Goal: Task Accomplishment & Management: Use online tool/utility

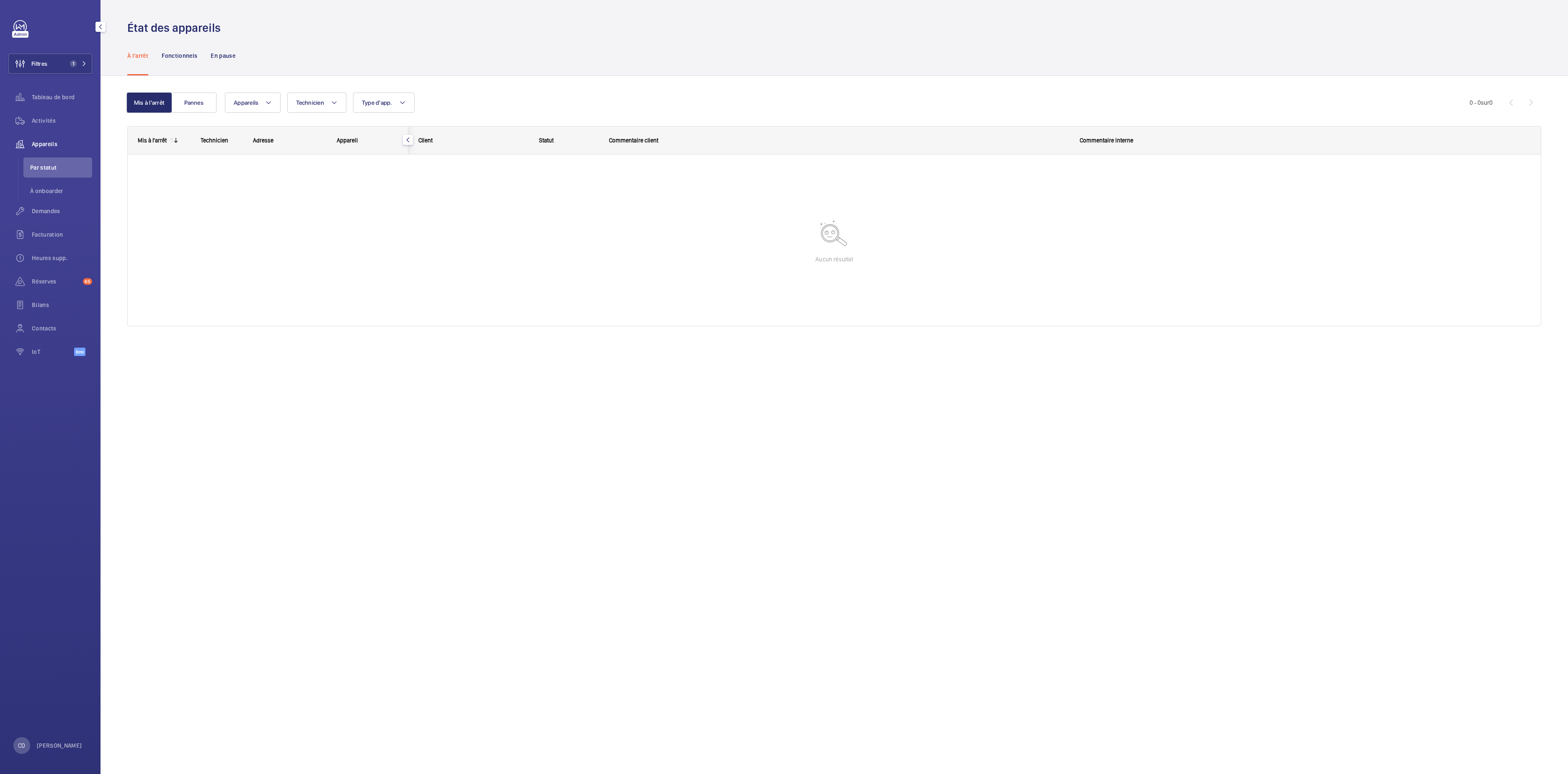
drag, startPoint x: 0, startPoint y: 0, endPoint x: 76, endPoint y: 152, distance: 169.9
click at [57, 120] on span "Activités" at bounding box center [62, 120] width 60 height 8
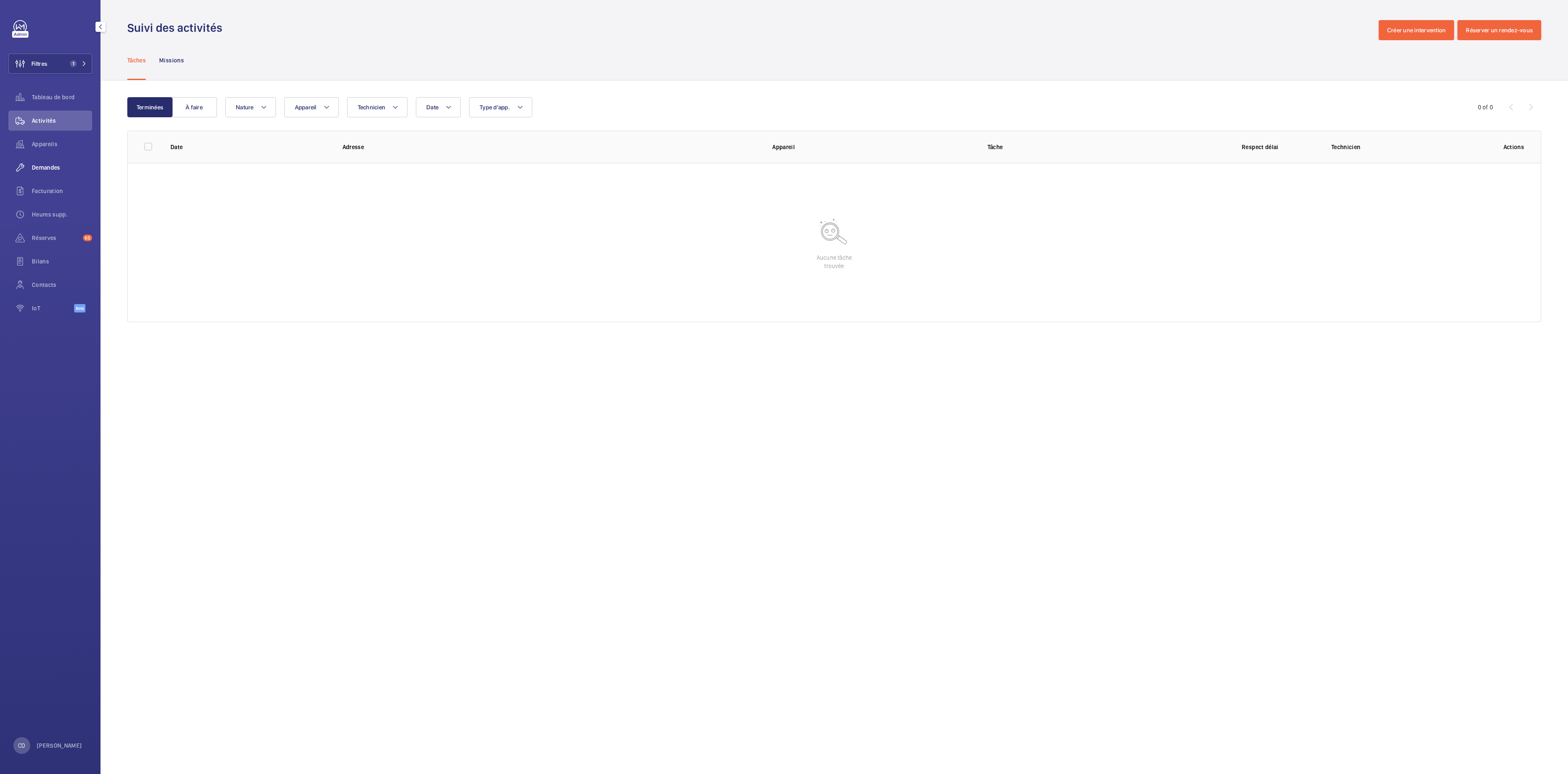
click at [47, 165] on span "Demandes" at bounding box center [62, 167] width 60 height 8
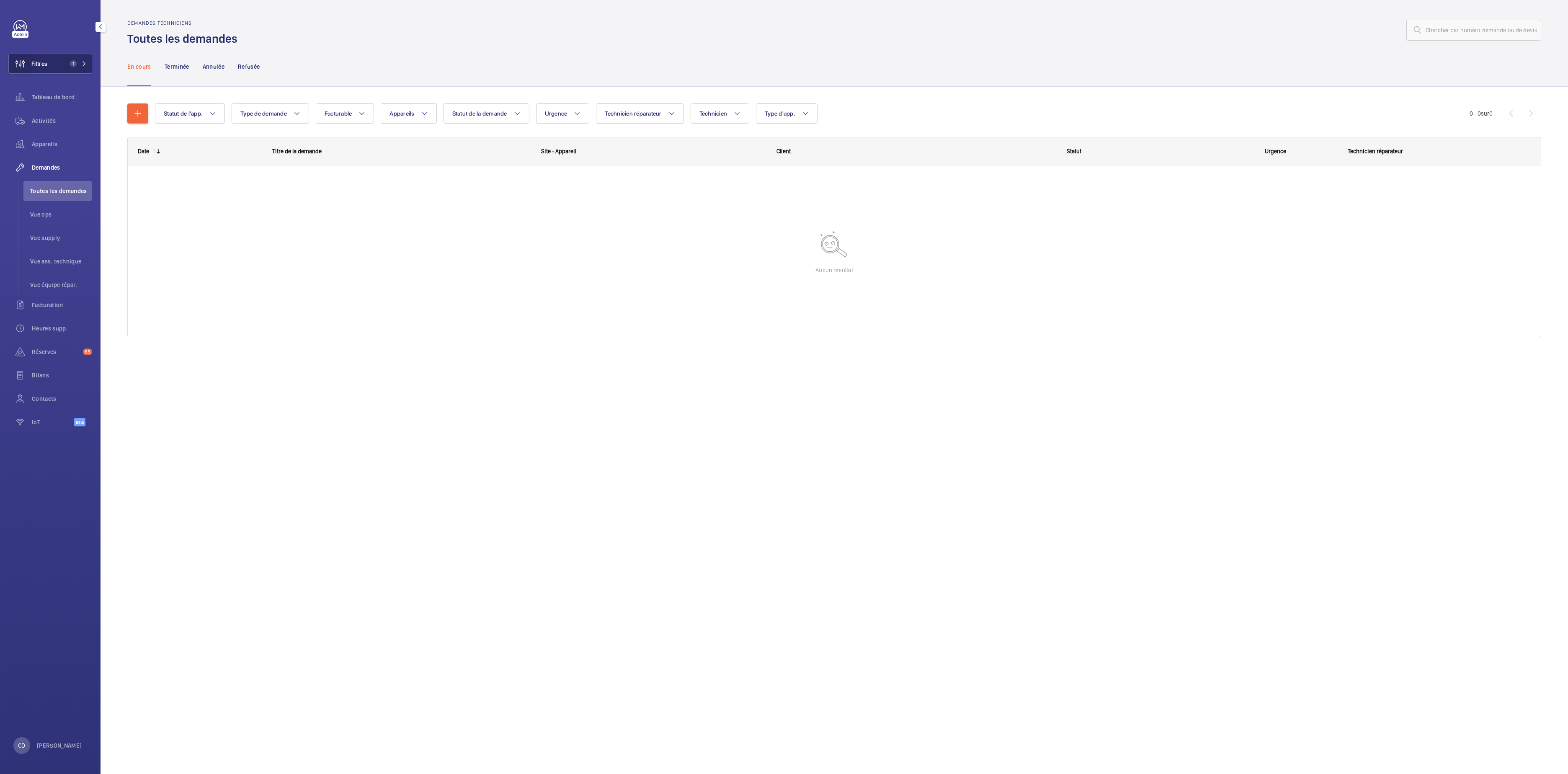
click at [30, 56] on wm-front-icon-button at bounding box center [20, 64] width 23 height 20
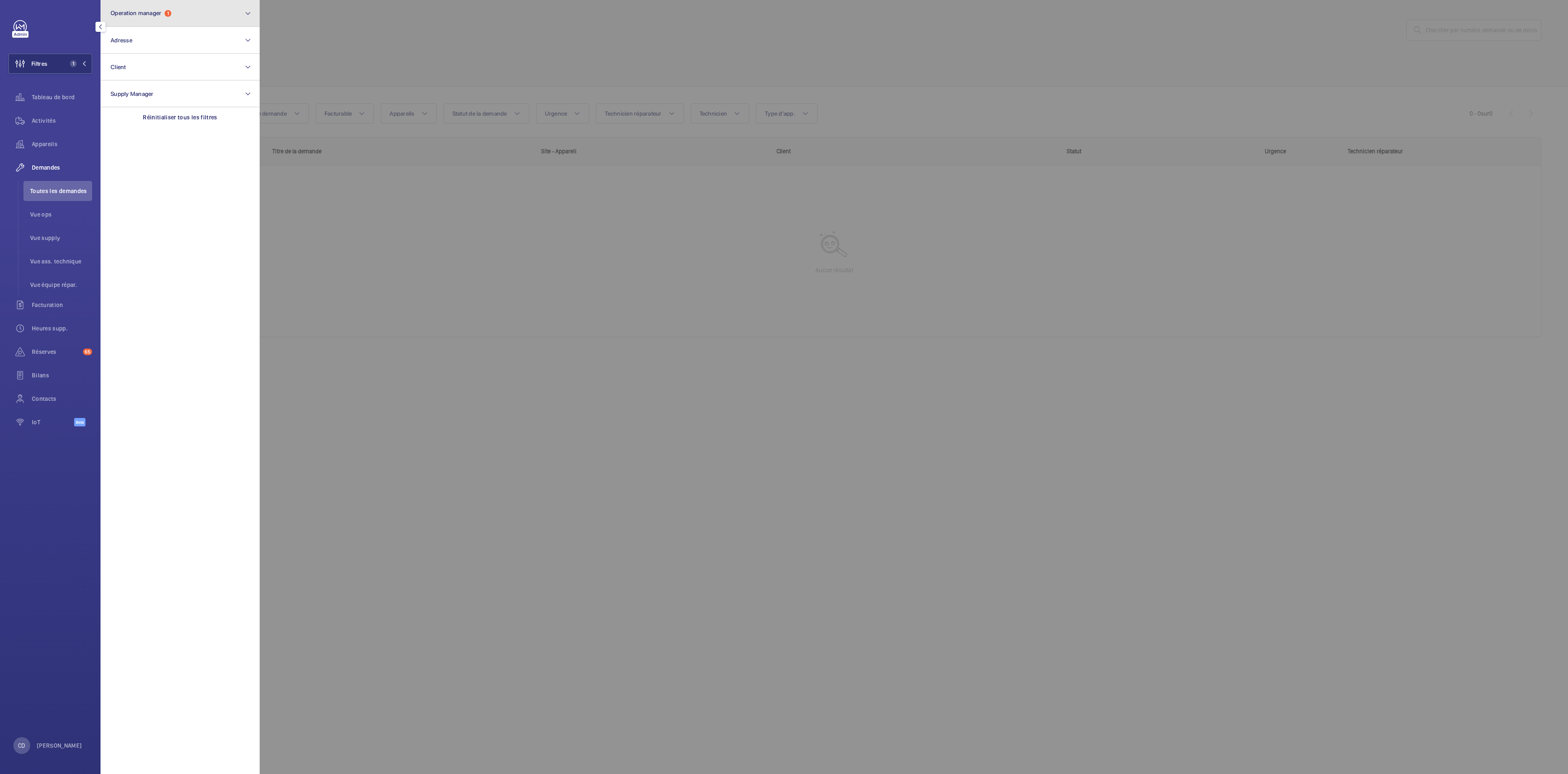
click at [173, 1] on button "Operation manager 1" at bounding box center [180, 13] width 159 height 26
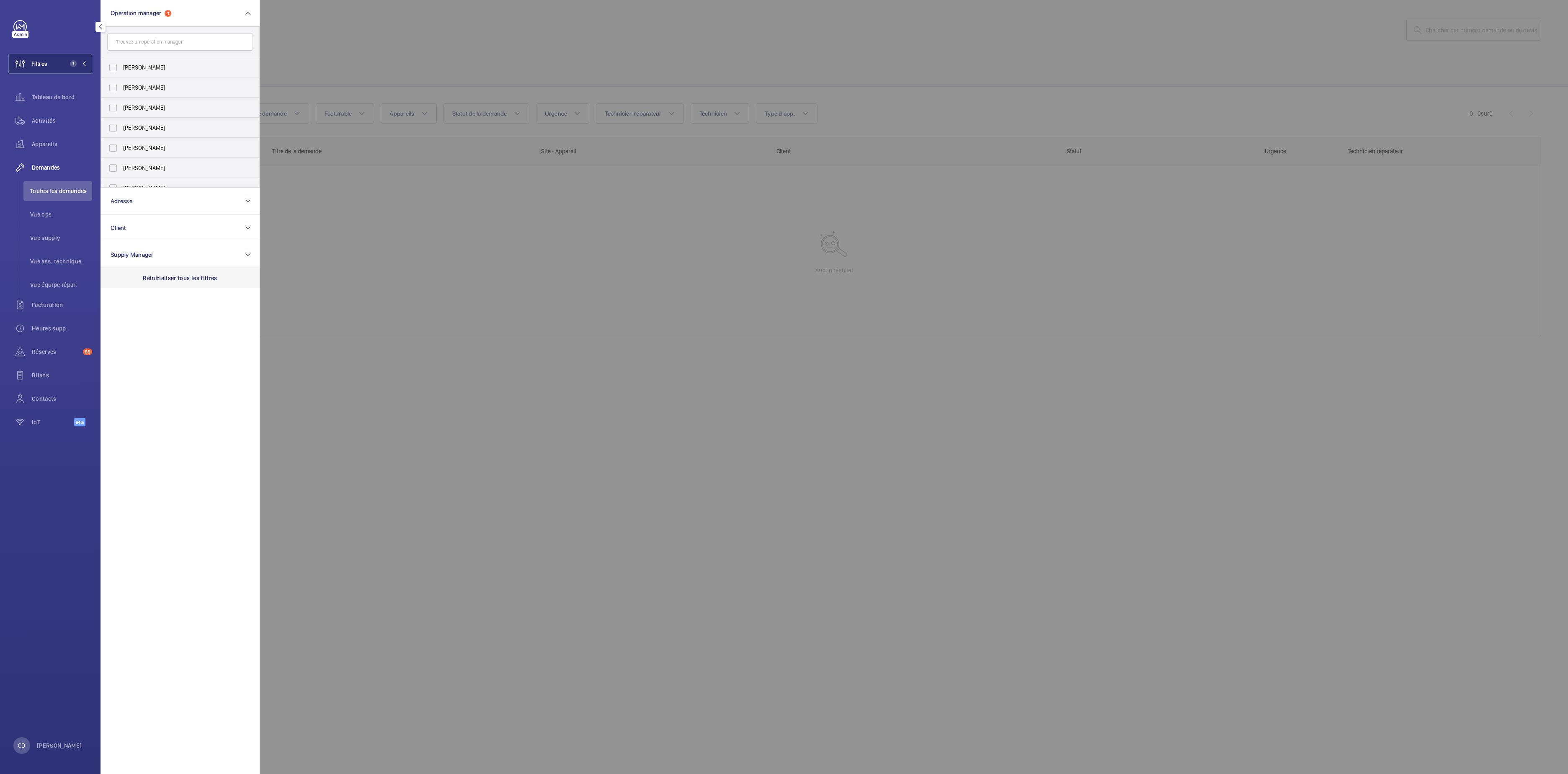
click at [188, 275] on p "Réinitialiser tous les filtres" at bounding box center [180, 277] width 75 height 8
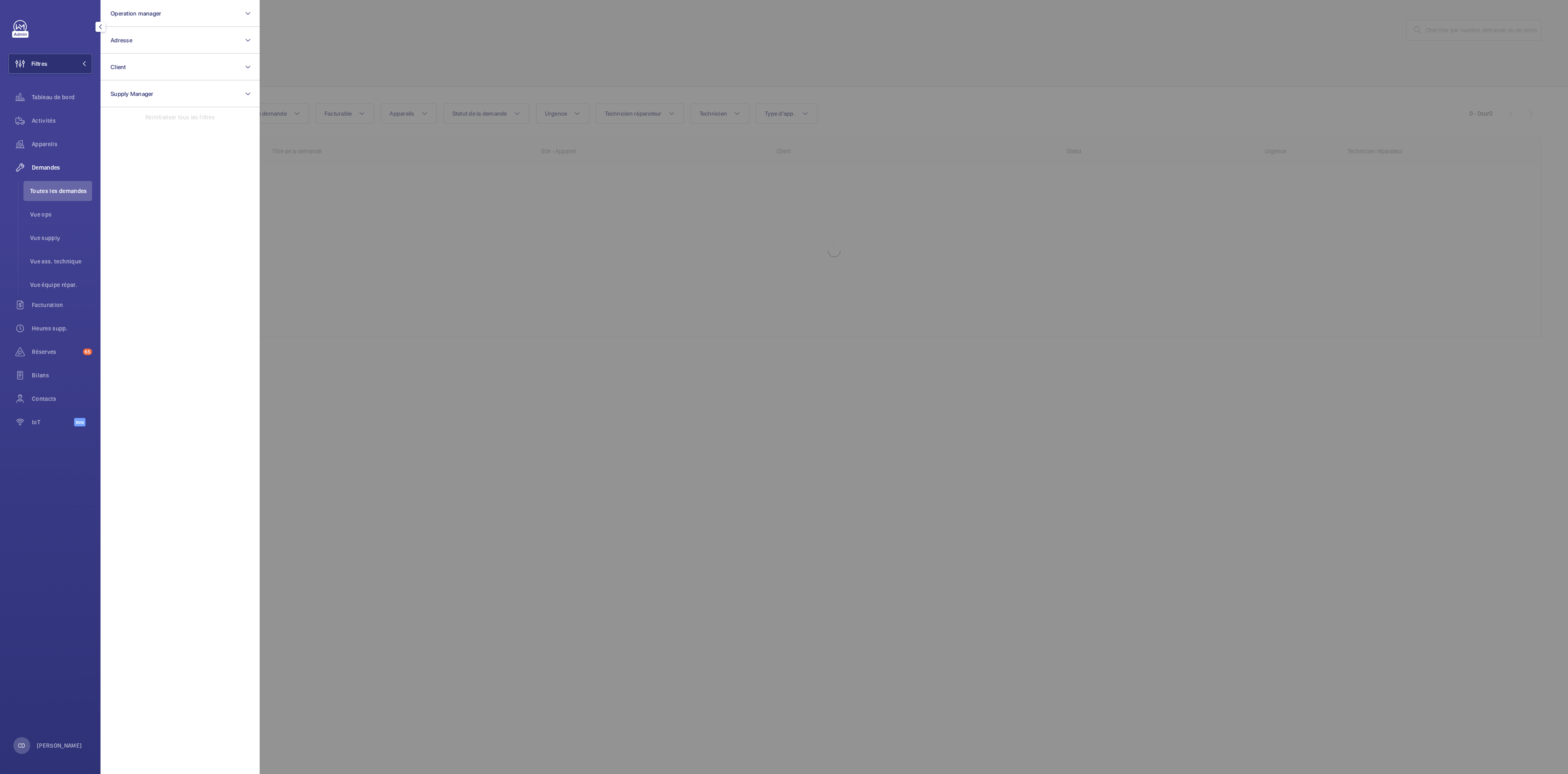
click at [1087, 488] on div at bounding box center [1043, 387] width 1568 height 774
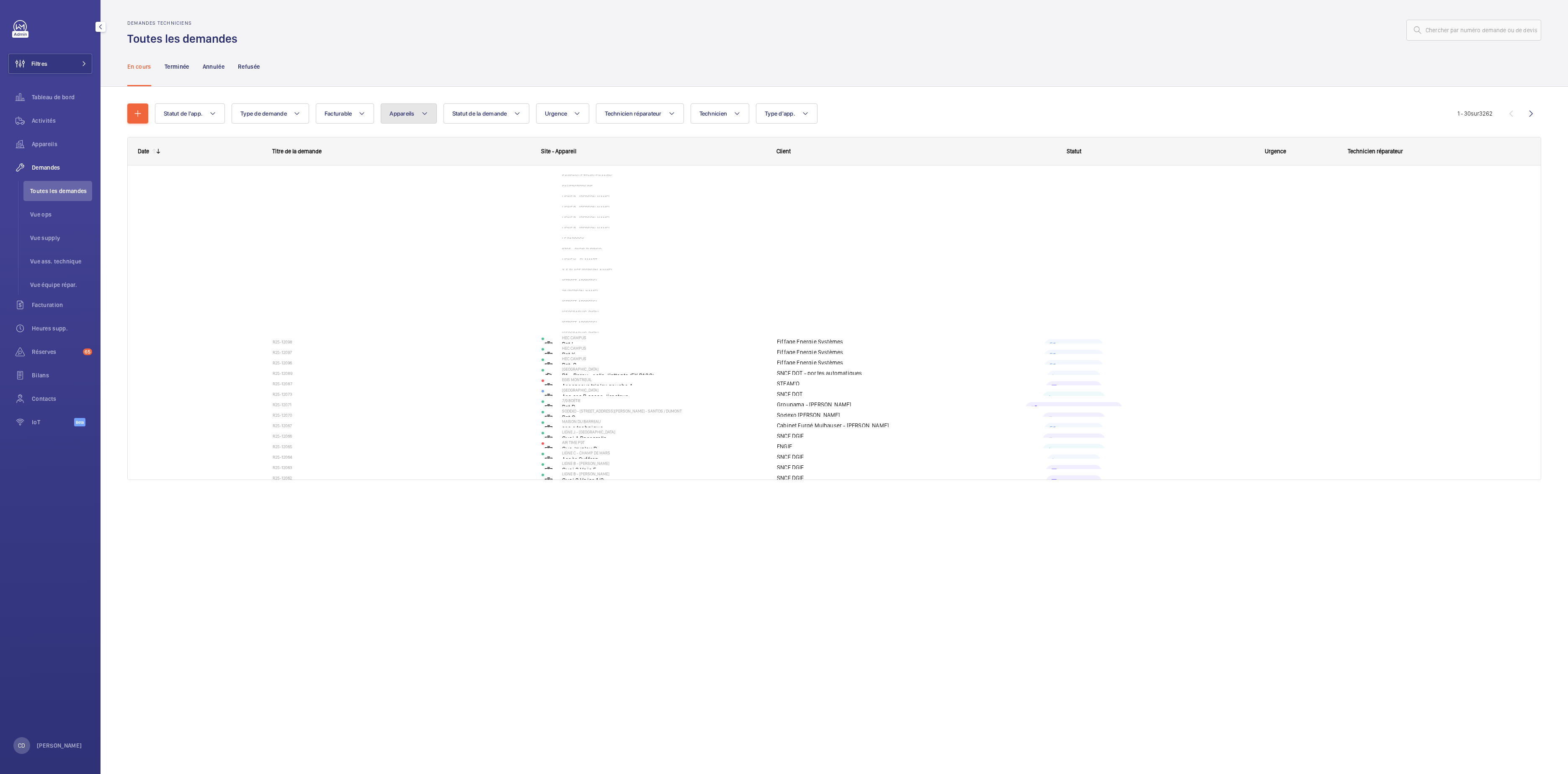
click at [401, 115] on span "Appareils" at bounding box center [402, 113] width 25 height 6
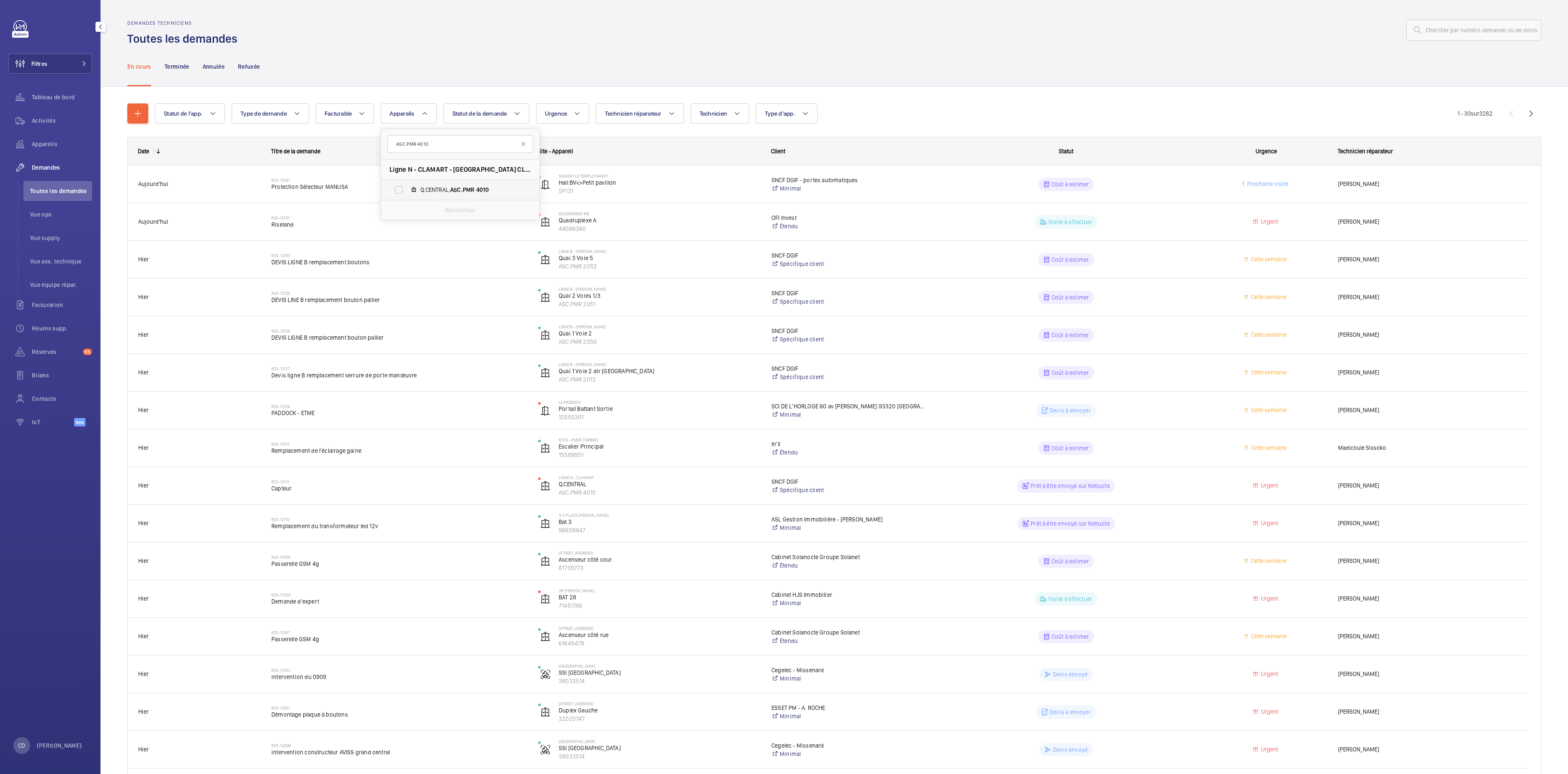
type input "ASC.PMR 4010"
click at [450, 190] on span "Q.CENTRAL, ASC.PMR 4010" at bounding box center [469, 189] width 97 height 8
click at [407, 190] on input "Q.CENTRAL, ASC.PMR 4010" at bounding box center [398, 190] width 16 height 16
checkbox input "true"
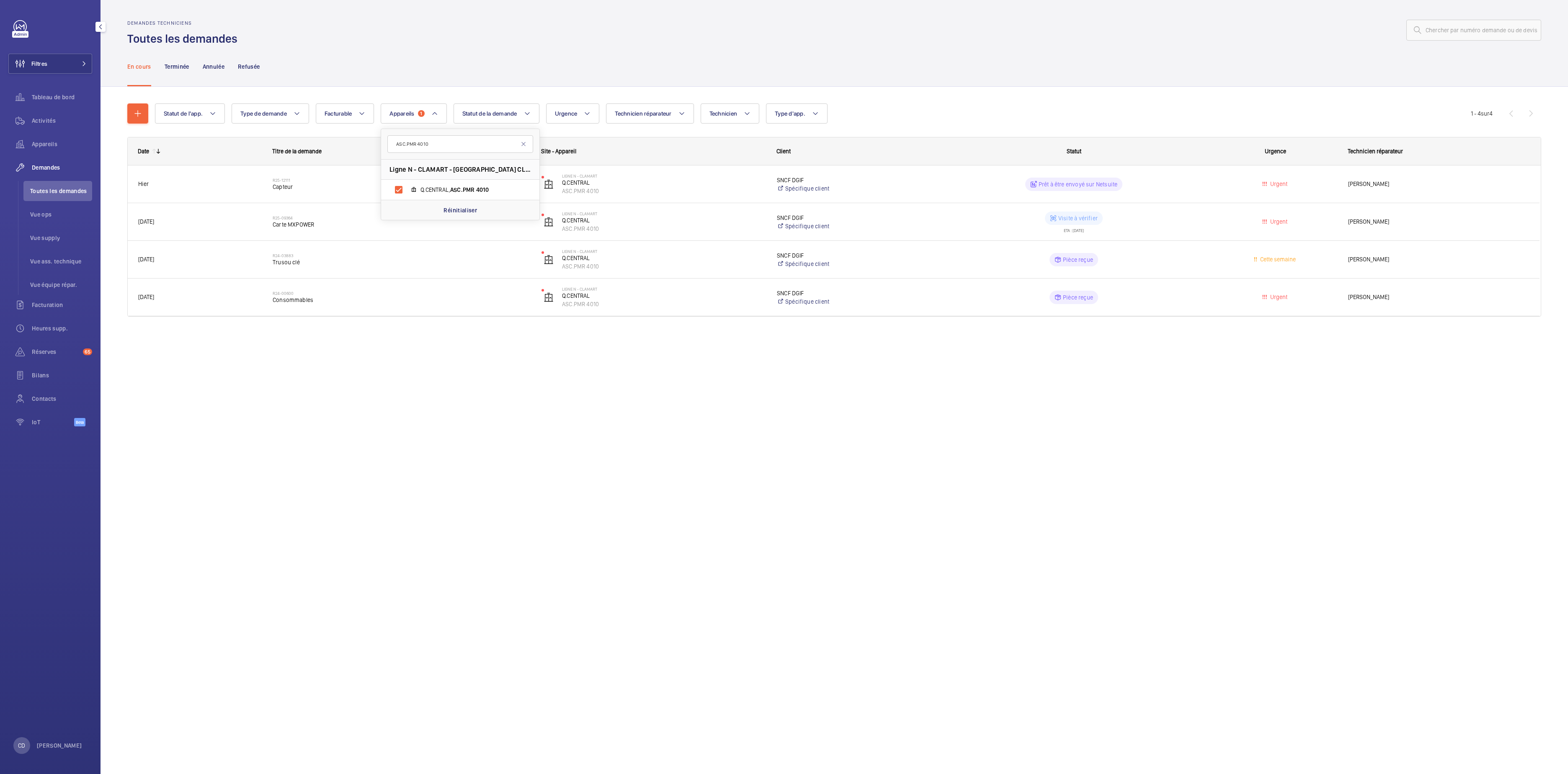
click at [350, 331] on div "Date Titre de la demande Site - Appareil Client [DATE]" at bounding box center [834, 236] width 1415 height 200
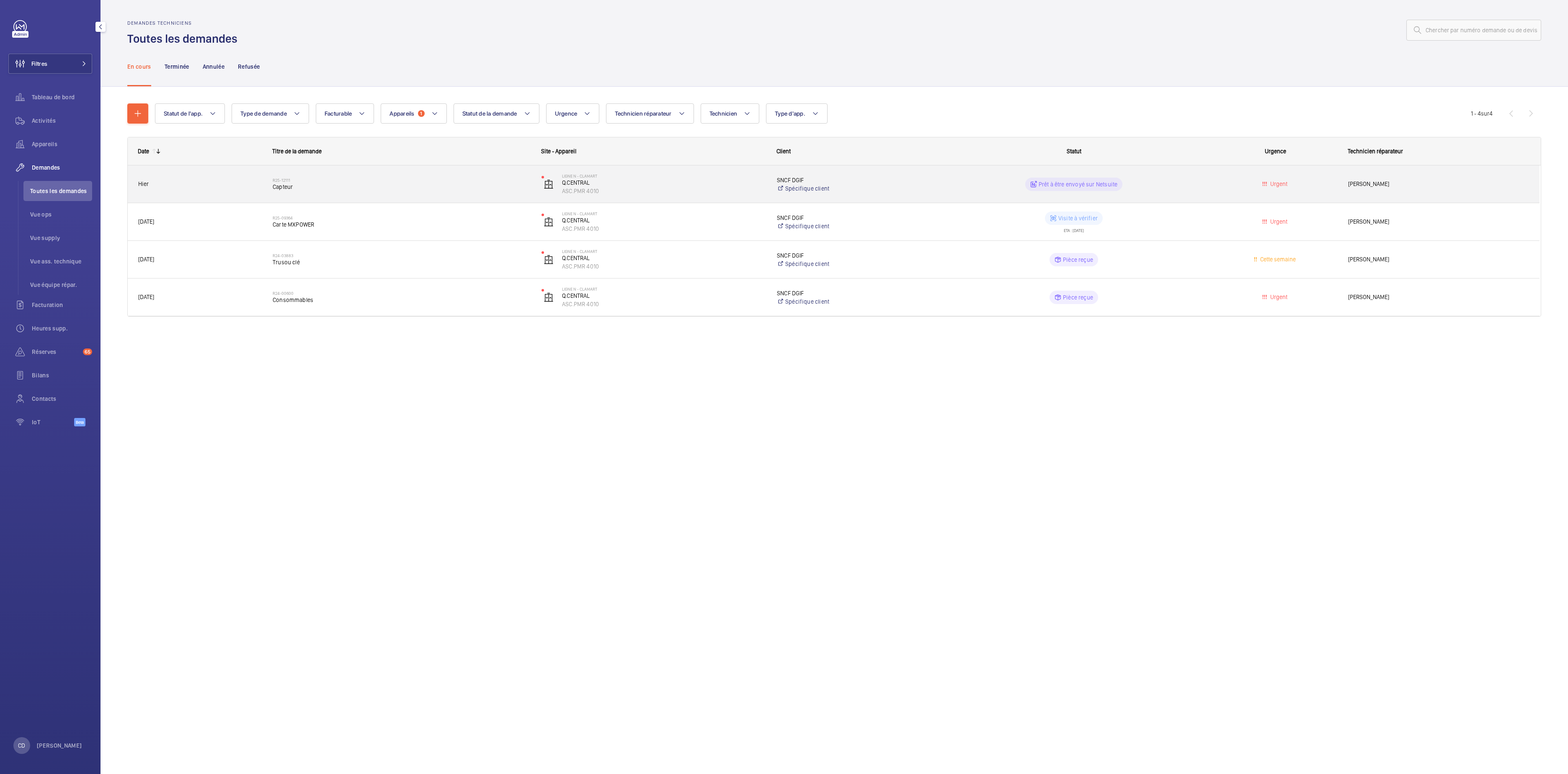
click at [1005, 191] on div "Prêt à être envoyé sur Netsuite" at bounding box center [1069, 183] width 268 height 30
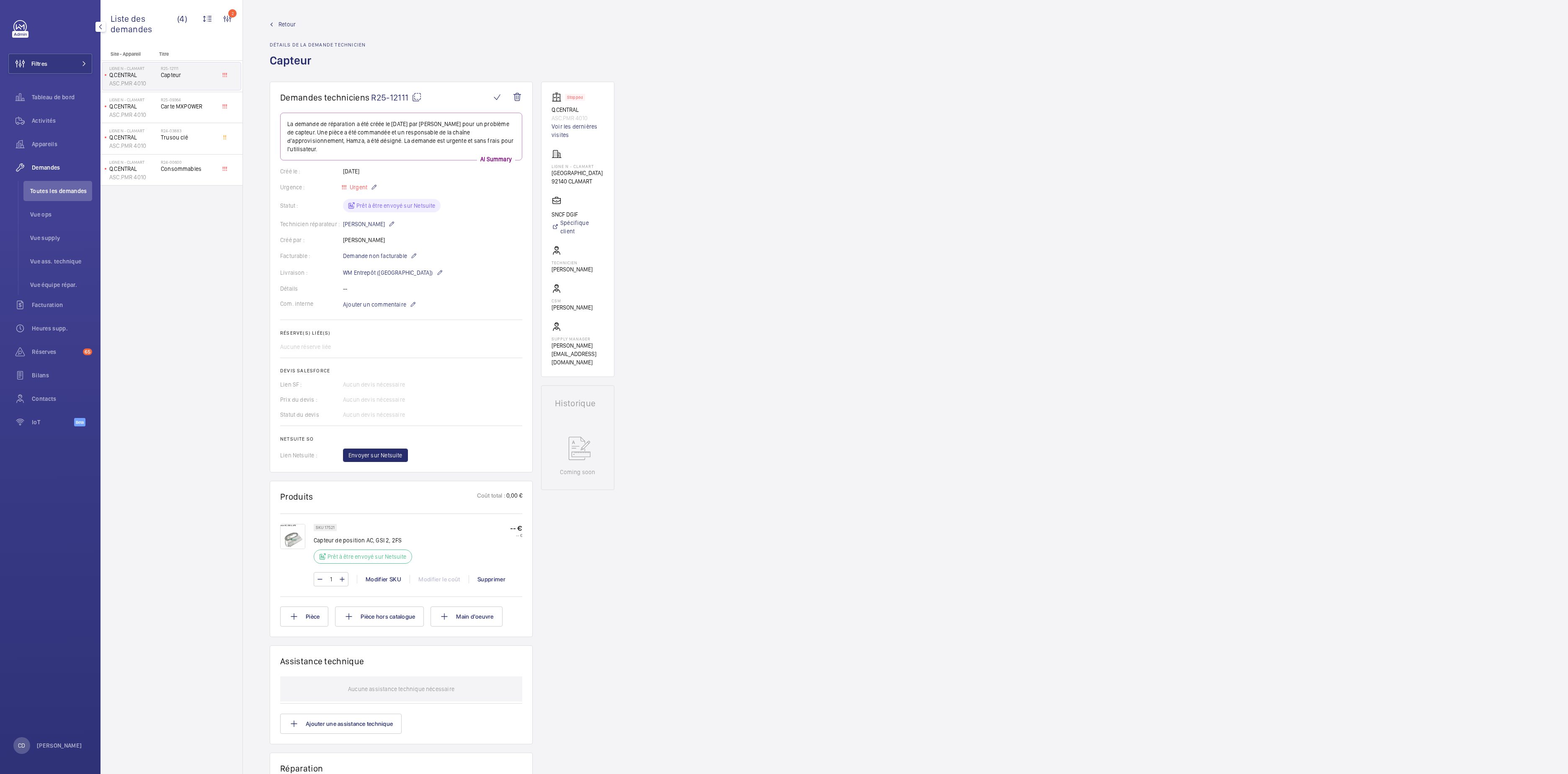
click at [405, 96] on span "R25-12111" at bounding box center [396, 97] width 51 height 10
drag, startPoint x: 851, startPoint y: 322, endPoint x: 731, endPoint y: 359, distance: 125.6
click at [851, 322] on div "Demandes techniciens R25-12111 La demande de réparation a été créée le [DATE] p…" at bounding box center [905, 528] width 1325 height 893
click at [413, 97] on mat-icon at bounding box center [416, 97] width 10 height 10
click at [293, 538] on img at bounding box center [293, 537] width 26 height 26
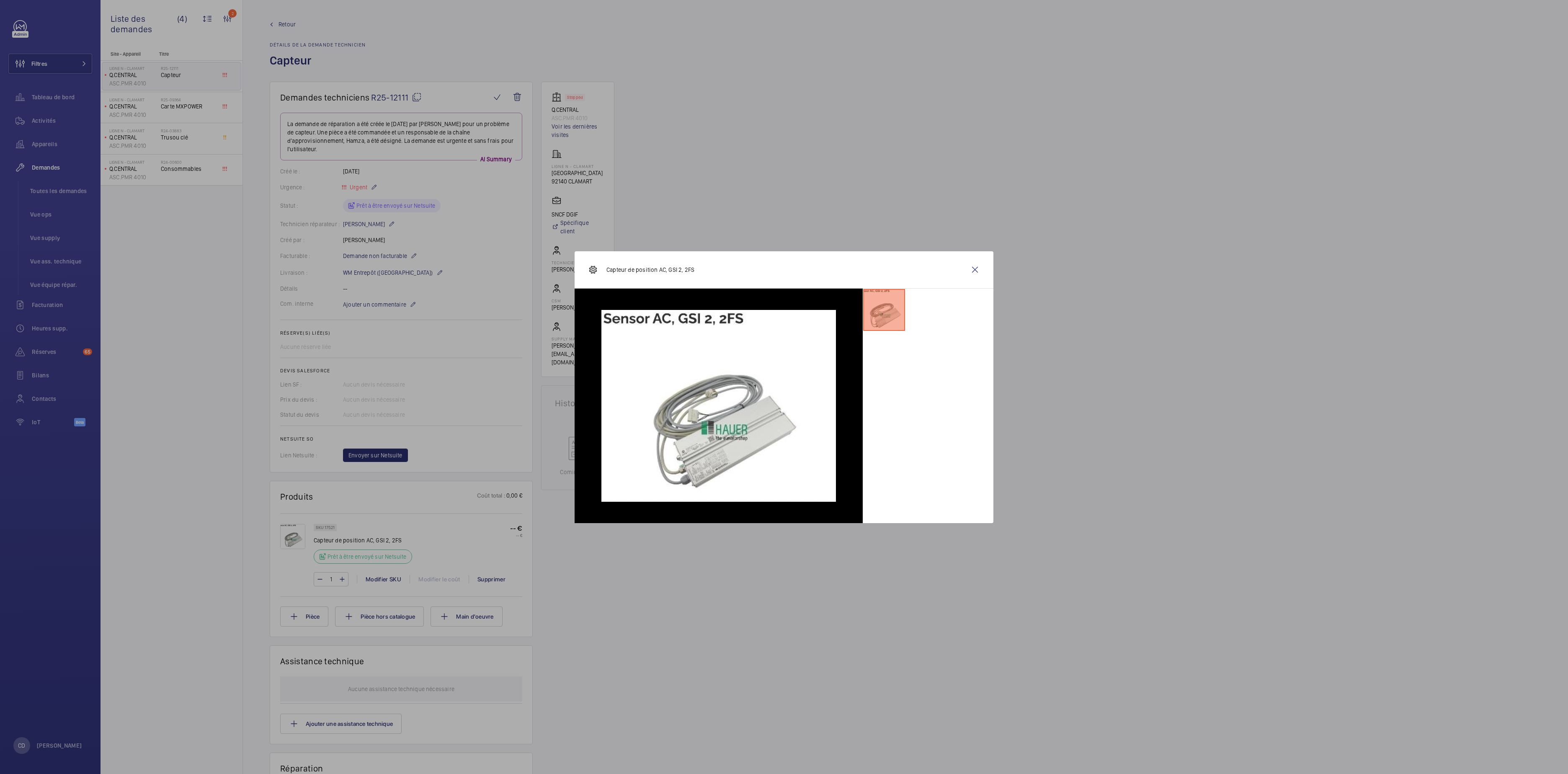
click at [121, 389] on div at bounding box center [784, 387] width 1568 height 774
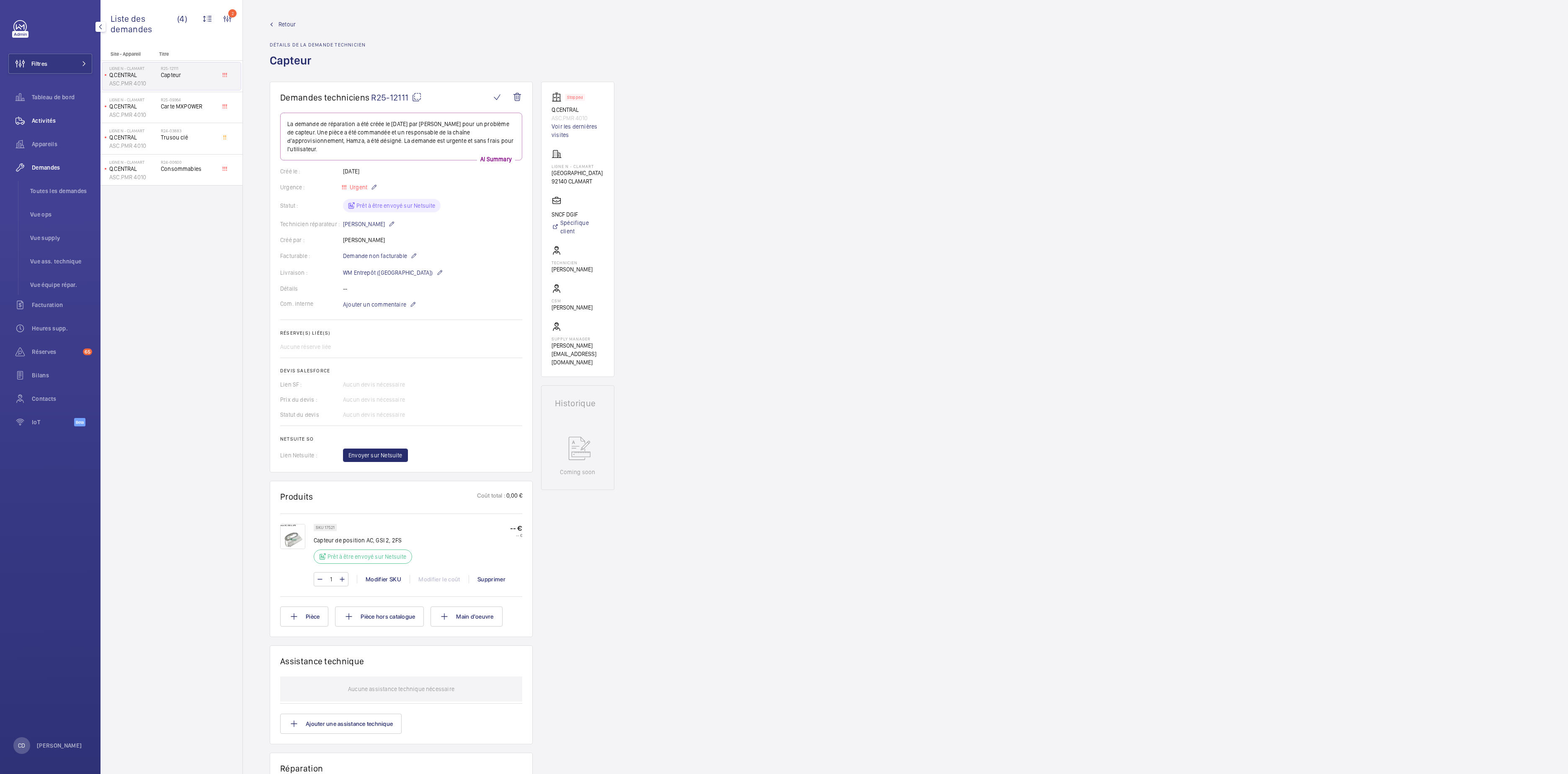
click at [37, 125] on div "Activités" at bounding box center [50, 120] width 84 height 20
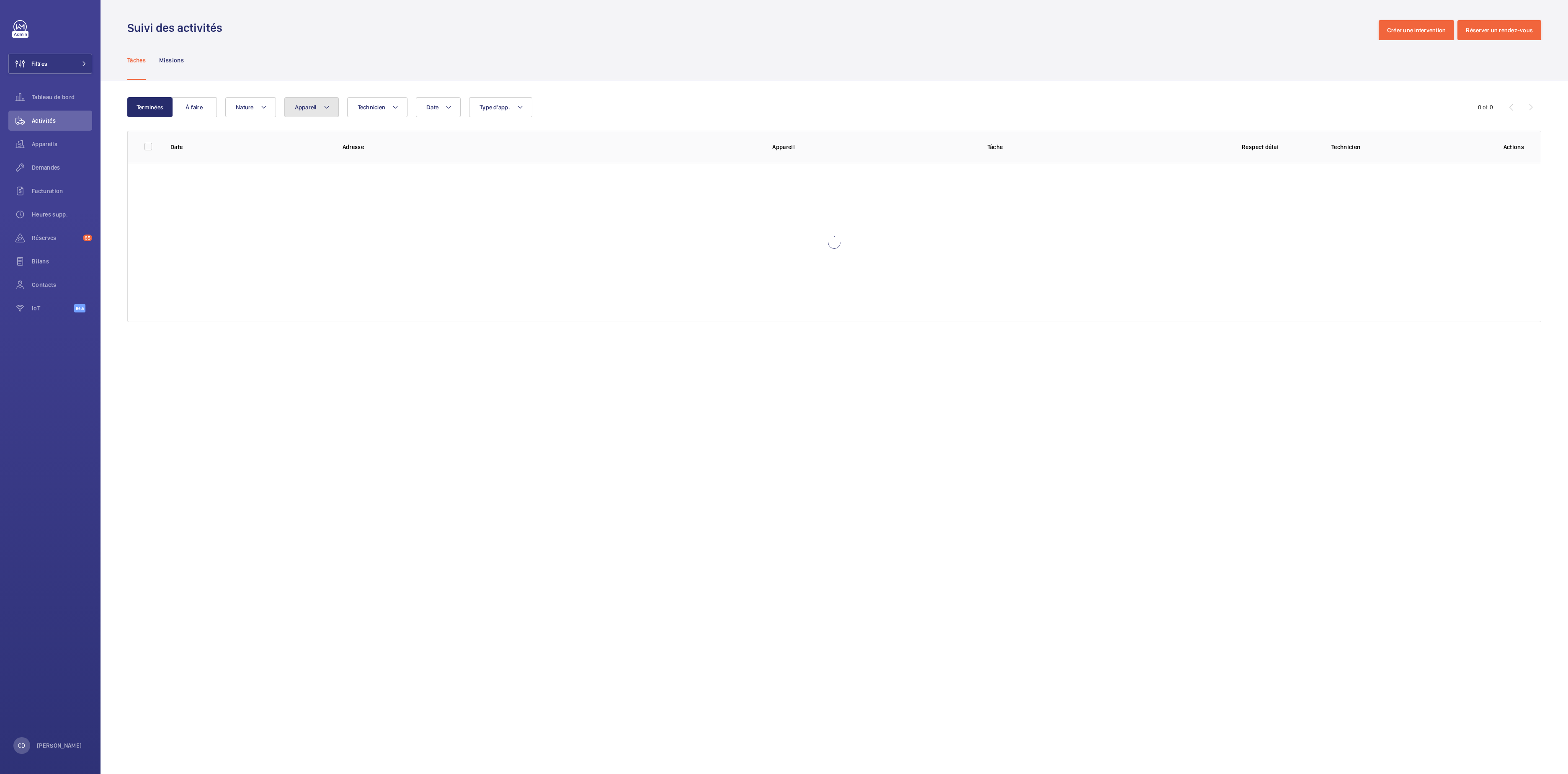
click at [311, 104] on span "Appareil" at bounding box center [306, 107] width 22 height 6
type input "ASC.PMR 4054"
click at [372, 181] on span "ASC.PMR" at bounding box center [362, 183] width 25 height 6
click at [310, 181] on input "Voies B/C, ASC.PMR 4054" at bounding box center [302, 184] width 16 height 16
checkbox input "true"
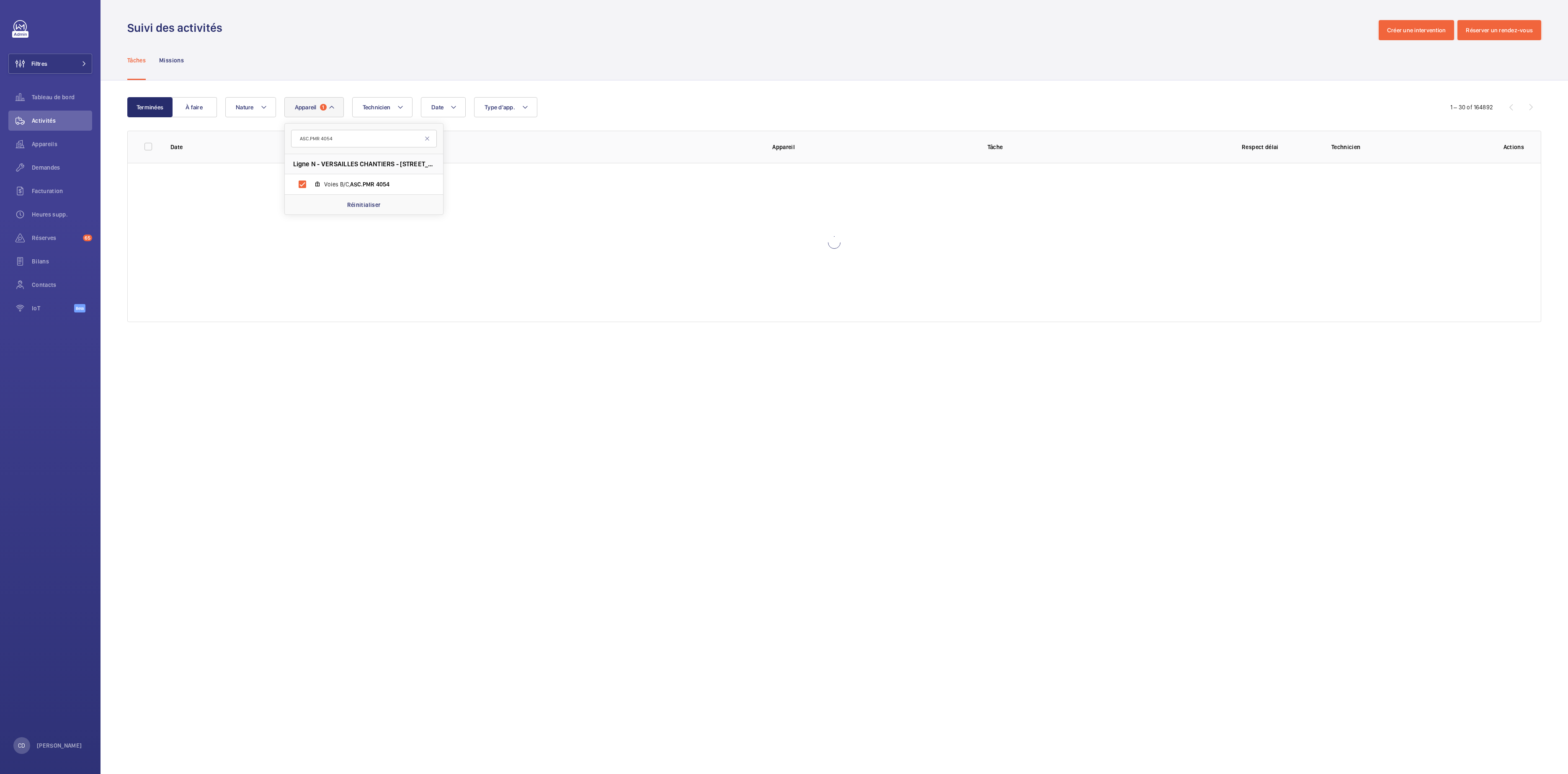
click at [631, 131] on th "Adresse" at bounding box center [544, 146] width 430 height 32
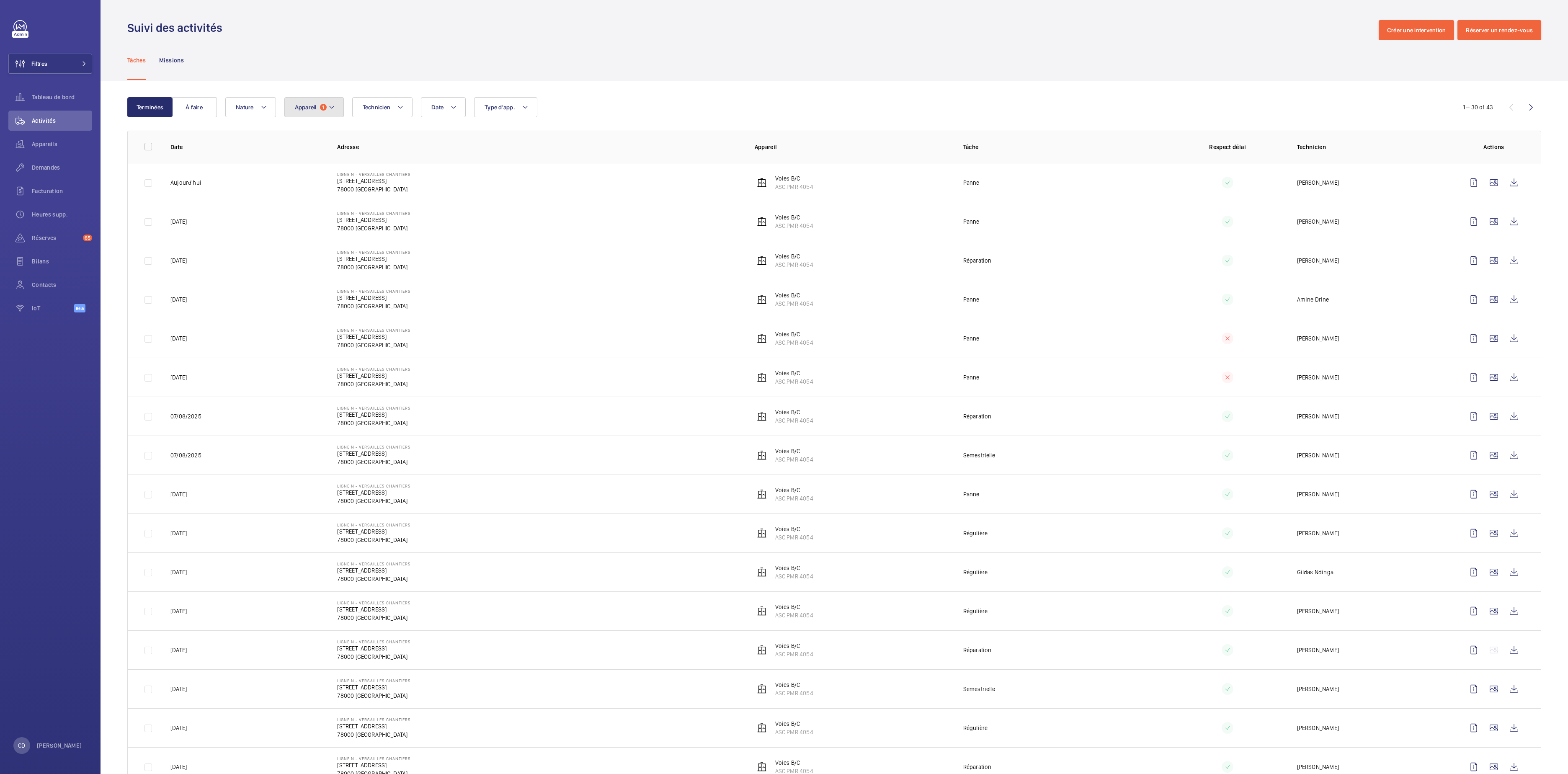
drag, startPoint x: 306, startPoint y: 107, endPoint x: 310, endPoint y: 113, distance: 7.2
click at [309, 105] on span "Appareil" at bounding box center [306, 107] width 22 height 6
click at [374, 285] on div "Réinitialiser" at bounding box center [363, 294] width 158 height 20
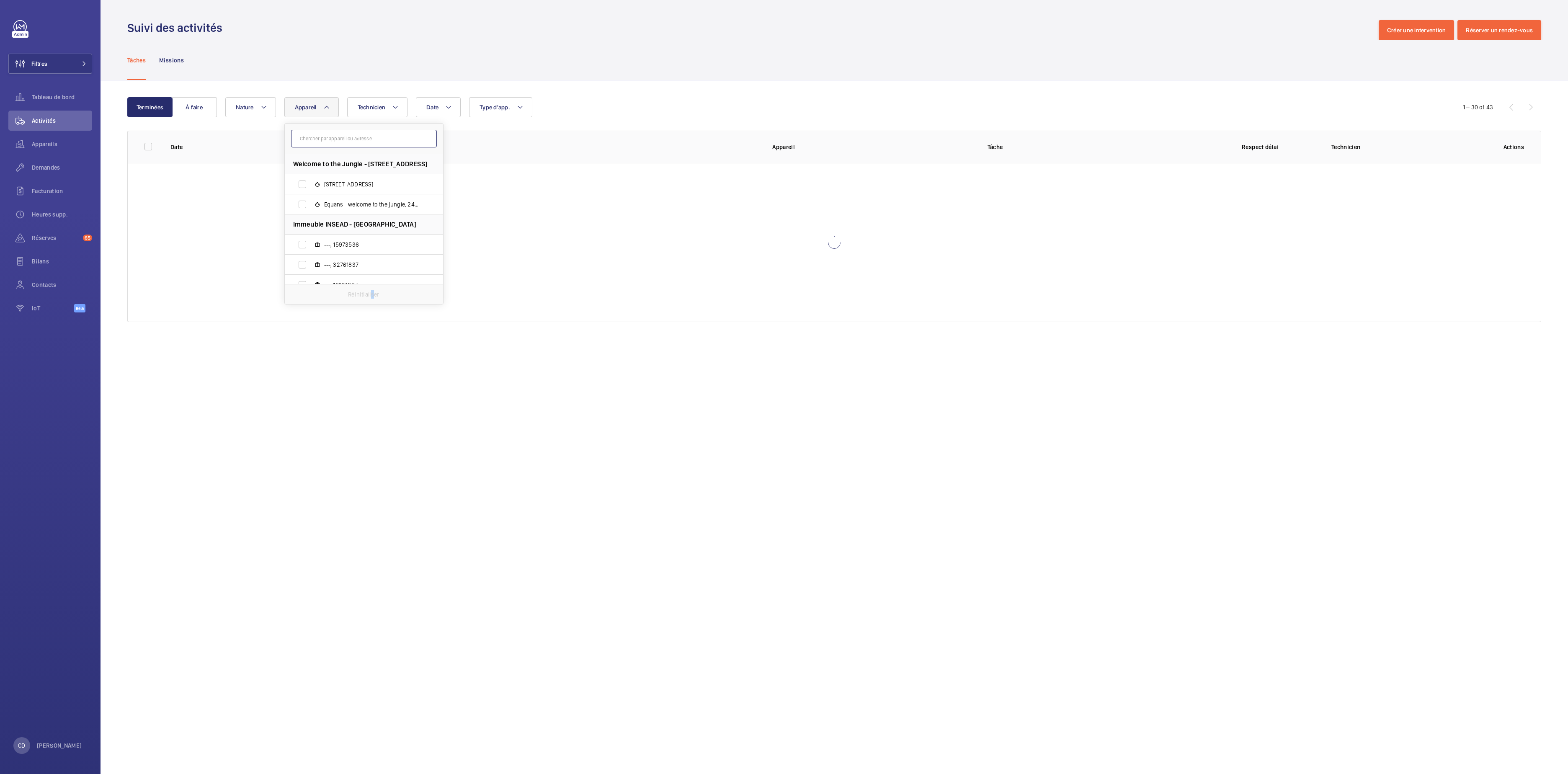
drag, startPoint x: 374, startPoint y: 285, endPoint x: 349, endPoint y: 143, distance: 144.2
click at [349, 143] on input "text" at bounding box center [364, 138] width 146 height 17
paste input "ASC.PMR 3026"
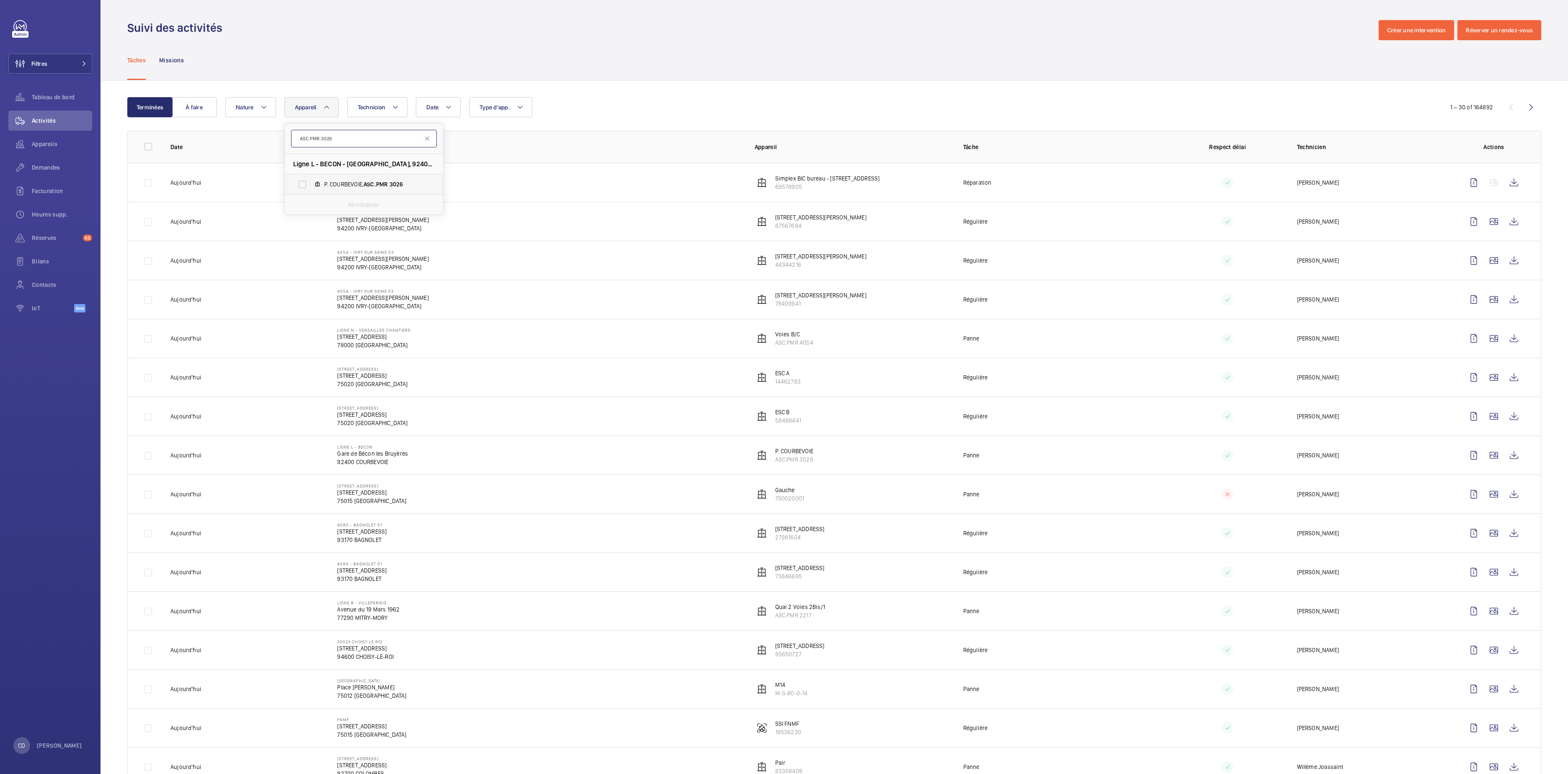
type input "ASC.PMR 3026"
click at [360, 179] on label "P. COURBEVOIE, ASC.PMR 3026" at bounding box center [357, 184] width 145 height 20
click at [310, 179] on input "P. COURBEVOIE, ASC.PMR 3026" at bounding box center [302, 184] width 16 height 16
checkbox input "true"
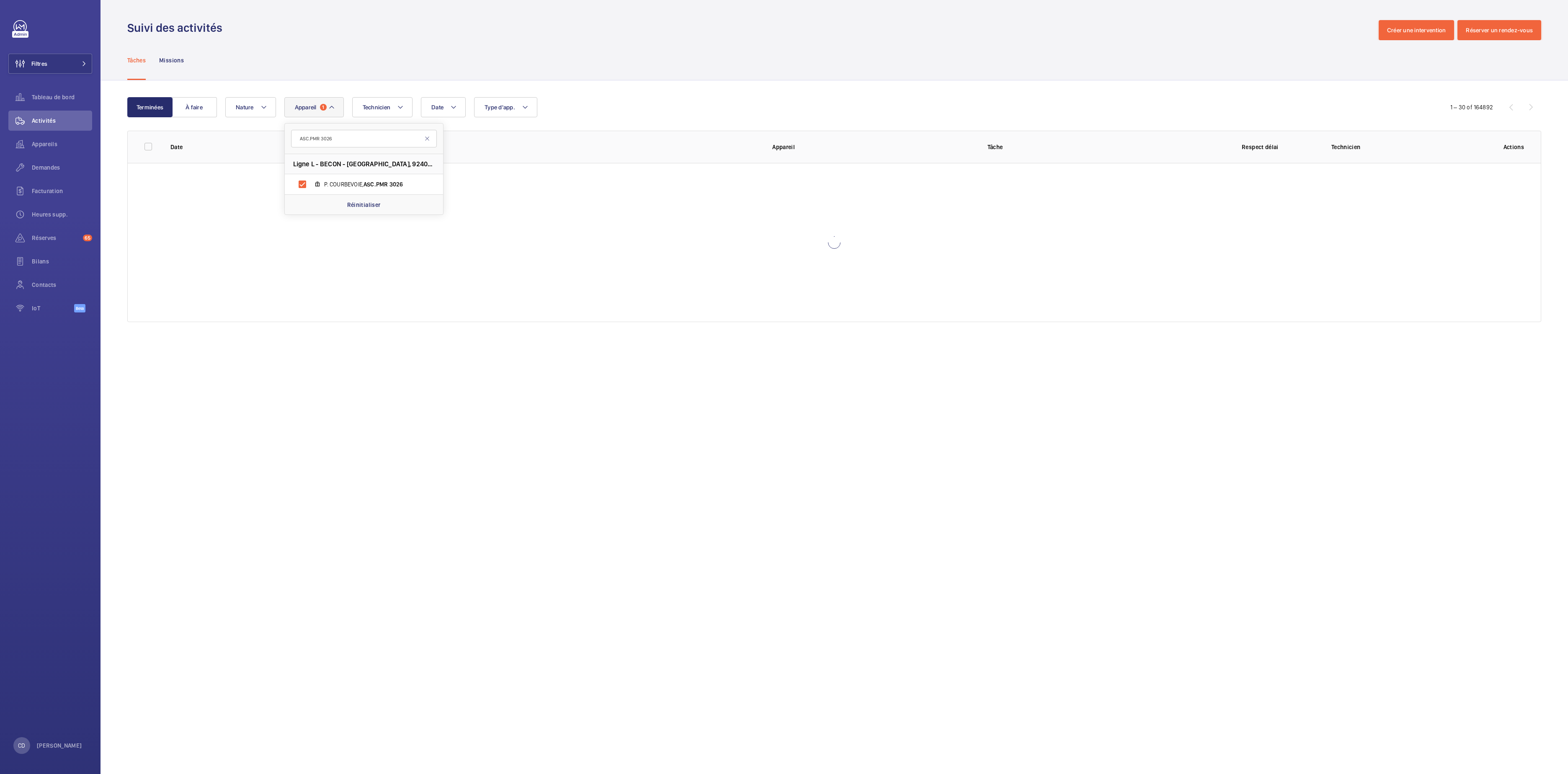
click at [705, 260] on div at bounding box center [835, 242] width 1414 height 159
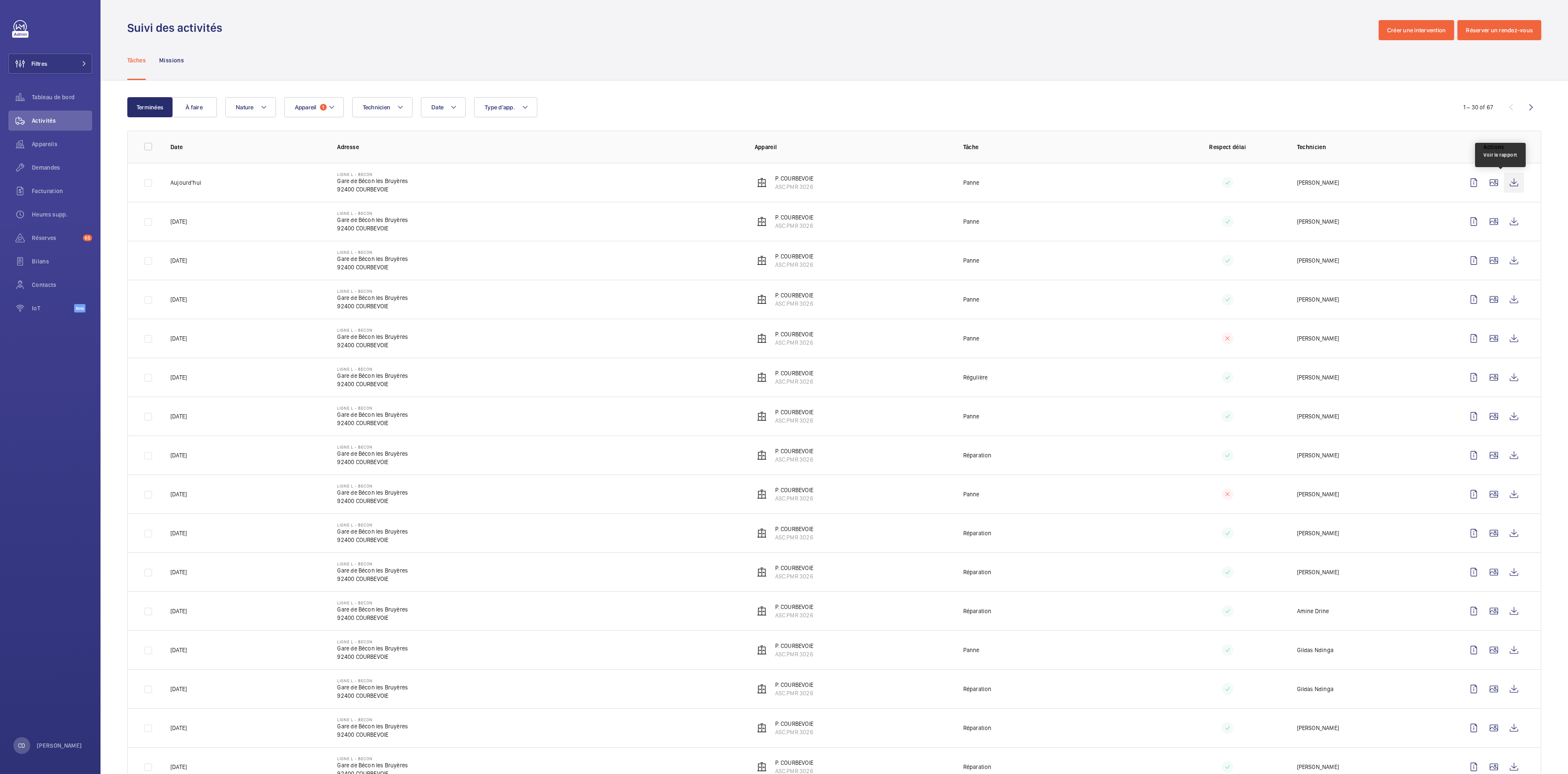
click at [1505, 187] on wm-front-icon-button at bounding box center [1514, 183] width 20 height 20
click at [35, 166] on span "Demandes" at bounding box center [62, 167] width 60 height 8
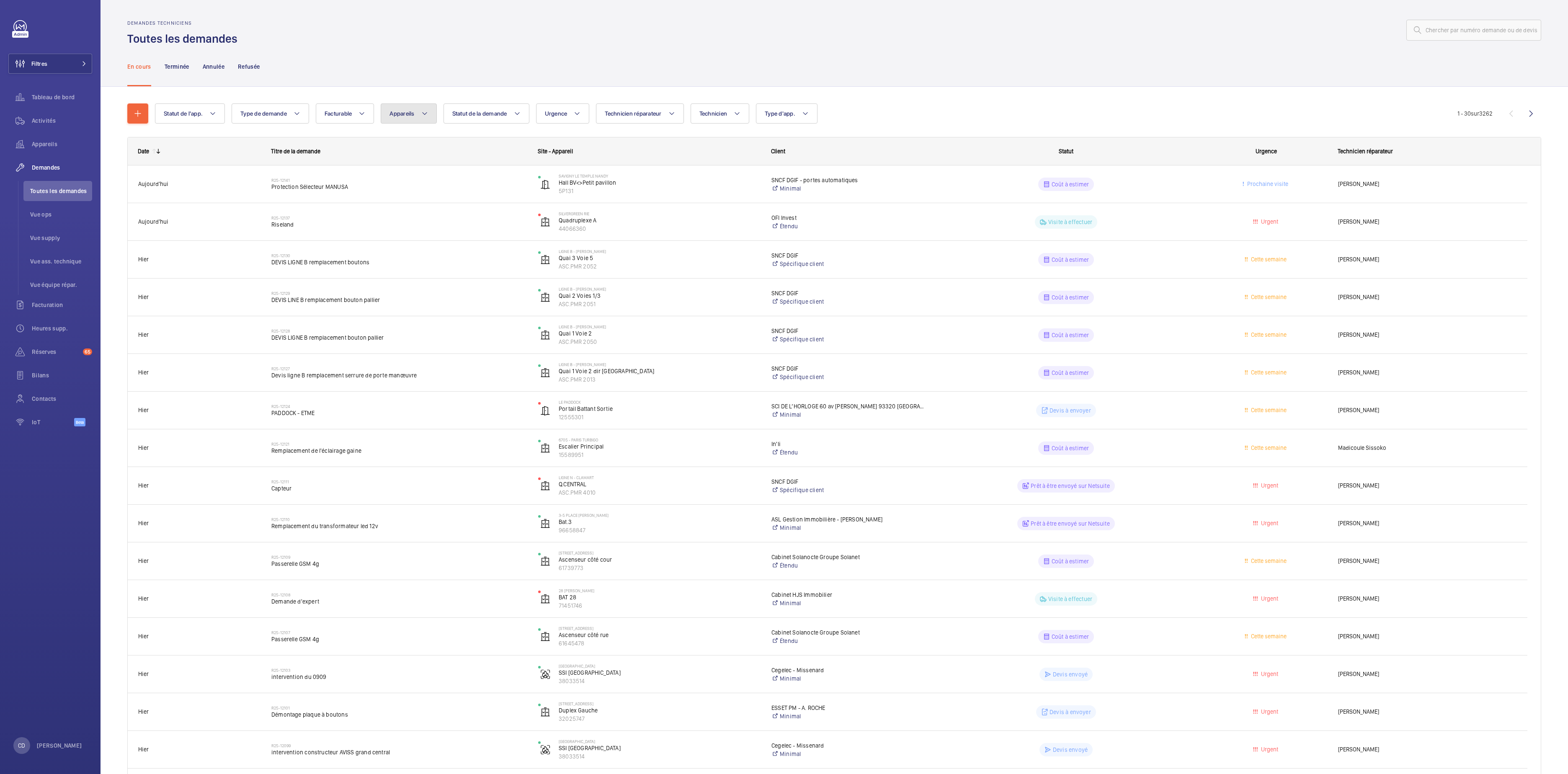
click at [411, 107] on button "Appareils" at bounding box center [408, 113] width 56 height 20
type input "ASC.PMR 3026"
click at [456, 178] on li "Ligne L - BECON - [GEOGRAPHIC_DATA], 92400 [GEOGRAPHIC_DATA]" at bounding box center [459, 170] width 158 height 20
click at [458, 183] on label "P. COURBEVOIE, ASC.PMR 3026" at bounding box center [453, 190] width 145 height 20
click at [407, 183] on input "P. COURBEVOIE, ASC.PMR 3026" at bounding box center [398, 190] width 16 height 16
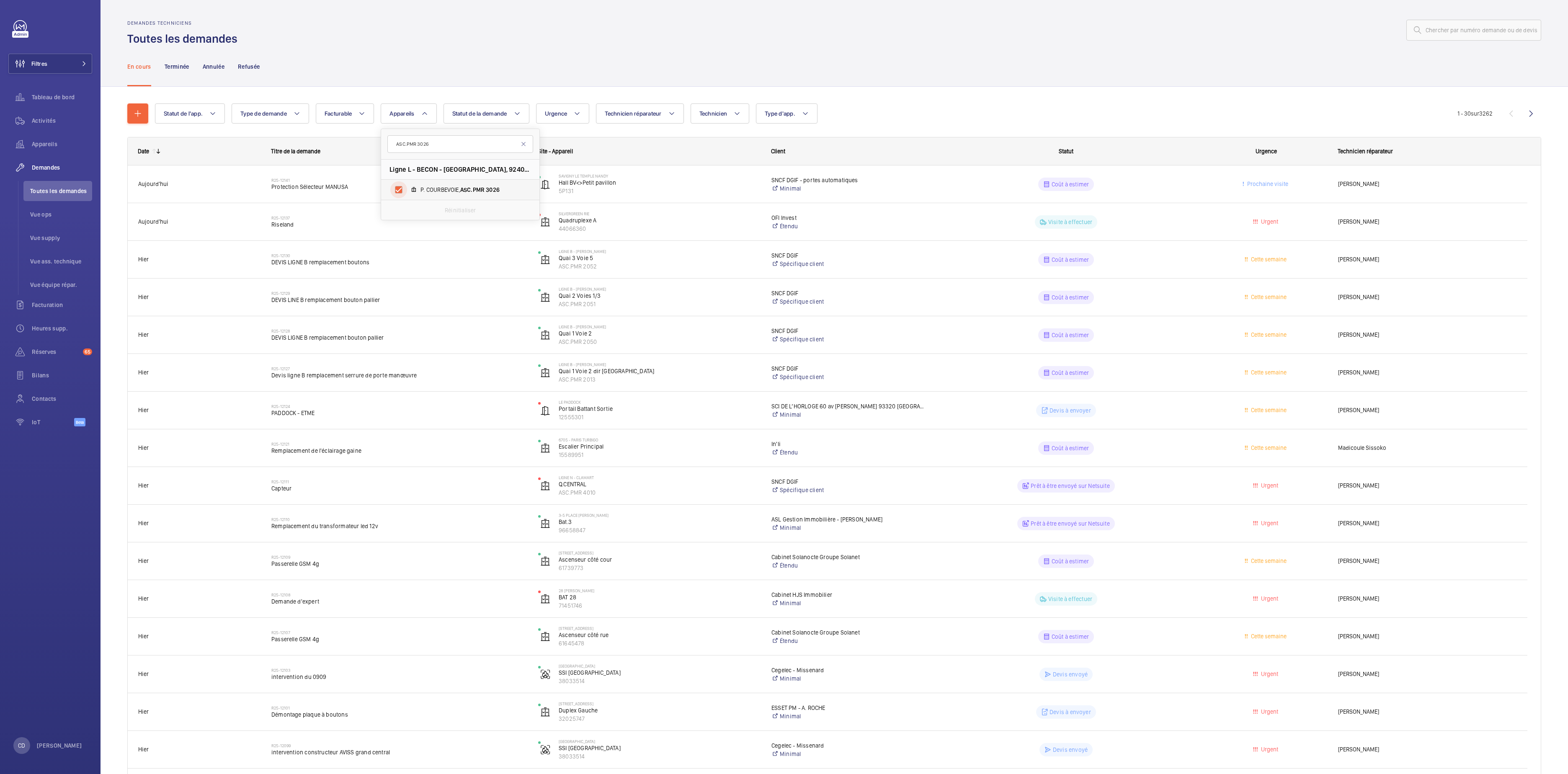
checkbox input "true"
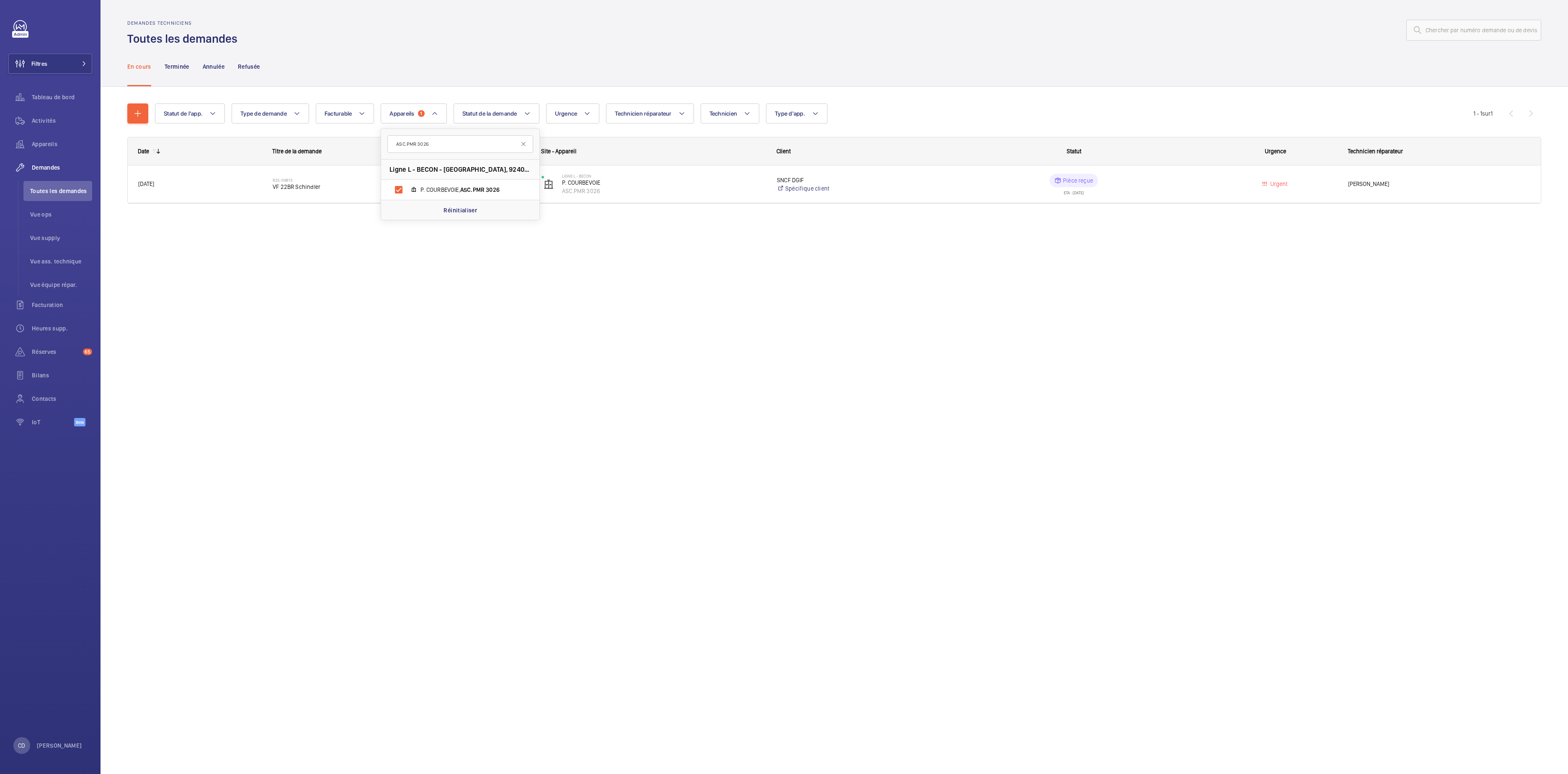
click at [384, 414] on div "Demandes techniciens Toutes les demandes En cours Terminée Annulée Refusée Stat…" at bounding box center [834, 387] width 1468 height 774
click at [45, 128] on div "Activités" at bounding box center [50, 120] width 84 height 20
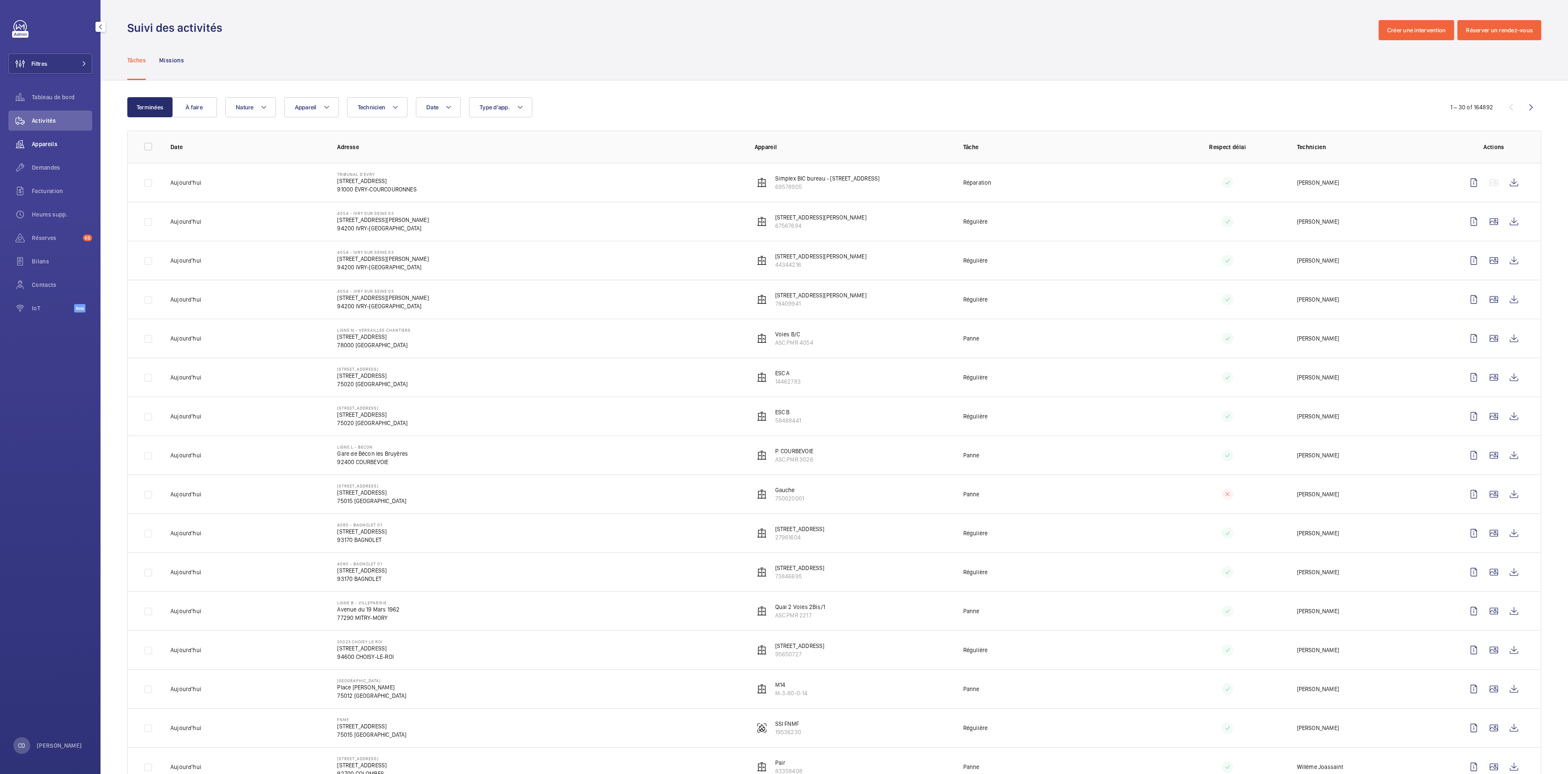
click at [31, 152] on wm-front-icon-button at bounding box center [20, 144] width 24 height 20
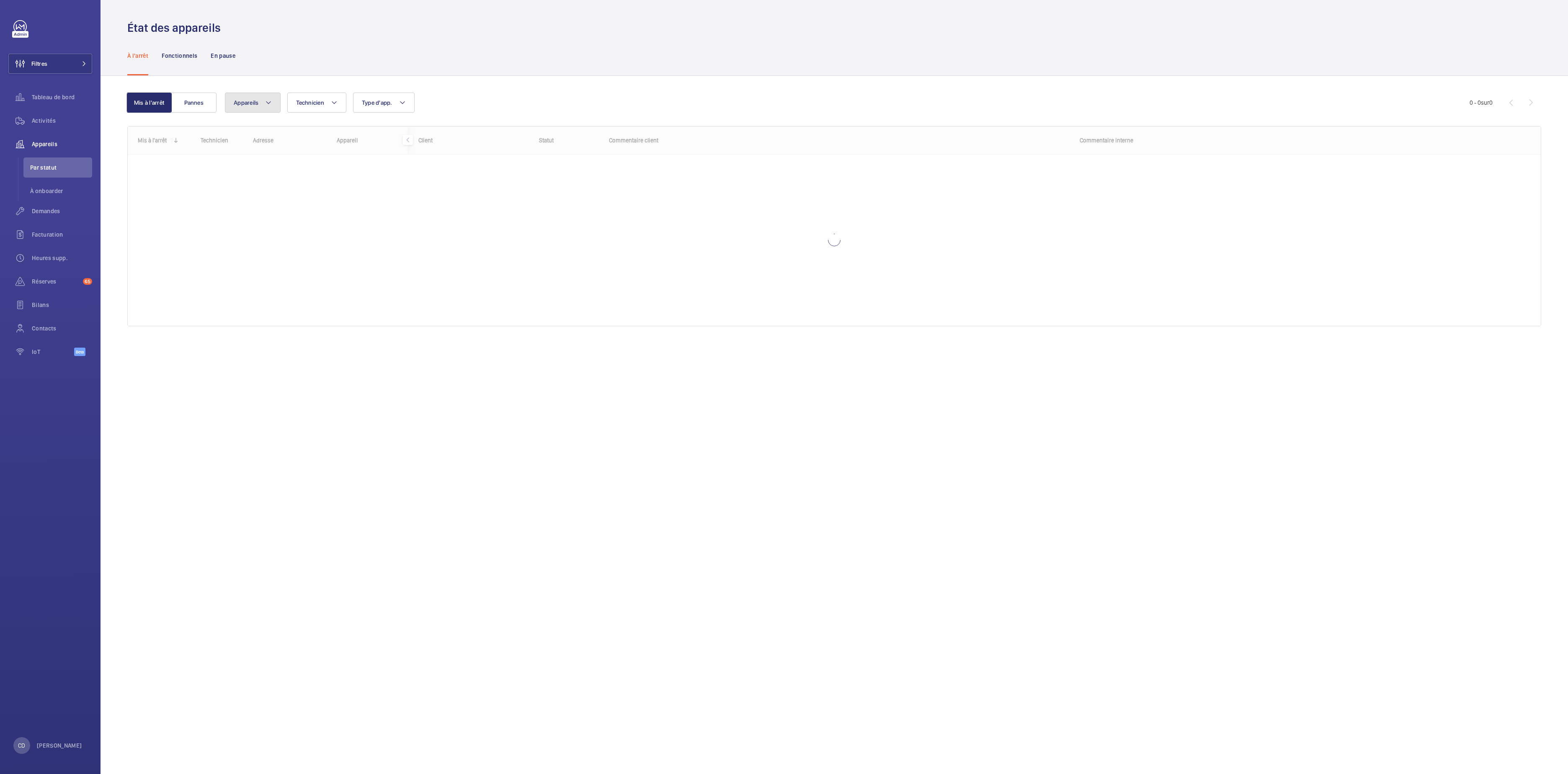
click at [244, 109] on button "Appareils" at bounding box center [252, 102] width 56 height 20
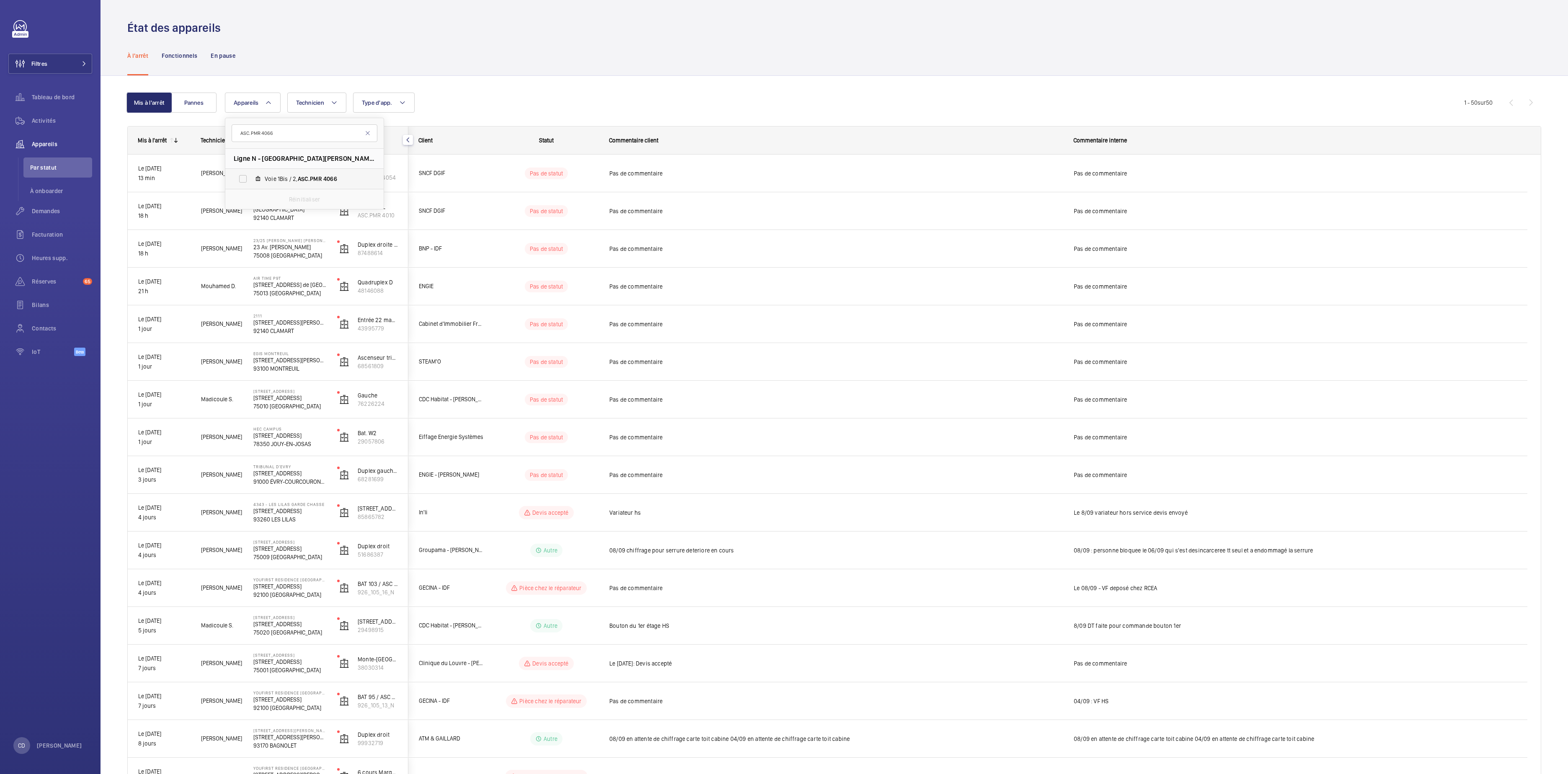
type input "ASC.PMR 4066"
click at [311, 173] on label "Voie 1Bis / 2, ASC.PMR 4066" at bounding box center [298, 179] width 145 height 20
click at [251, 173] on input "Voie 1Bis / 2, ASC.PMR 4066" at bounding box center [243, 179] width 16 height 16
checkbox input "true"
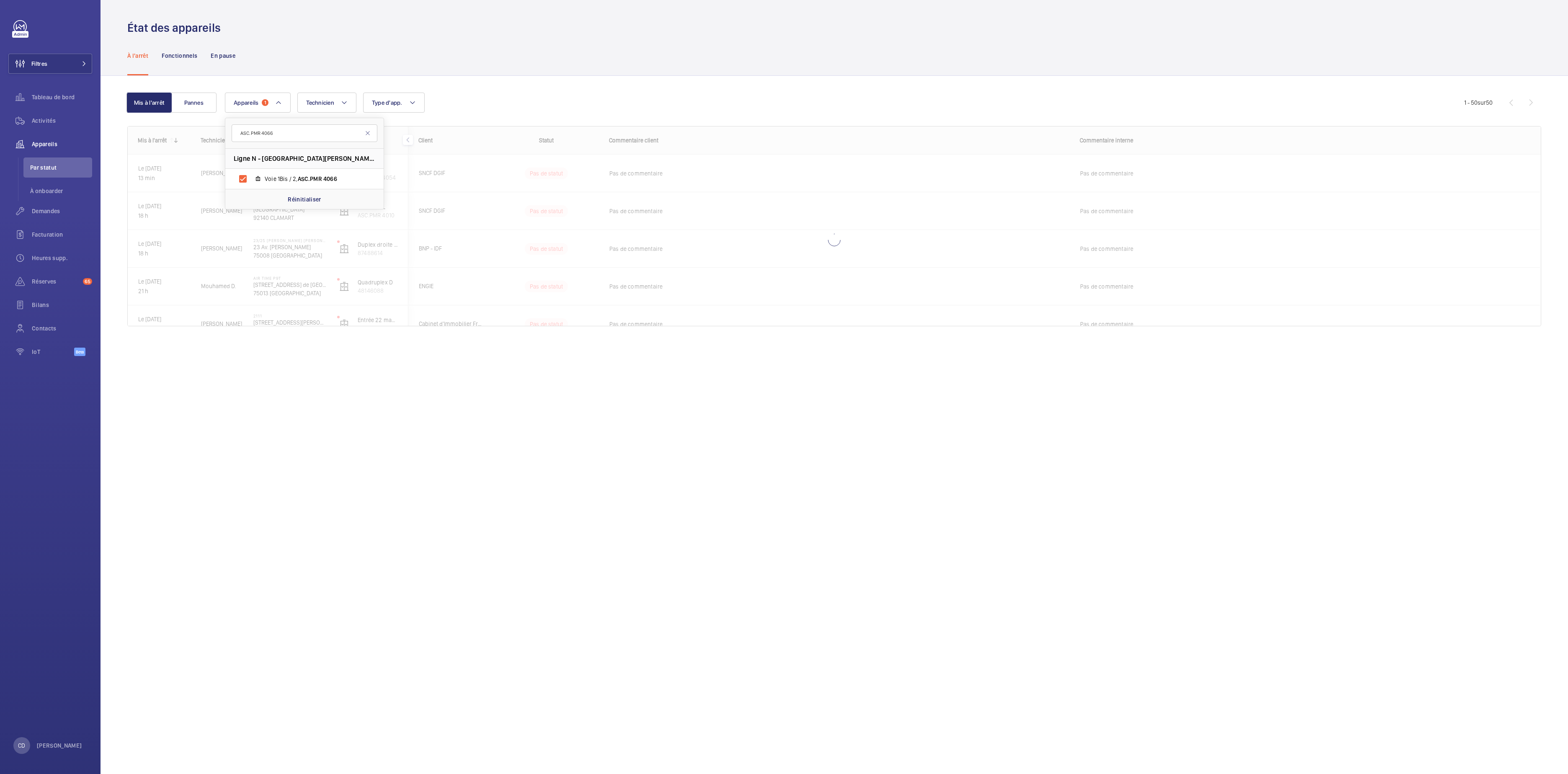
click at [586, 107] on div "Appareils 1 ASC.PMR 4066 [GEOGRAPHIC_DATA][PERSON_NAME] TRAPPES Voie 1Bis / 2, …" at bounding box center [844, 102] width 1239 height 20
click at [53, 130] on div "Activités" at bounding box center [50, 120] width 84 height 20
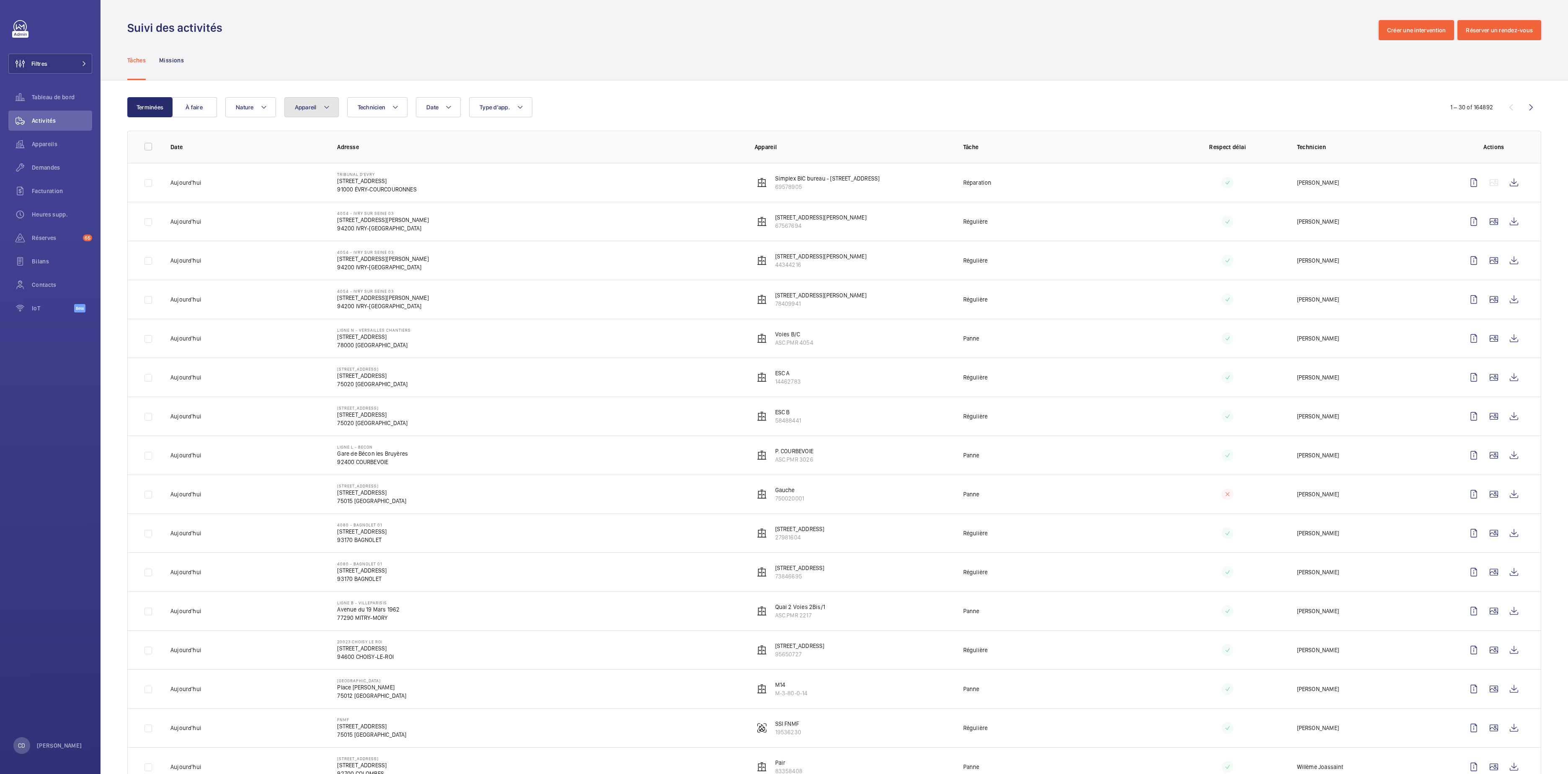
click at [294, 107] on button "Appareil" at bounding box center [311, 107] width 55 height 20
type input "ASC.PMR 4066"
click at [344, 191] on label "Voie 1Bis / 2, ASC.PMR 4066" at bounding box center [357, 184] width 145 height 20
click at [310, 191] on input "Voie 1Bis / 2, ASC.PMR 4066" at bounding box center [302, 184] width 16 height 16
checkbox input "true"
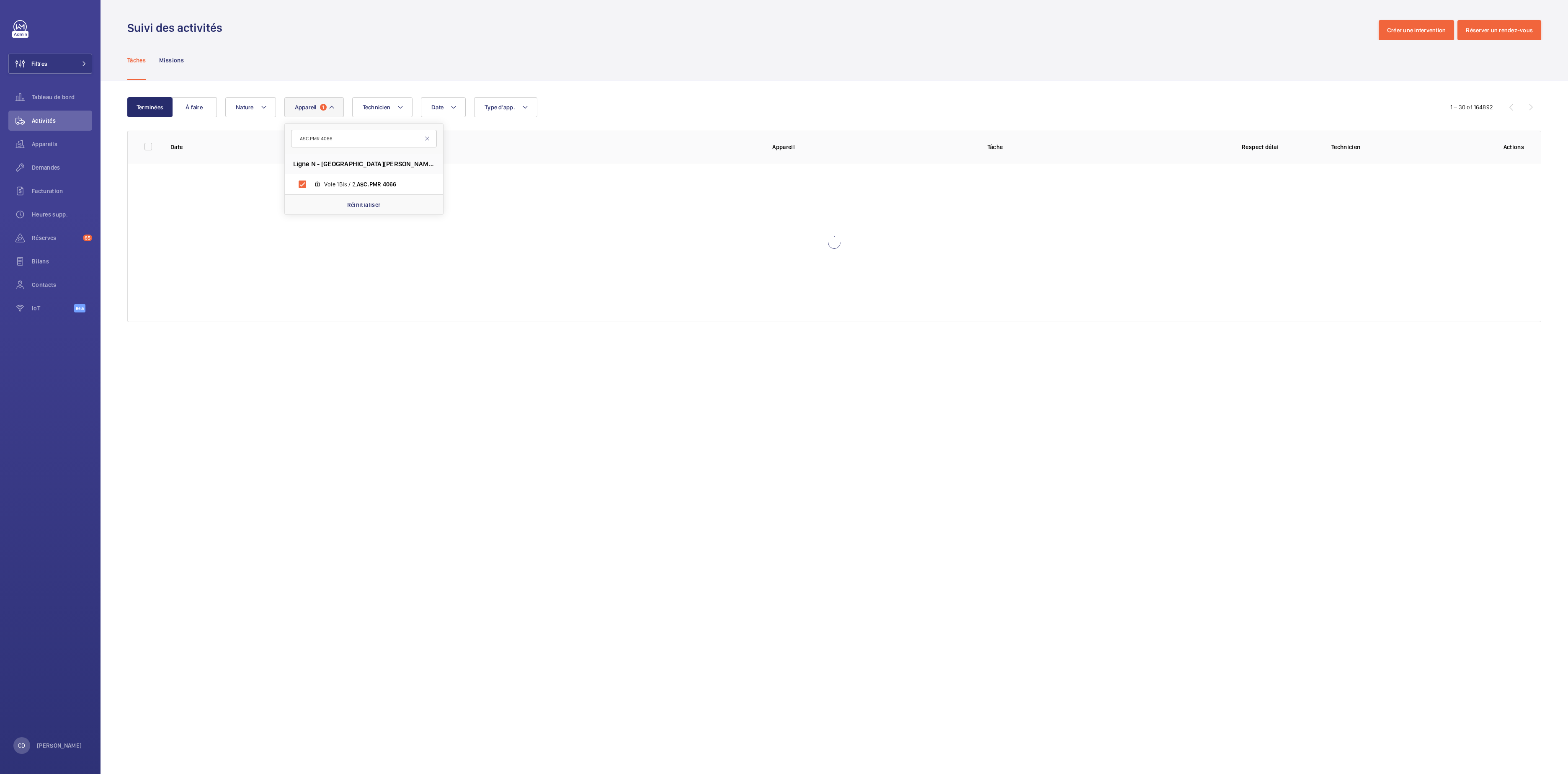
click at [331, 569] on wm-front-admin-operations-monitoring "Suivi des activités Créer une intervention Réserver un rendez-vous Tâches Missi…" at bounding box center [834, 387] width 1468 height 774
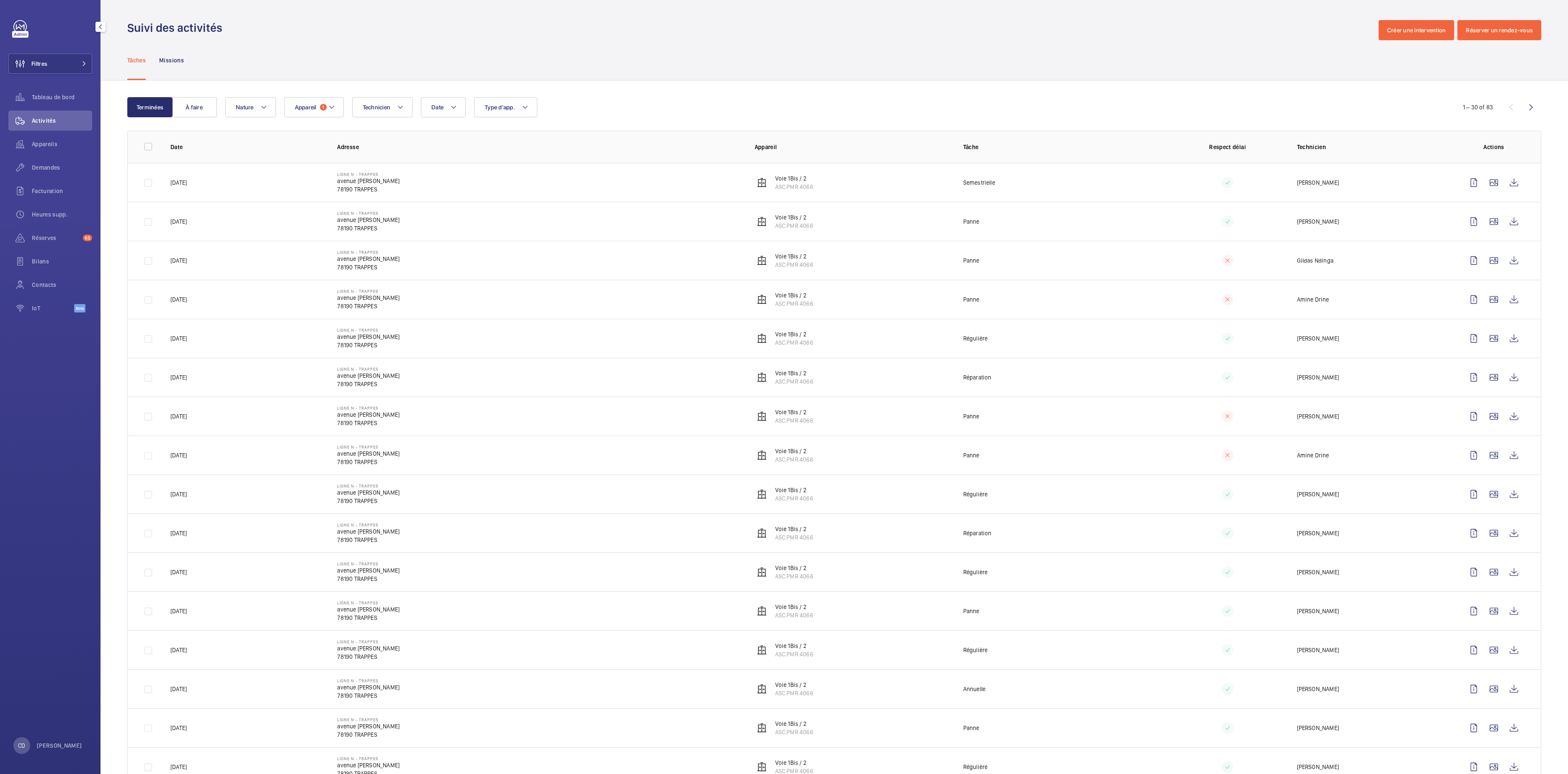
drag, startPoint x: 67, startPoint y: 238, endPoint x: 67, endPoint y: 204, distance: 34.0
click at [67, 238] on span "Réserves" at bounding box center [56, 237] width 47 height 8
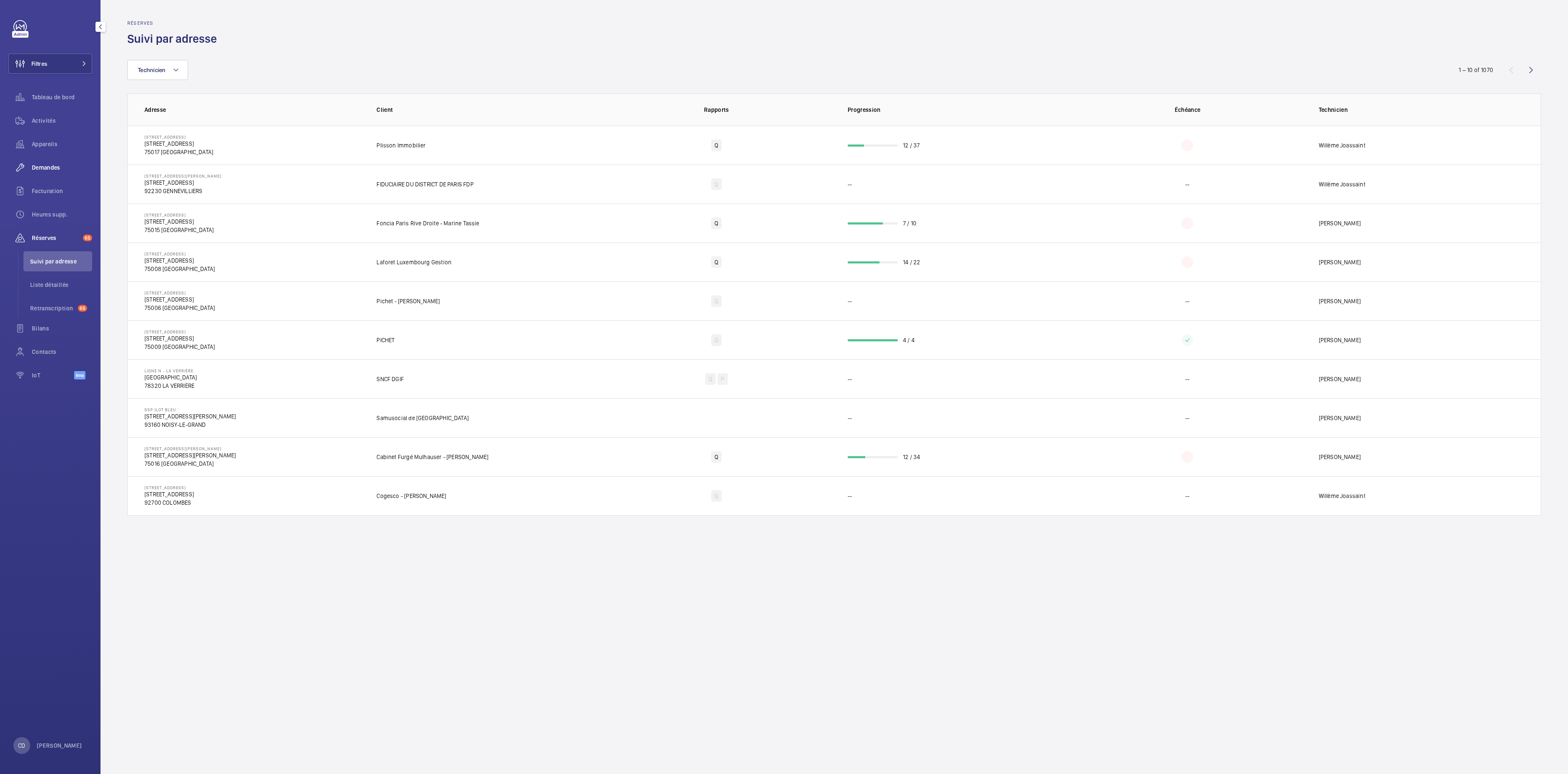
click at [54, 168] on span "Demandes" at bounding box center [62, 167] width 60 height 8
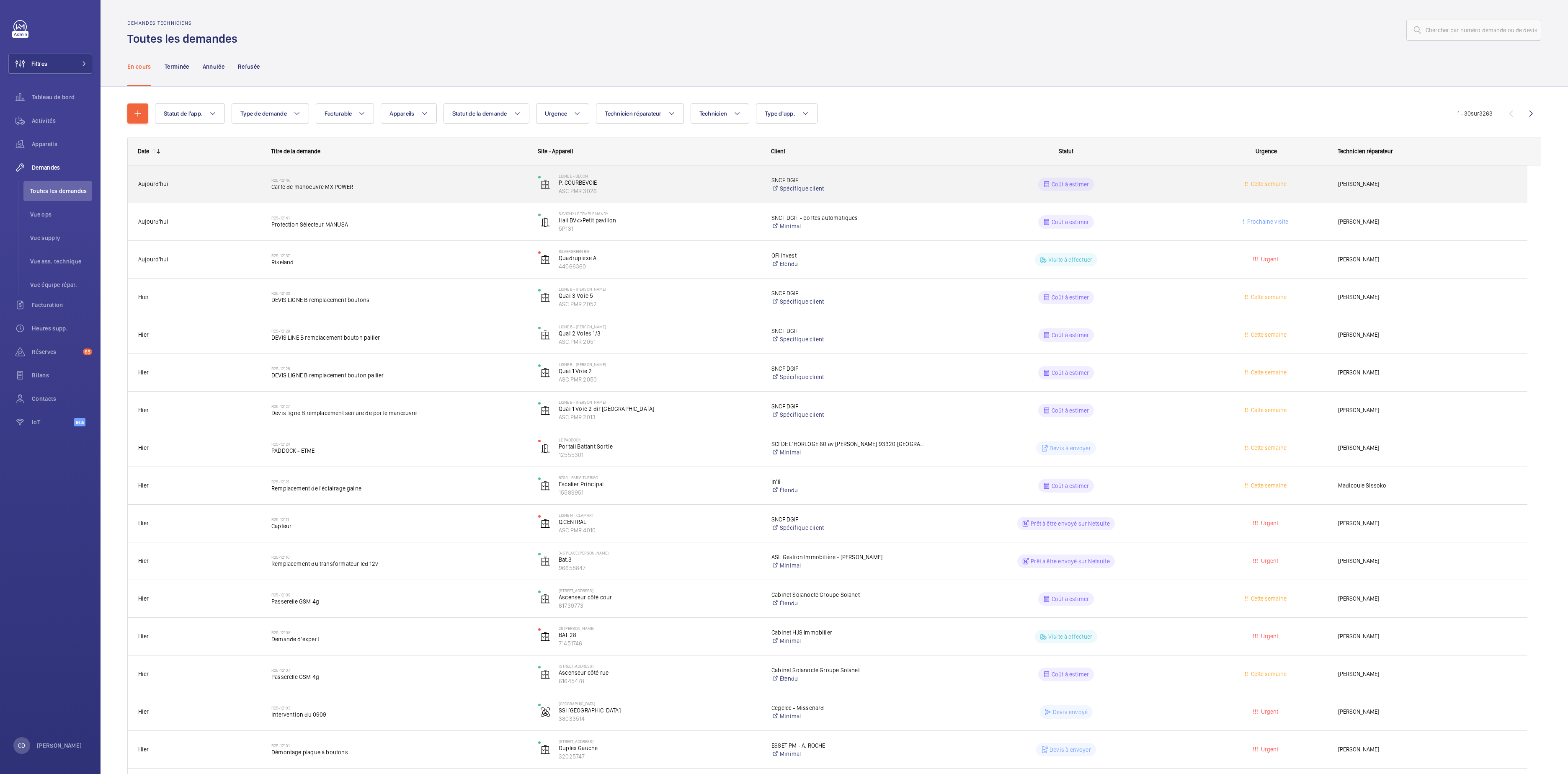
click at [264, 178] on div "R25-12146 Carte de manoeuvre MX POWER" at bounding box center [394, 183] width 266 height 37
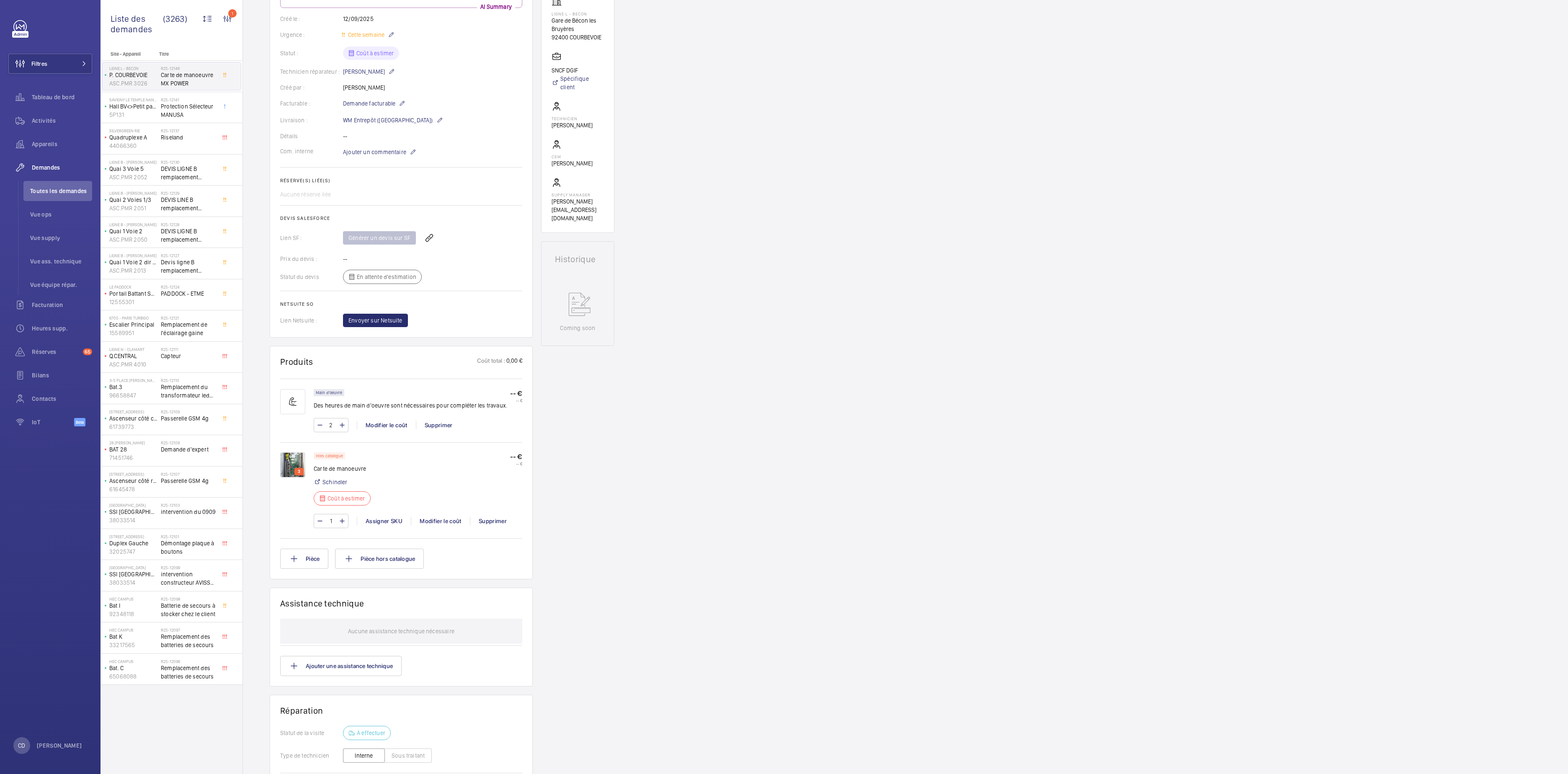
scroll to position [305, 0]
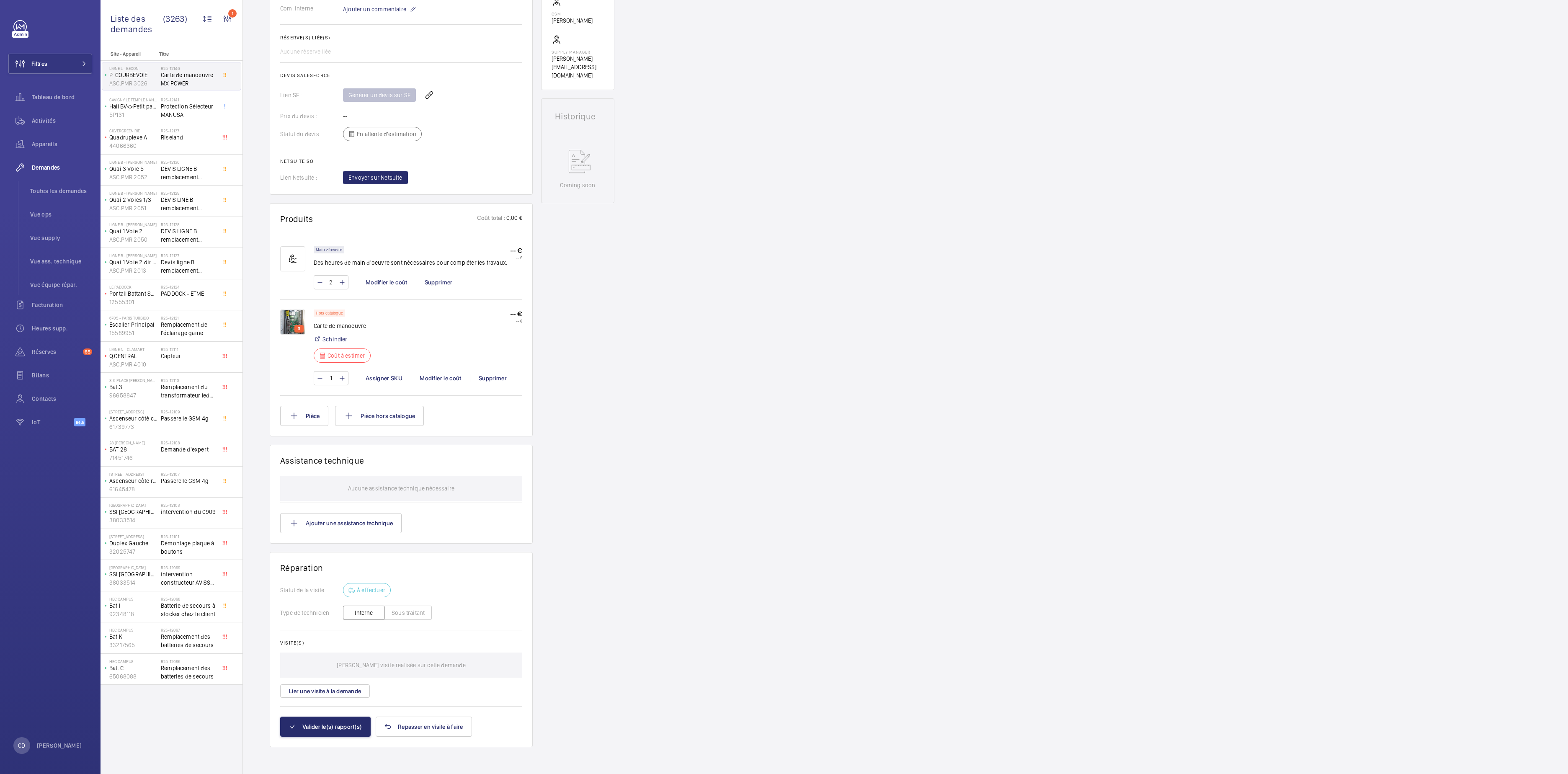
click at [914, 340] on div "Demandes techniciens R25-12146 Demande de réparation créée le [DATE] pour une c…" at bounding box center [905, 280] width 1325 height 988
click at [165, 113] on span "Protection Sélecteur MANUSA" at bounding box center [188, 110] width 56 height 16
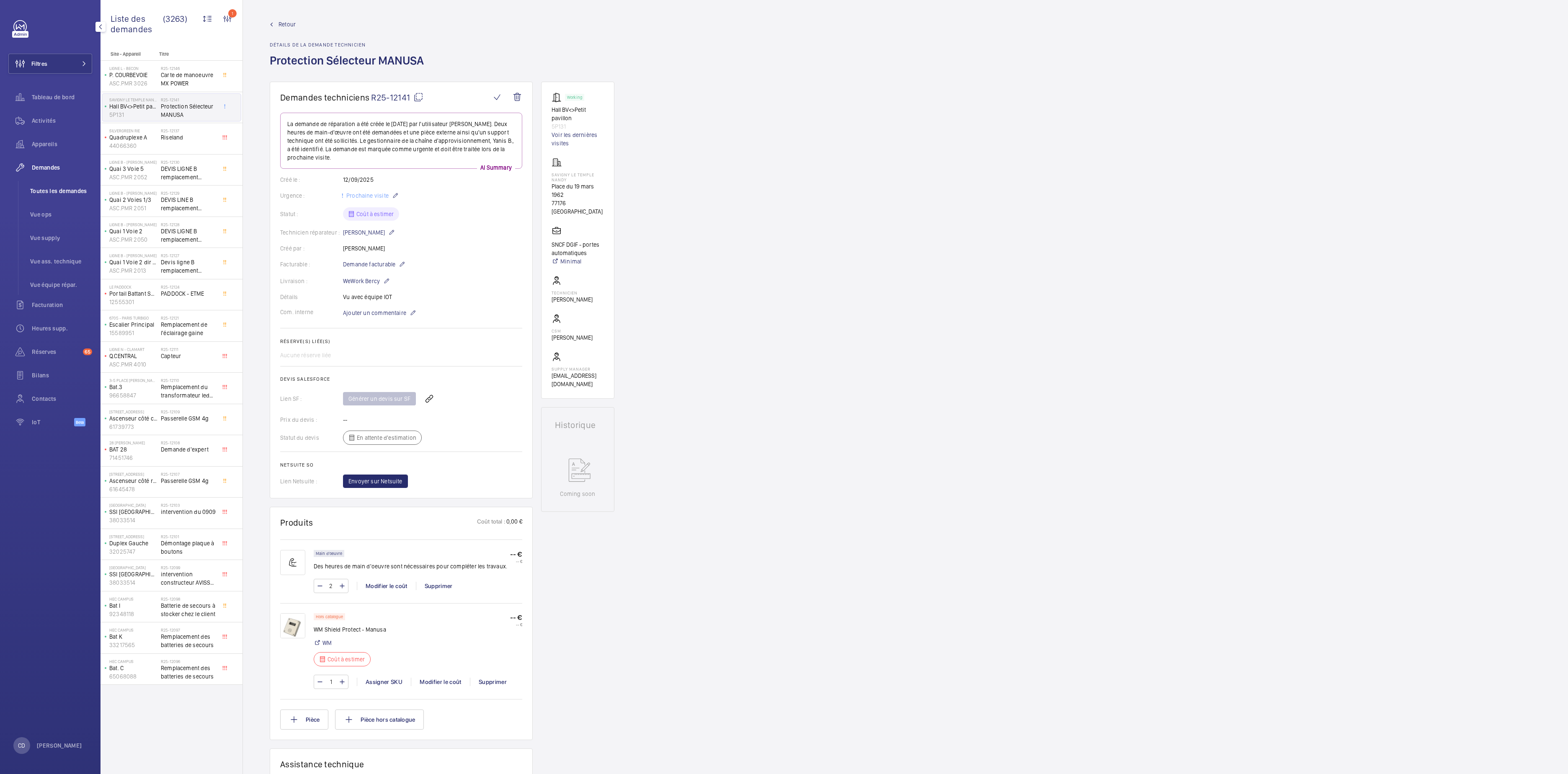
click at [62, 184] on li "Toutes les demandes" at bounding box center [58, 191] width 68 height 20
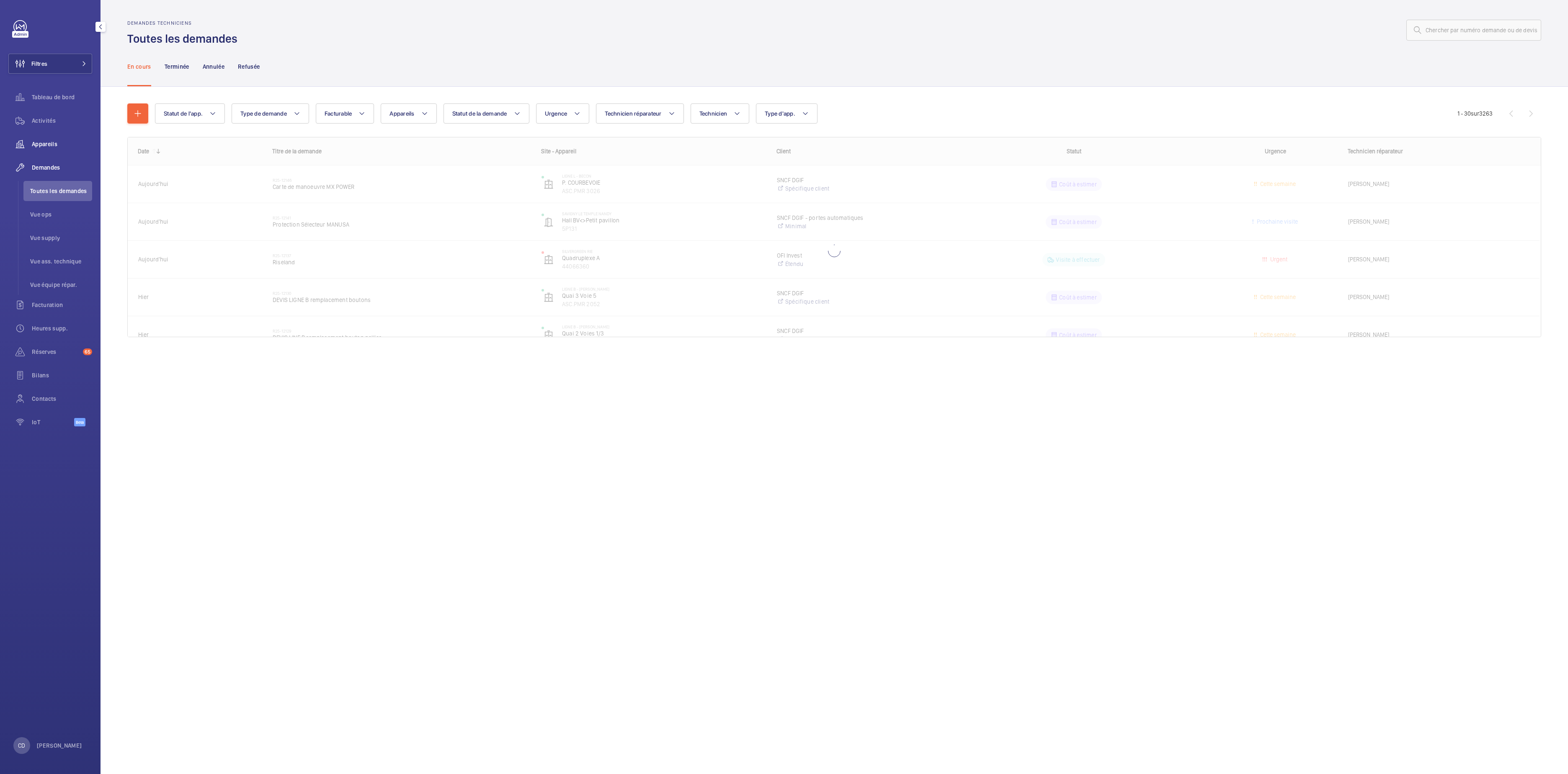
click at [53, 139] on div "Appareils" at bounding box center [50, 144] width 84 height 20
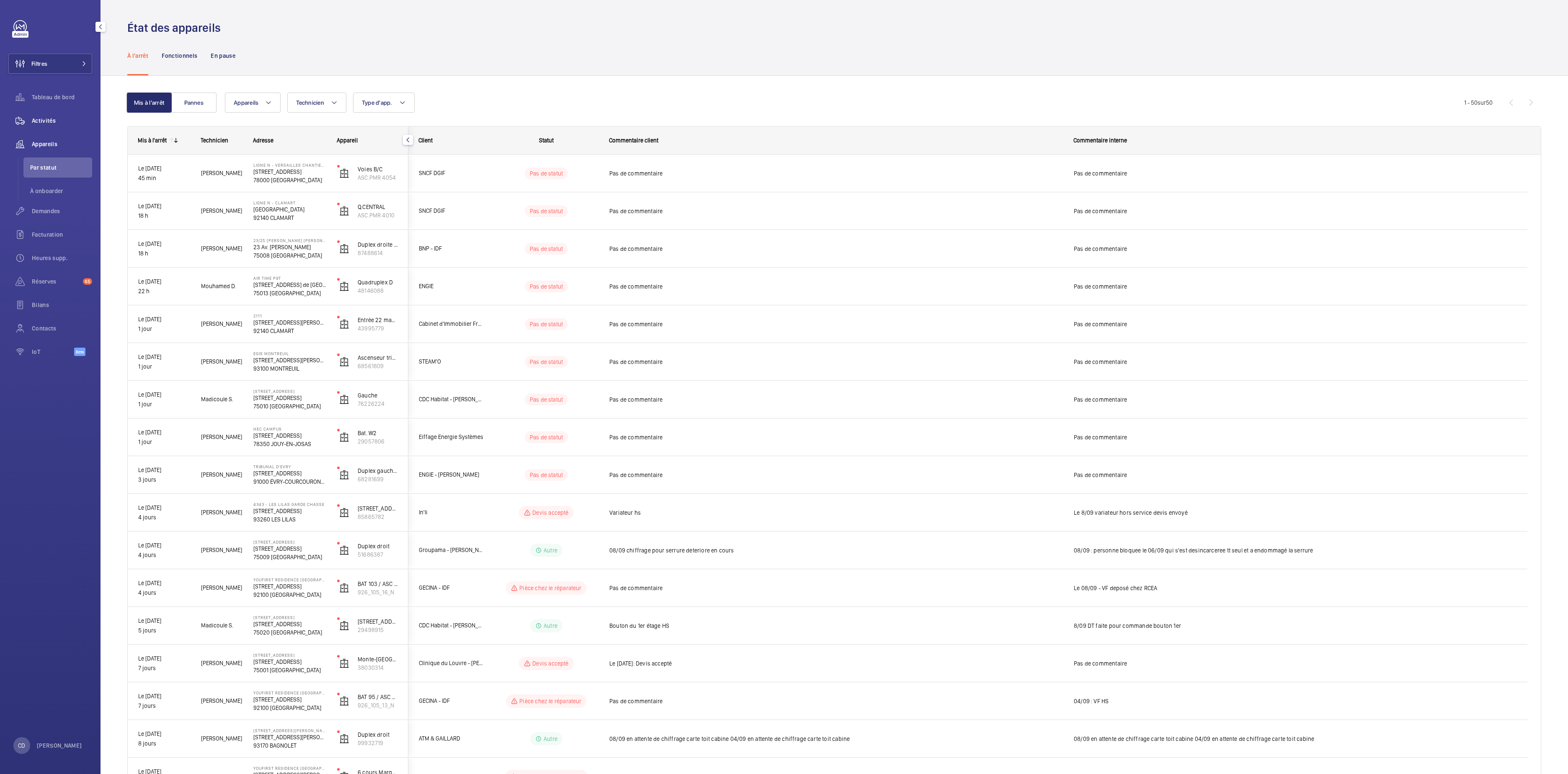
click at [49, 122] on span "Activités" at bounding box center [62, 120] width 60 height 8
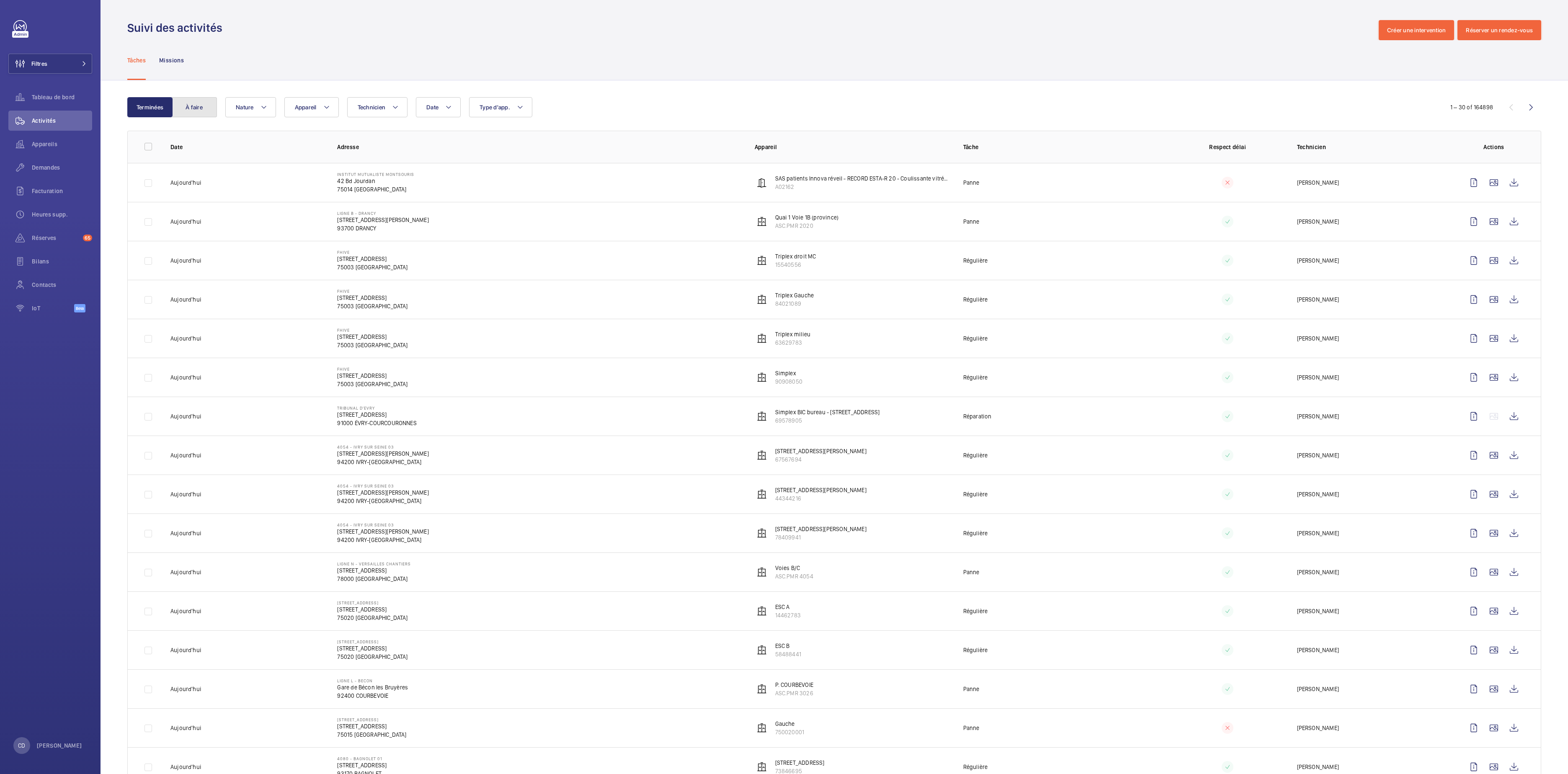
click at [205, 111] on button "À faire" at bounding box center [195, 107] width 46 height 20
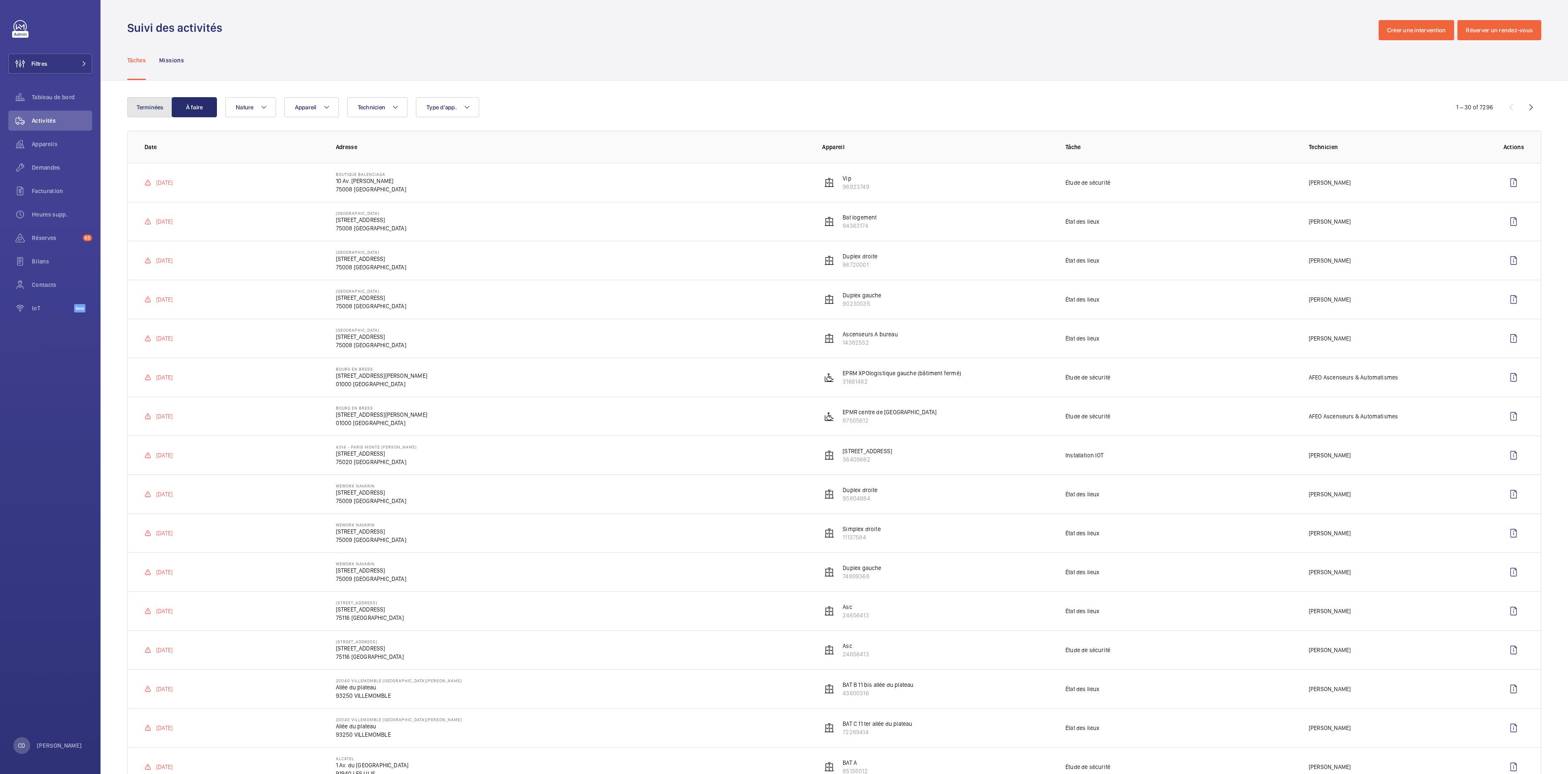
click at [150, 110] on button "Terminées" at bounding box center [150, 107] width 46 height 20
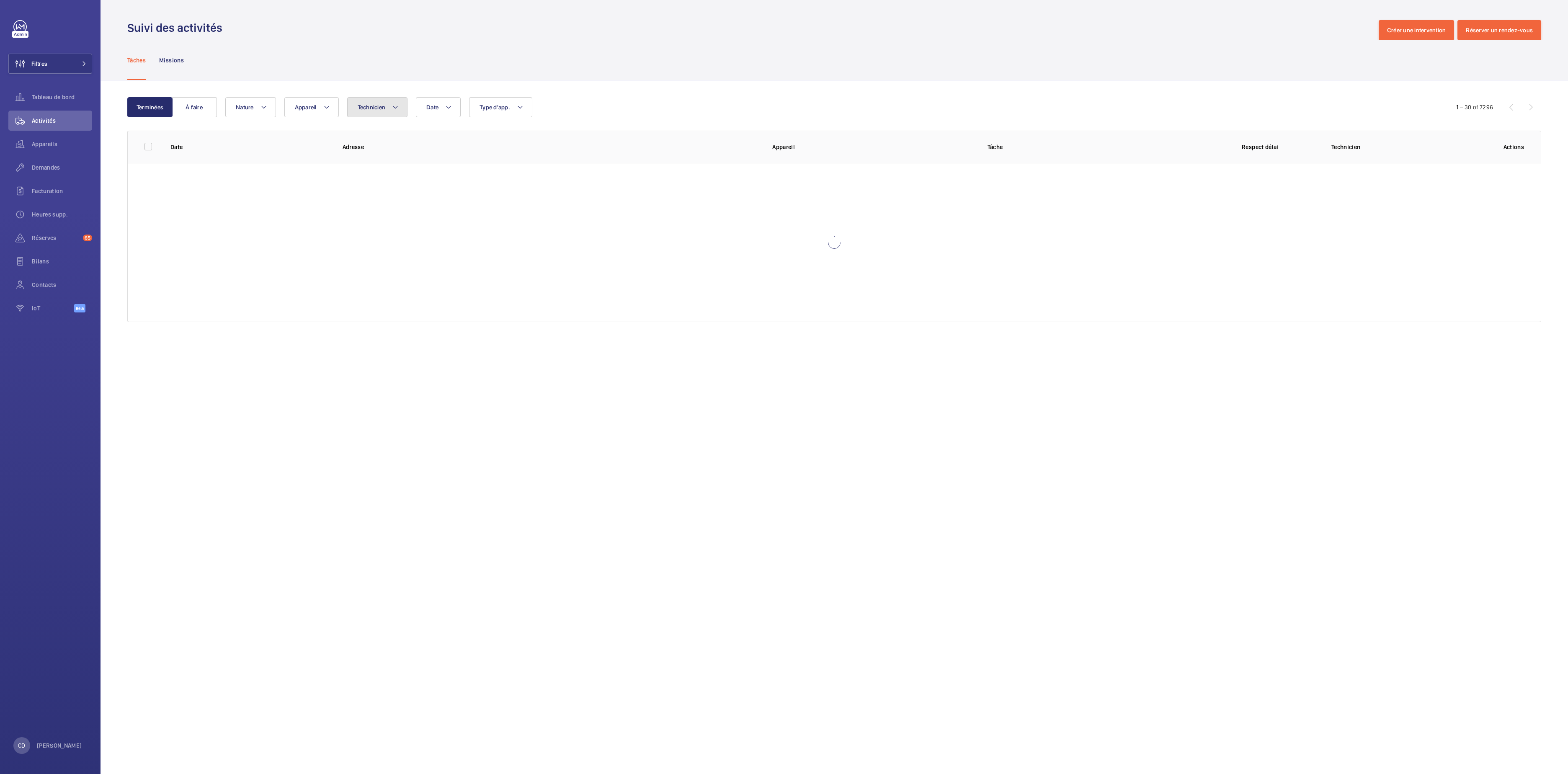
click at [358, 103] on button "Technicien" at bounding box center [377, 107] width 61 height 20
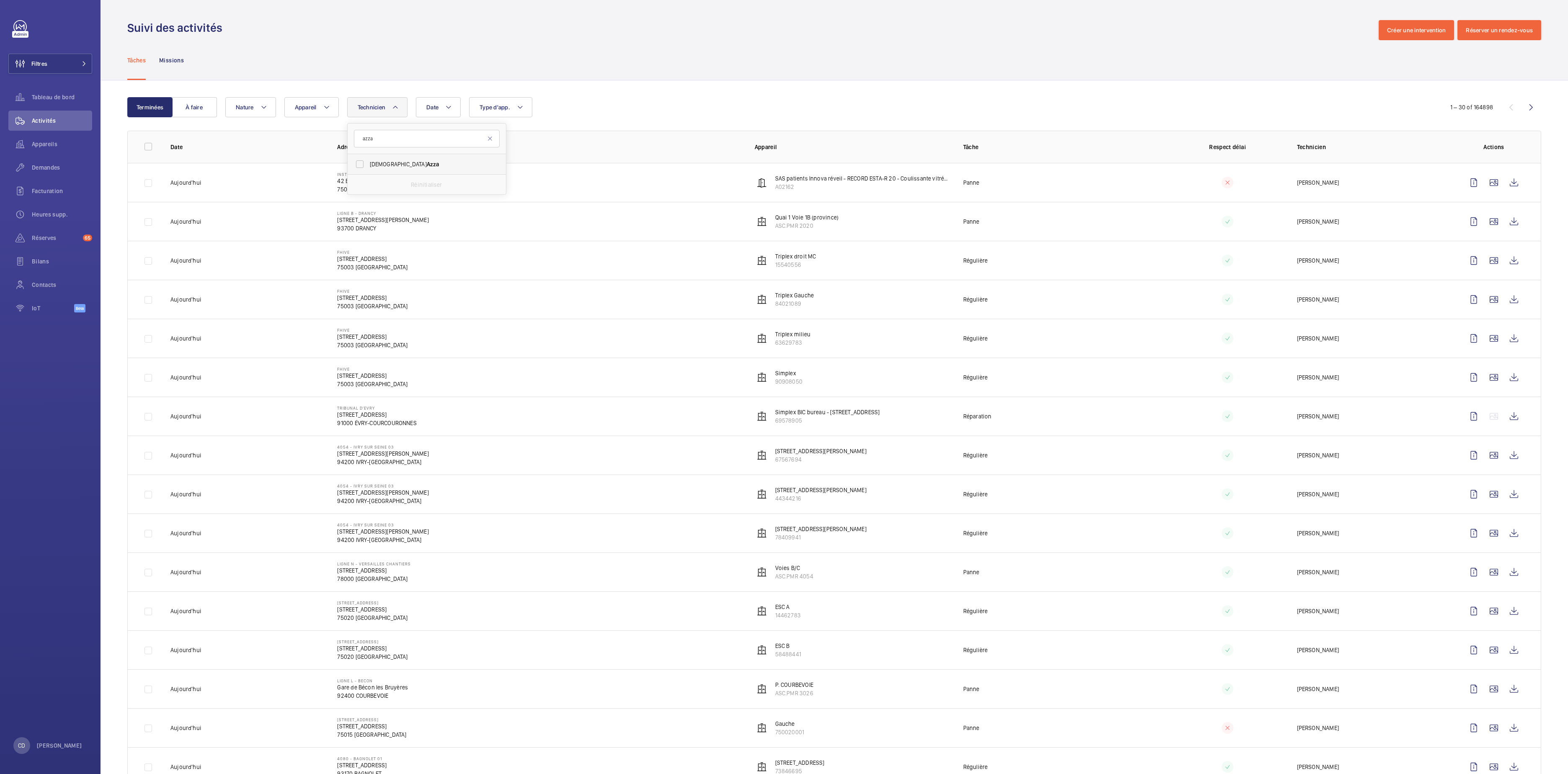
type input "azza"
click at [374, 162] on span "[PERSON_NAME]" at bounding box center [427, 163] width 115 height 8
click at [368, 162] on input "[PERSON_NAME]" at bounding box center [360, 164] width 16 height 16
checkbox input "true"
click at [751, 107] on div "Date Technicien 1 [PERSON_NAME] Réinitialiser Appareil Type d'app. Nature" at bounding box center [833, 107] width 1215 height 20
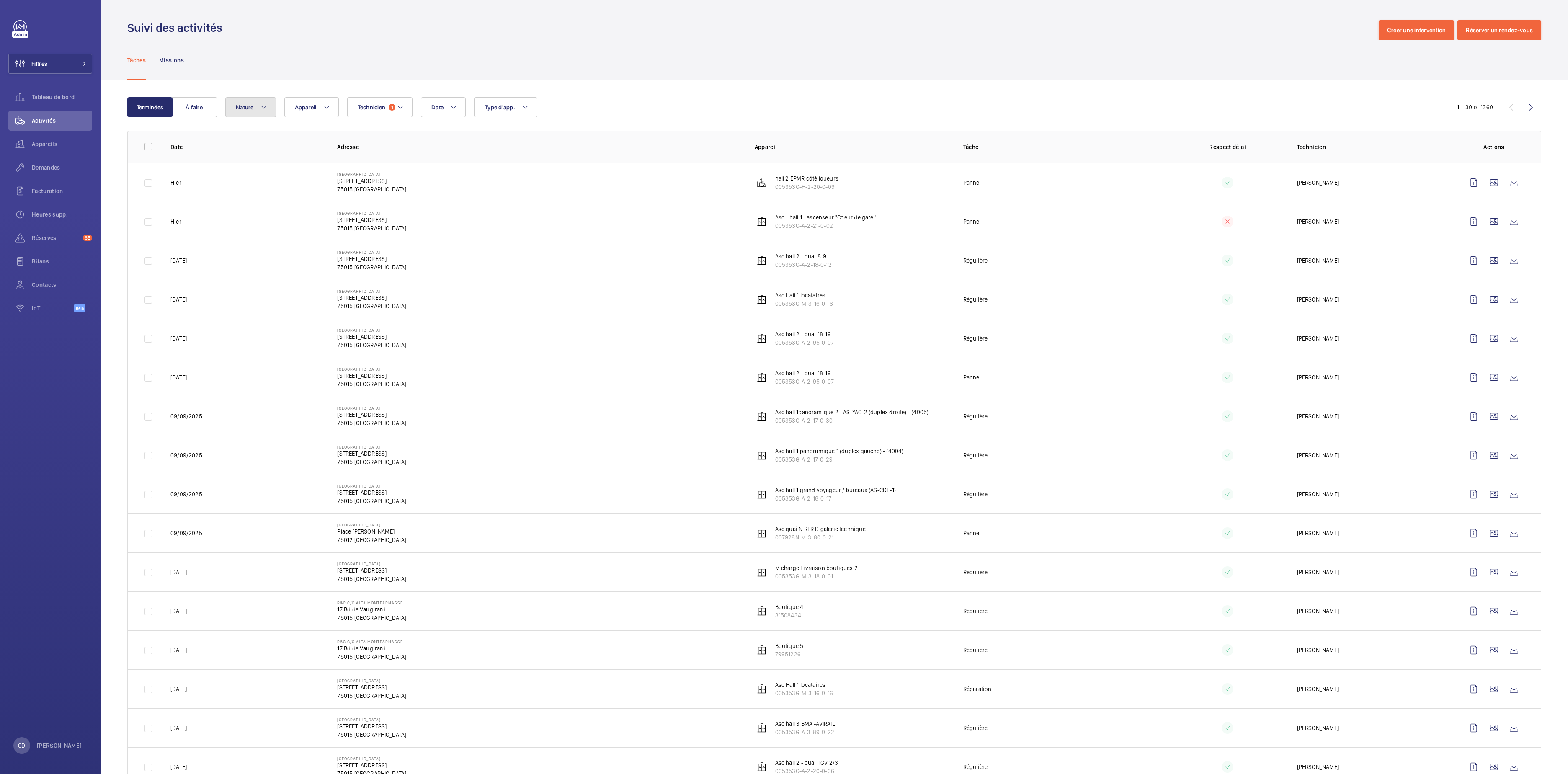
click at [237, 107] on span "Nature" at bounding box center [245, 107] width 18 height 6
click at [285, 236] on span "Étude de sécurité" at bounding box center [306, 233] width 115 height 8
click at [247, 236] on input "Étude de sécurité" at bounding box center [237, 234] width 16 height 16
checkbox input "true"
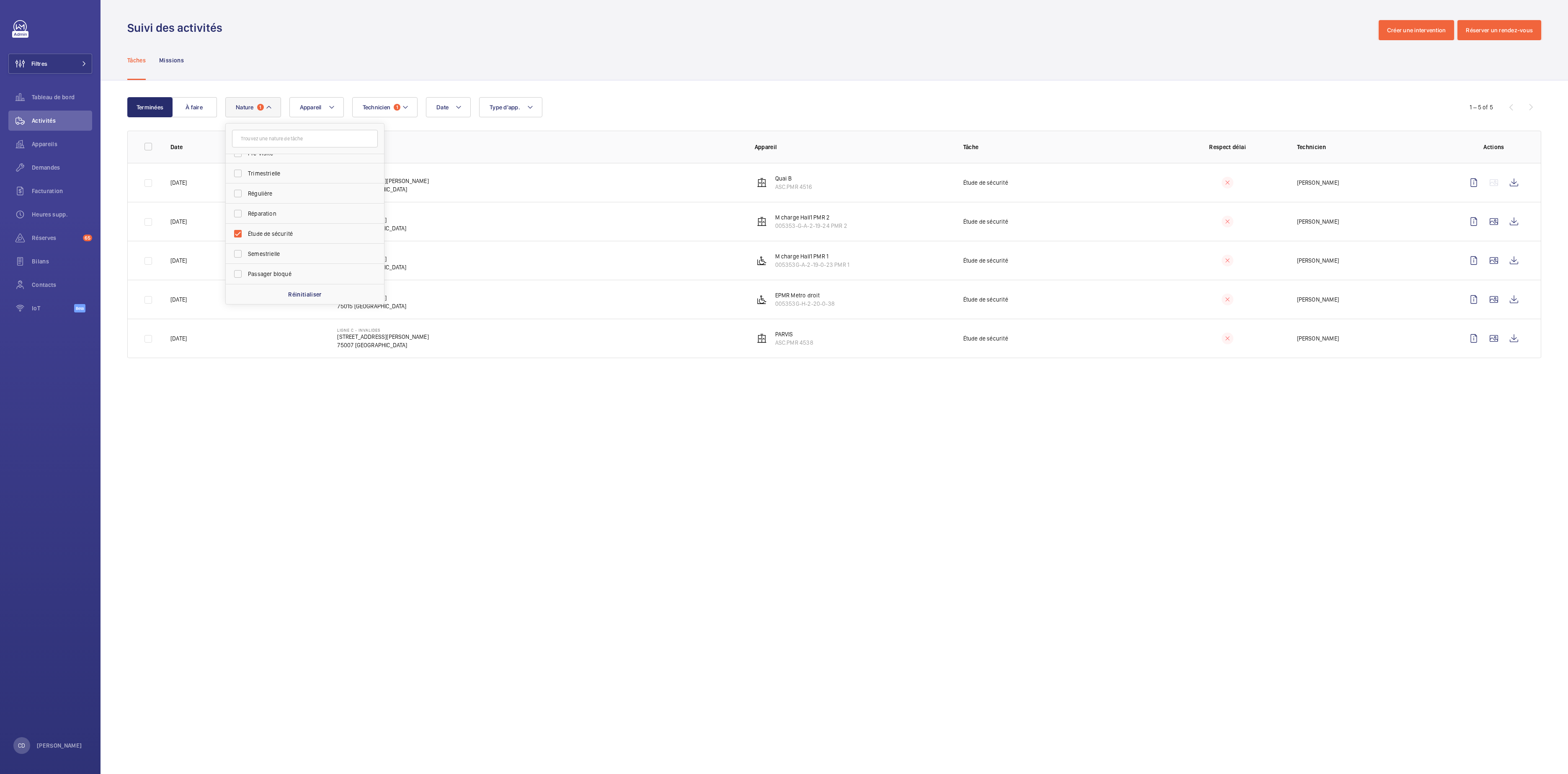
click at [672, 101] on div "Date Technicien 1 Appareil Type d'app. Nature 1 [PERSON_NAME] Rendez-vous clien…" at bounding box center [833, 107] width 1215 height 20
click at [1542, 110] on div "Terminées À faire Date Technicien 1 Appareil Type d'app. Nature 1 1 – 5 of 5 Da…" at bounding box center [834, 229] width 1468 height 298
click at [147, 96] on div "Terminées À faire Date Technicien 1 Appareil Type d'app. Nature 1 1 – 5 of 5 Da…" at bounding box center [834, 229] width 1468 height 298
click at [202, 94] on div "Terminées À faire Date Technicien 1 Appareil Type d'app. Nature 1 1 – 5 of 5 Da…" at bounding box center [834, 229] width 1468 height 298
drag, startPoint x: 202, startPoint y: 94, endPoint x: 192, endPoint y: 110, distance: 18.9
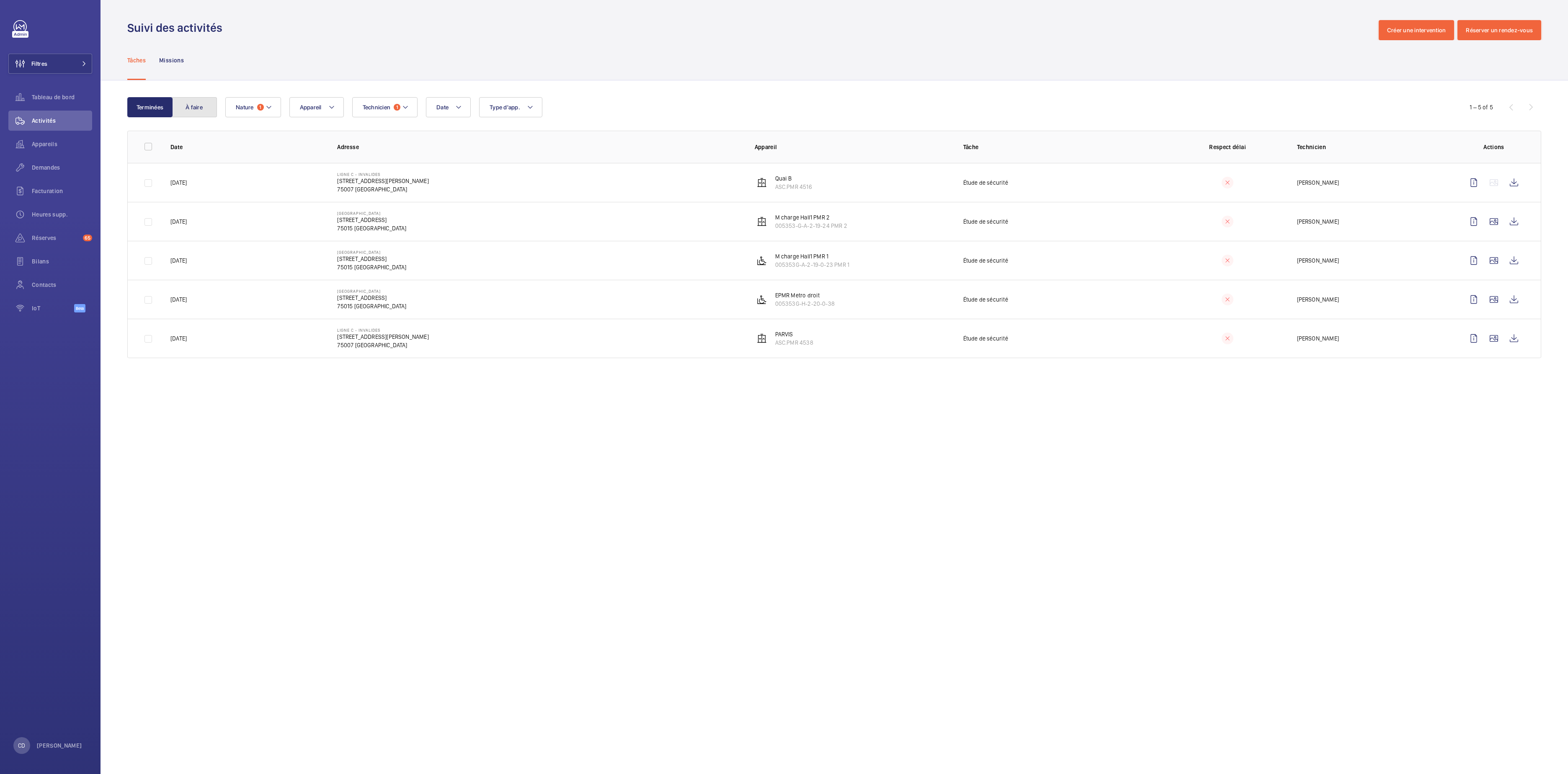
click at [192, 110] on button "À faire" at bounding box center [195, 107] width 46 height 20
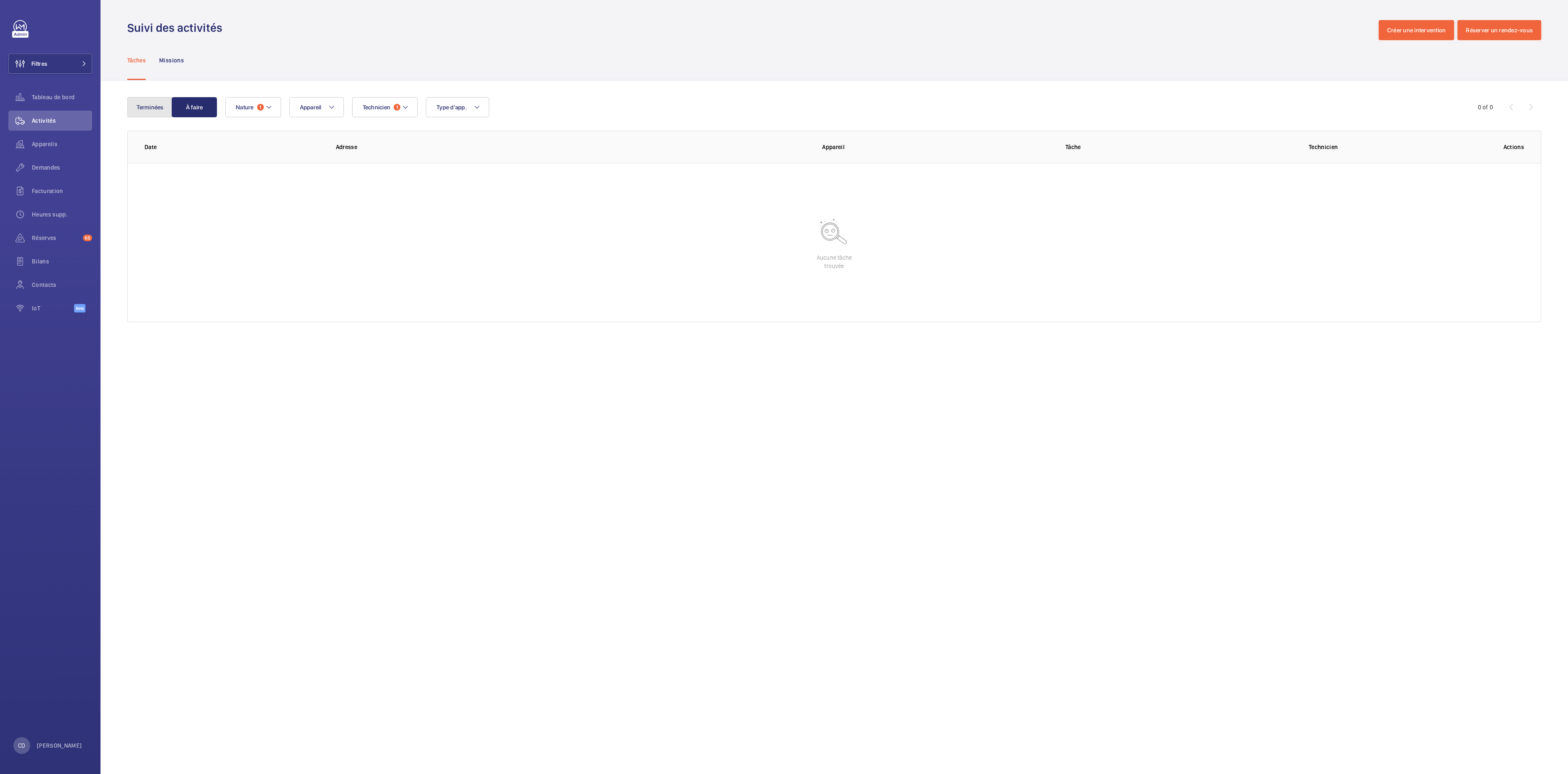
click at [153, 103] on button "Terminées" at bounding box center [150, 107] width 46 height 20
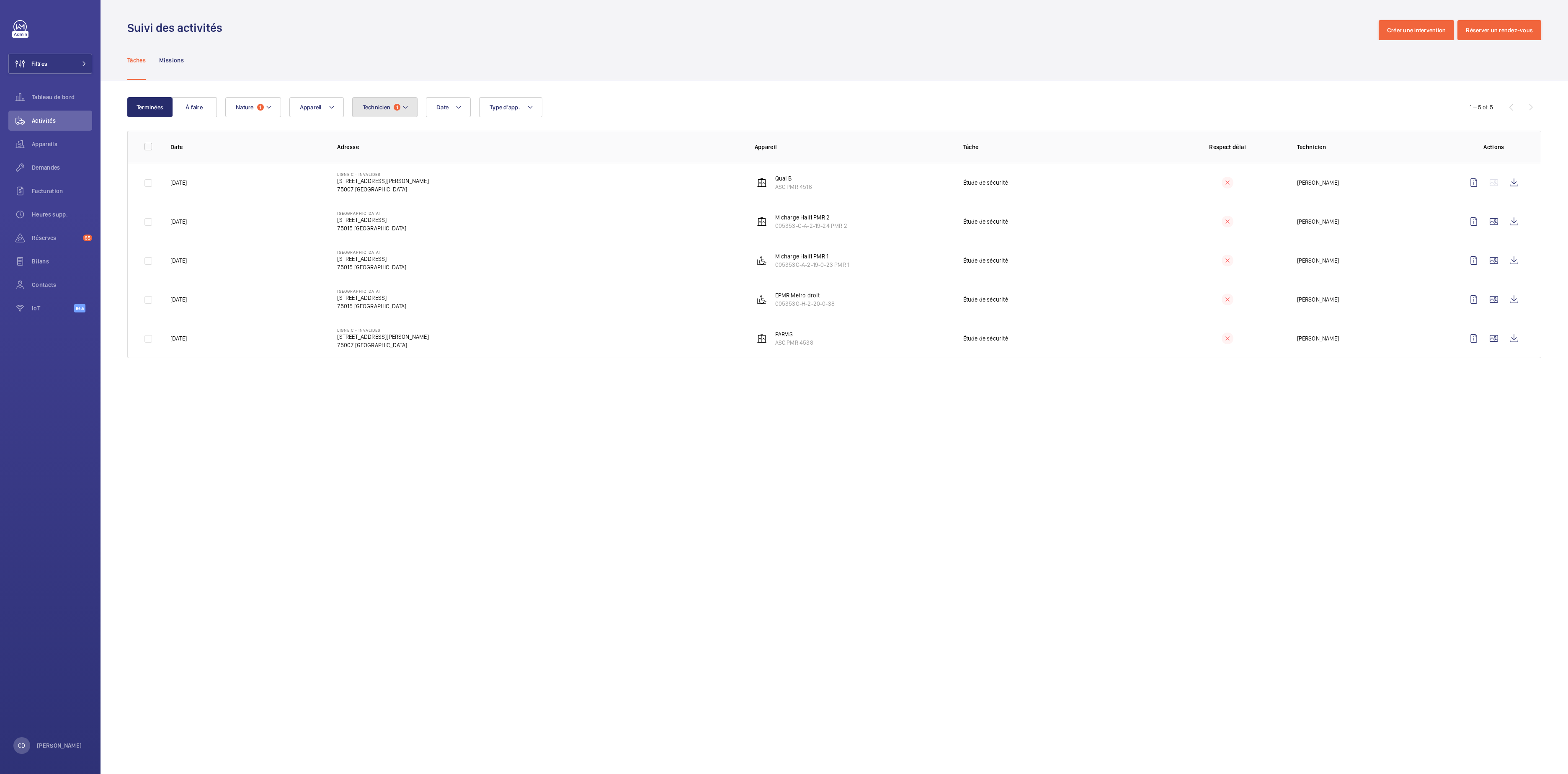
click at [360, 105] on button "Technicien 1" at bounding box center [385, 107] width 66 height 20
click at [414, 171] on label "[PERSON_NAME]" at bounding box center [426, 164] width 146 height 20
click at [374, 171] on input "[PERSON_NAME]" at bounding box center [364, 164] width 16 height 16
checkbox input "false"
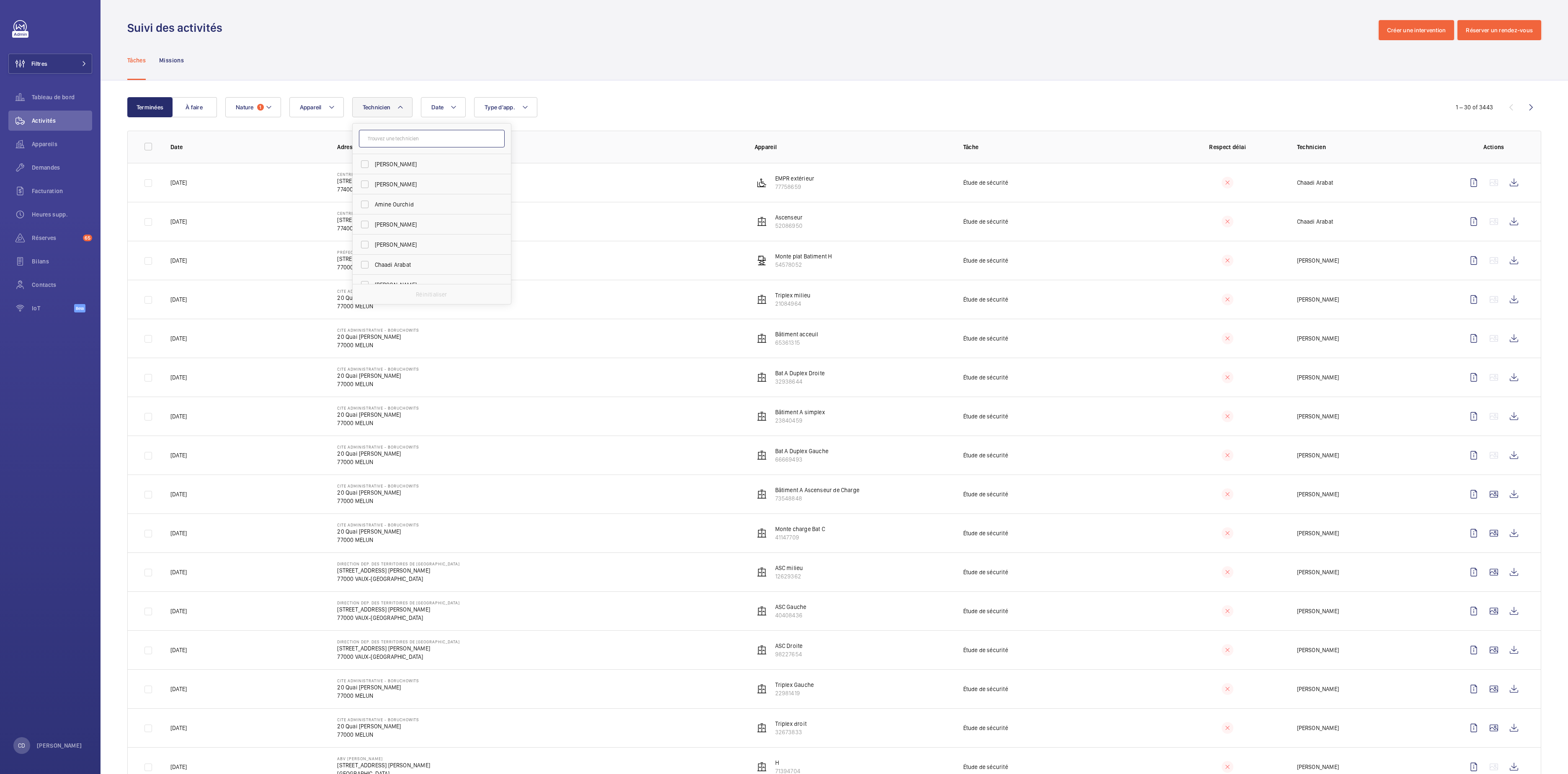
click at [421, 139] on input "text" at bounding box center [432, 138] width 146 height 17
type input "g"
type input "mohamm"
click at [391, 162] on span "Mohamm" at bounding box center [387, 163] width 25 height 6
click at [374, 162] on input "[PERSON_NAME]" at bounding box center [364, 164] width 16 height 16
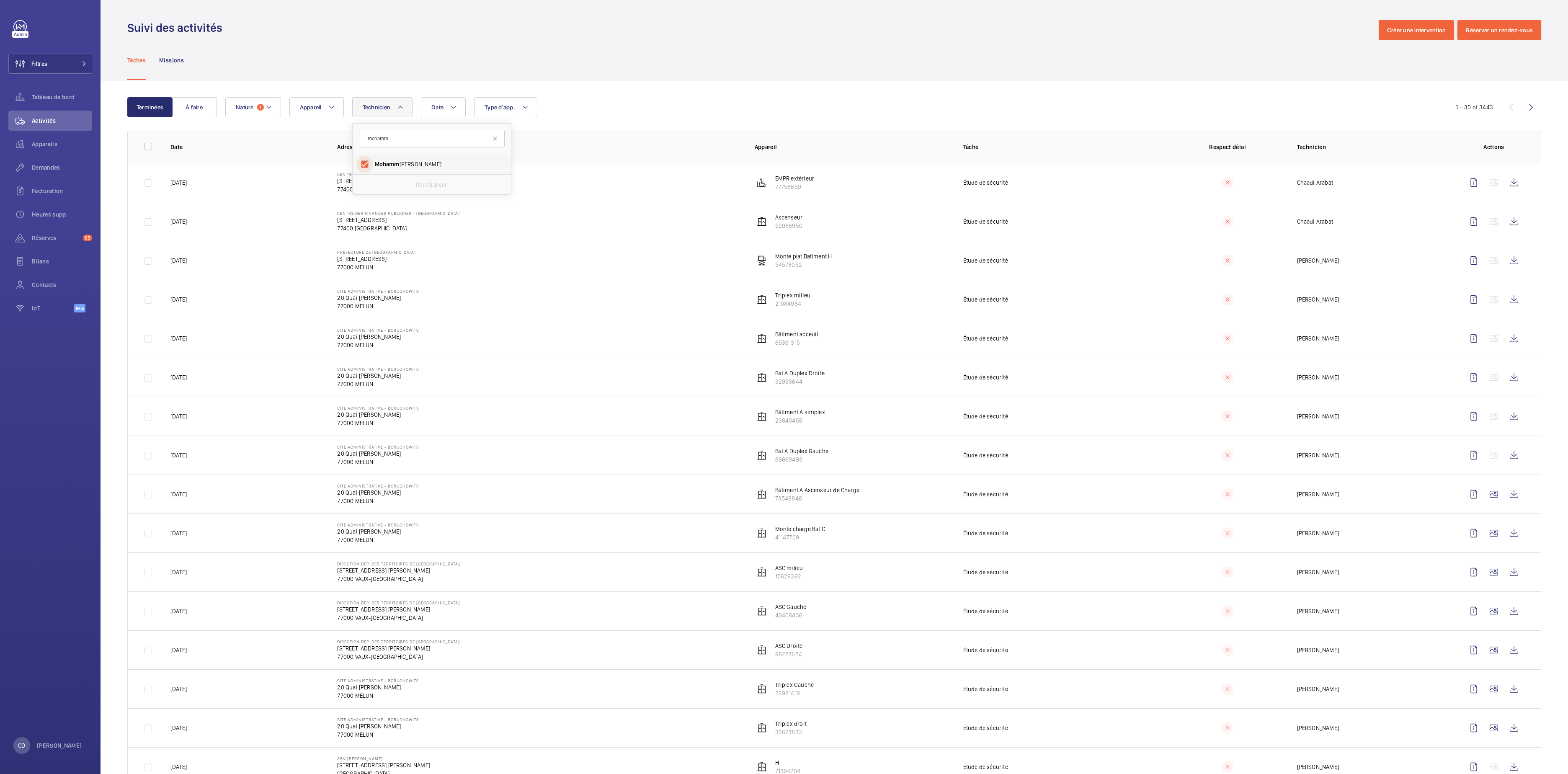
checkbox input "true"
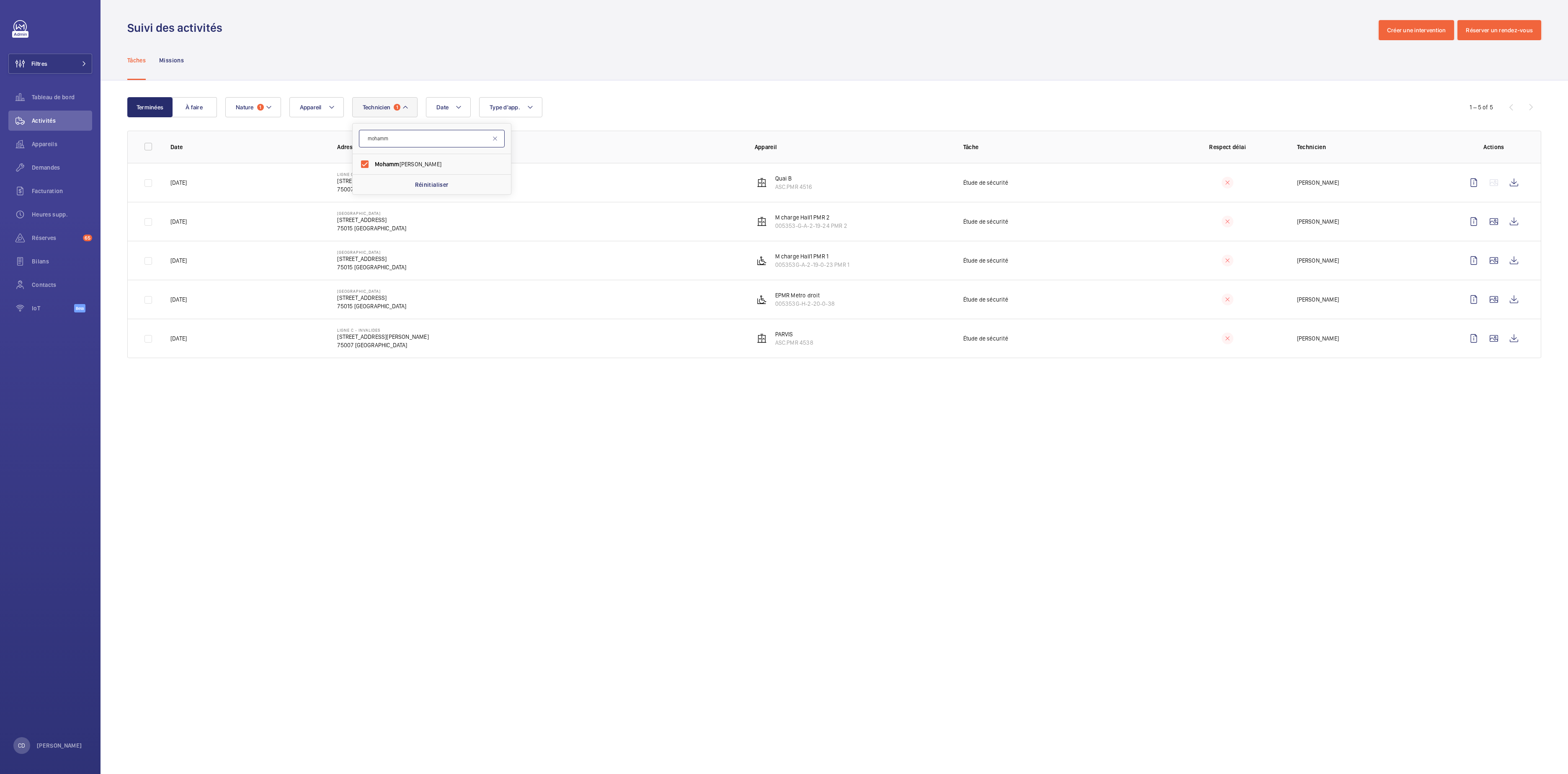
click at [480, 142] on input "mohamm" at bounding box center [432, 138] width 146 height 17
drag, startPoint x: 480, startPoint y: 142, endPoint x: 206, endPoint y: 95, distance: 278.0
click at [206, 95] on div "Terminées À faire Date Technicien 1 [PERSON_NAME] Réinitialiser Appareil Type d…" at bounding box center [834, 229] width 1468 height 298
click at [395, 105] on button "Technicien 1" at bounding box center [385, 107] width 66 height 20
click at [420, 142] on input "text" at bounding box center [432, 138] width 146 height 17
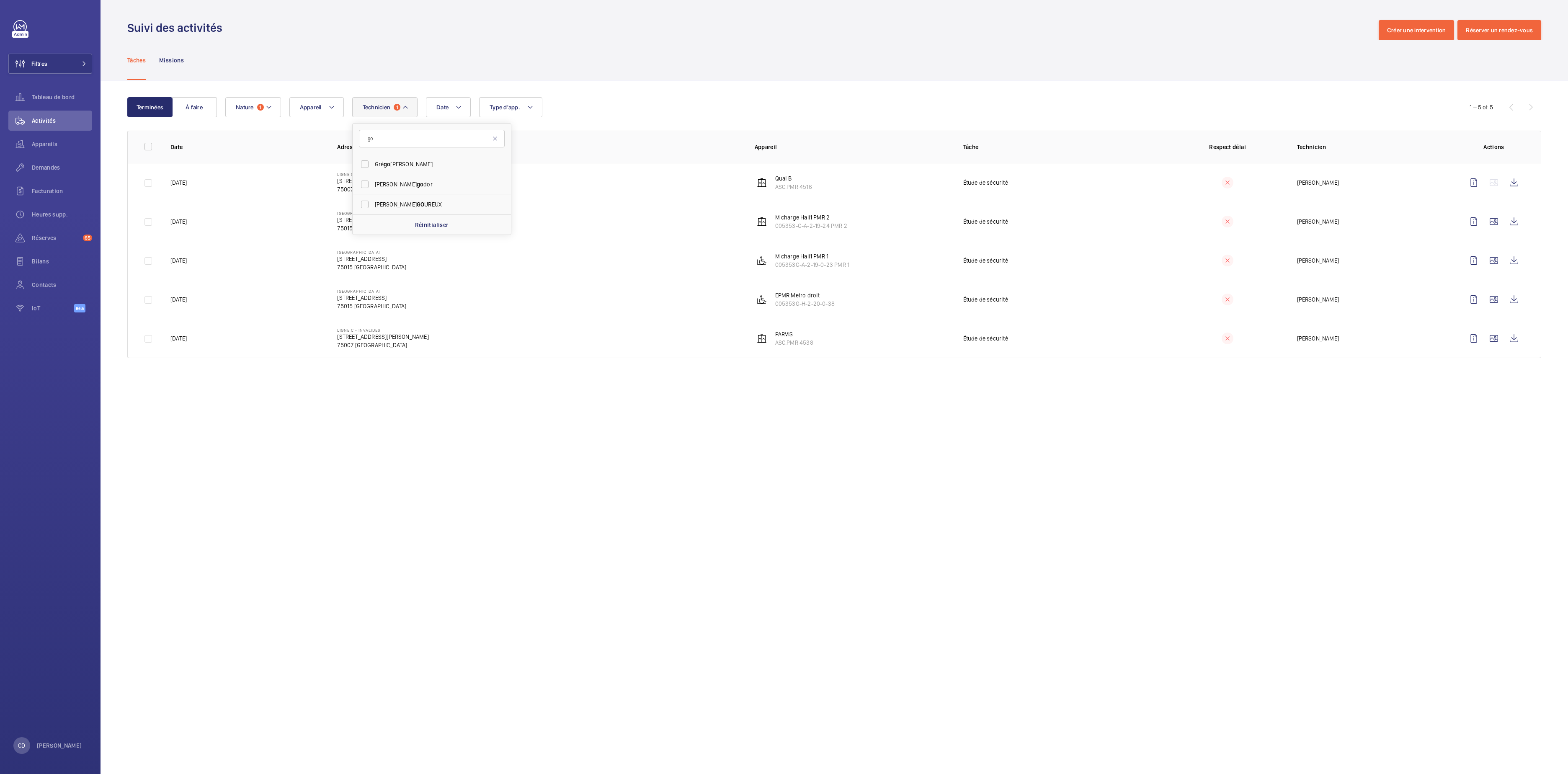
type input "g"
type input "r"
type input "gabr"
click at [428, 161] on span "Gabr iel Schaffer" at bounding box center [433, 163] width 115 height 8
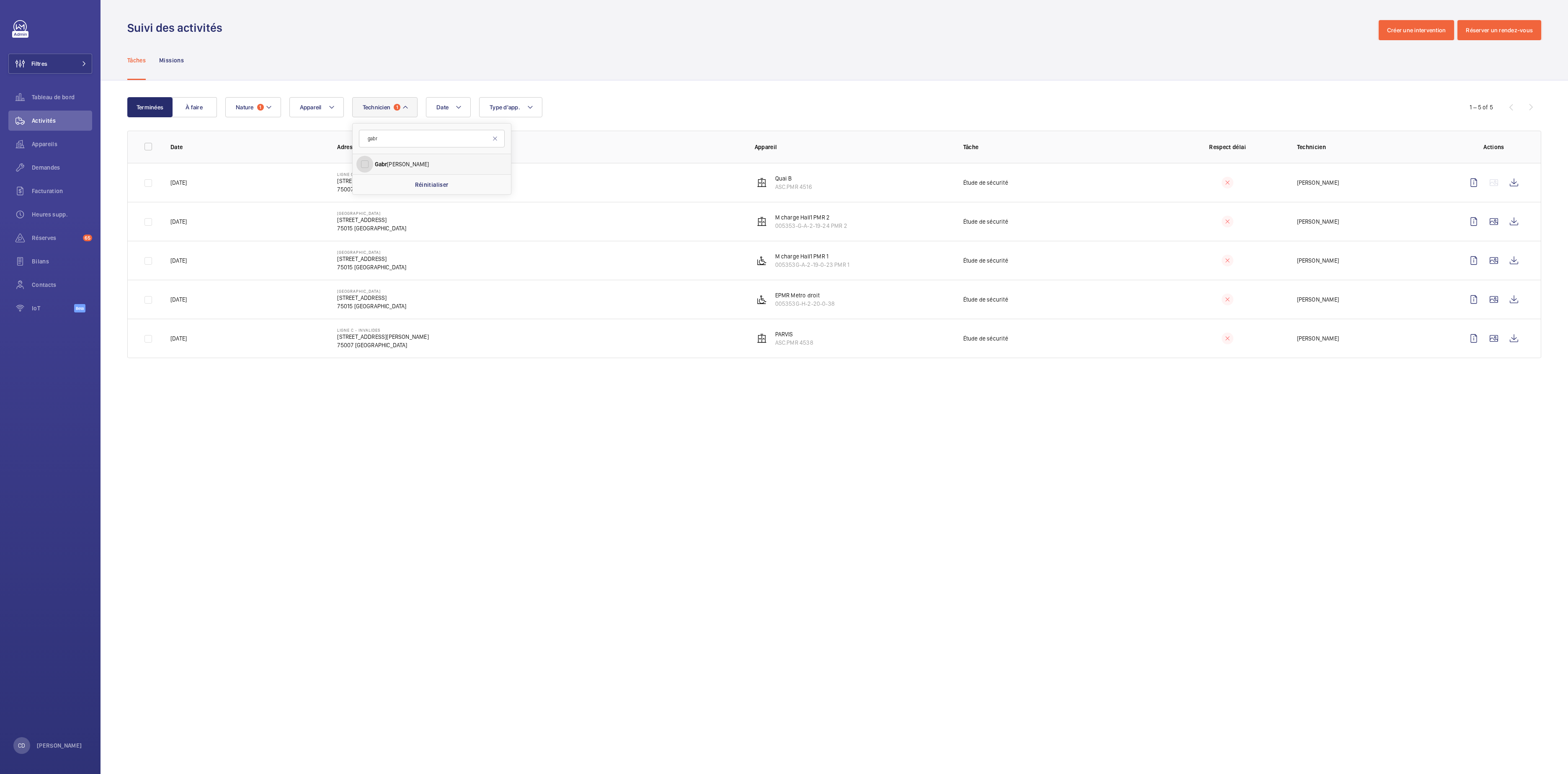
click at [374, 161] on input "Gabr iel Schaffer" at bounding box center [364, 164] width 16 height 16
checkbox input "true"
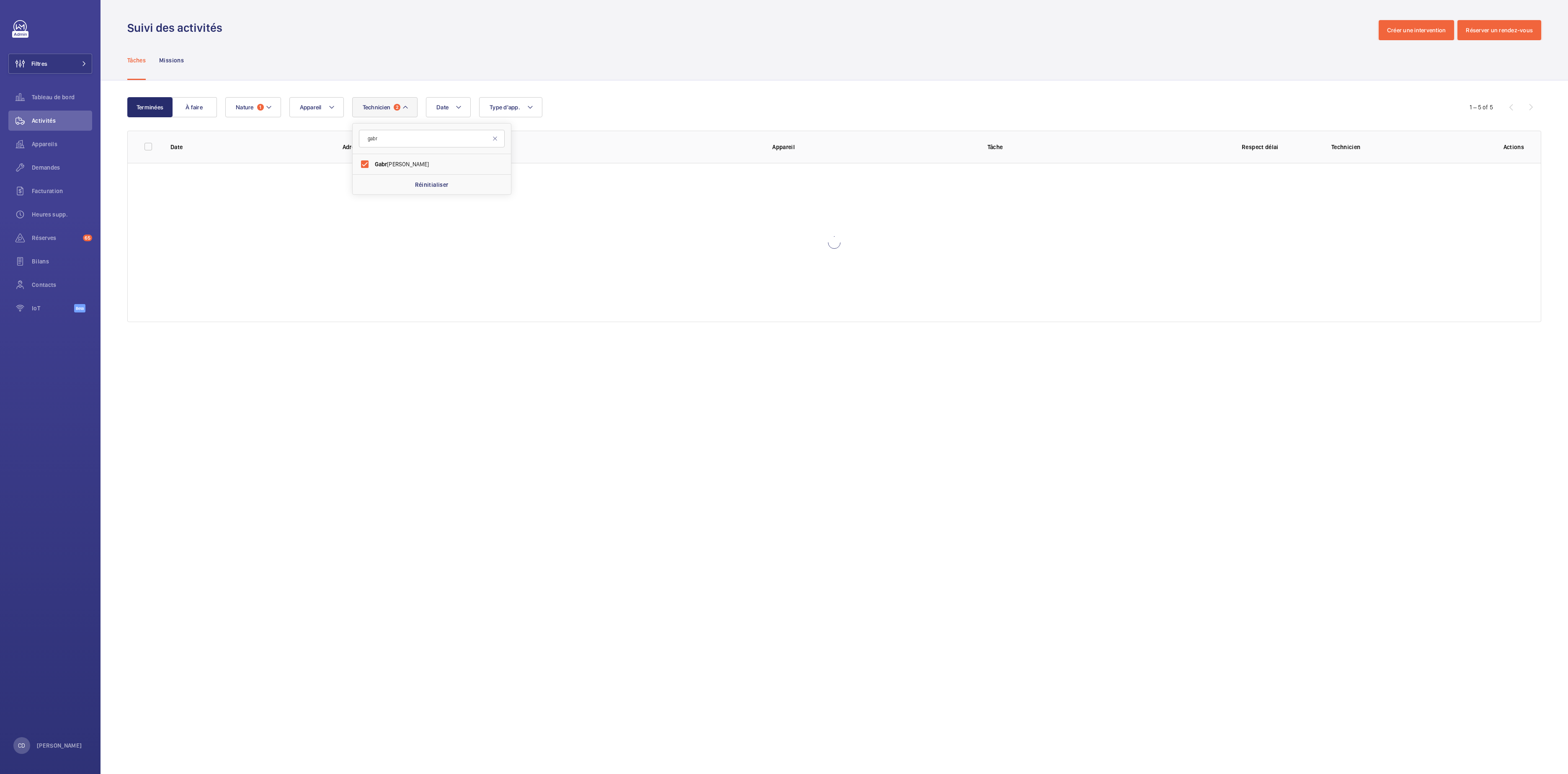
click at [395, 107] on button "Technicien 2" at bounding box center [385, 107] width 66 height 20
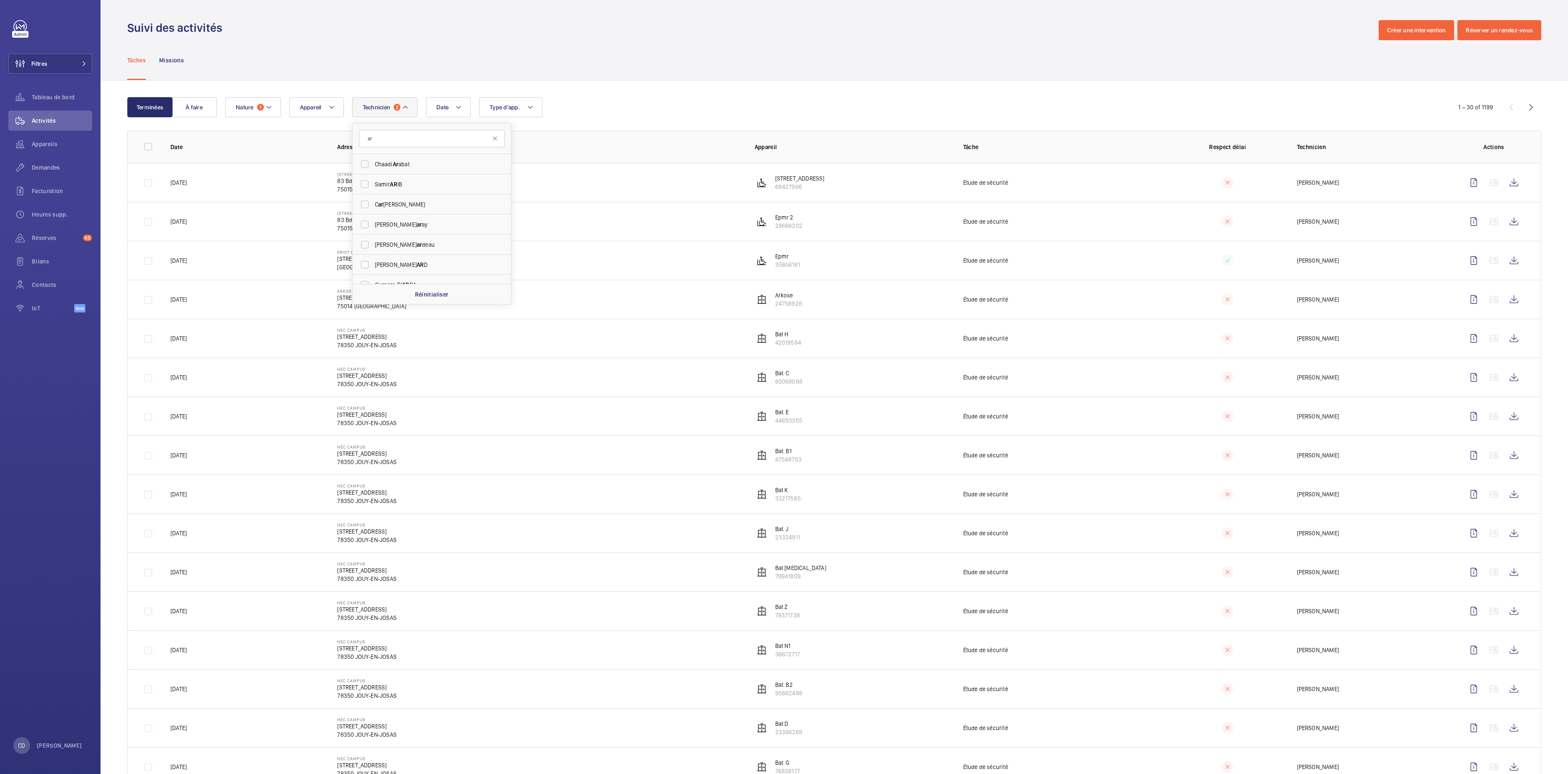
type input "a"
click at [707, 65] on div "Tâches Missions" at bounding box center [834, 60] width 1415 height 40
click at [57, 61] on button "Filtres" at bounding box center [50, 64] width 84 height 20
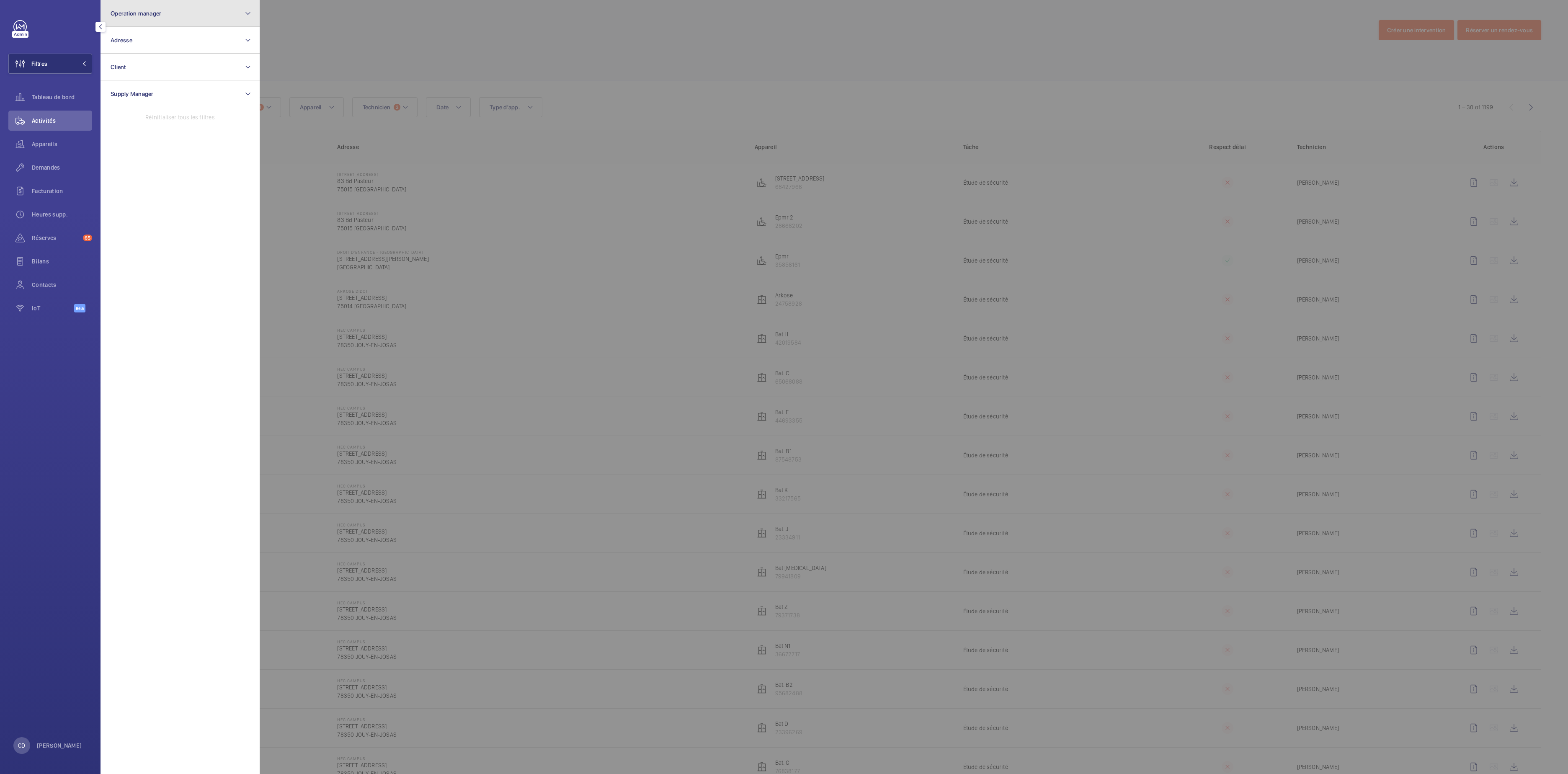
click at [162, 16] on button "Operation manager" at bounding box center [180, 13] width 159 height 26
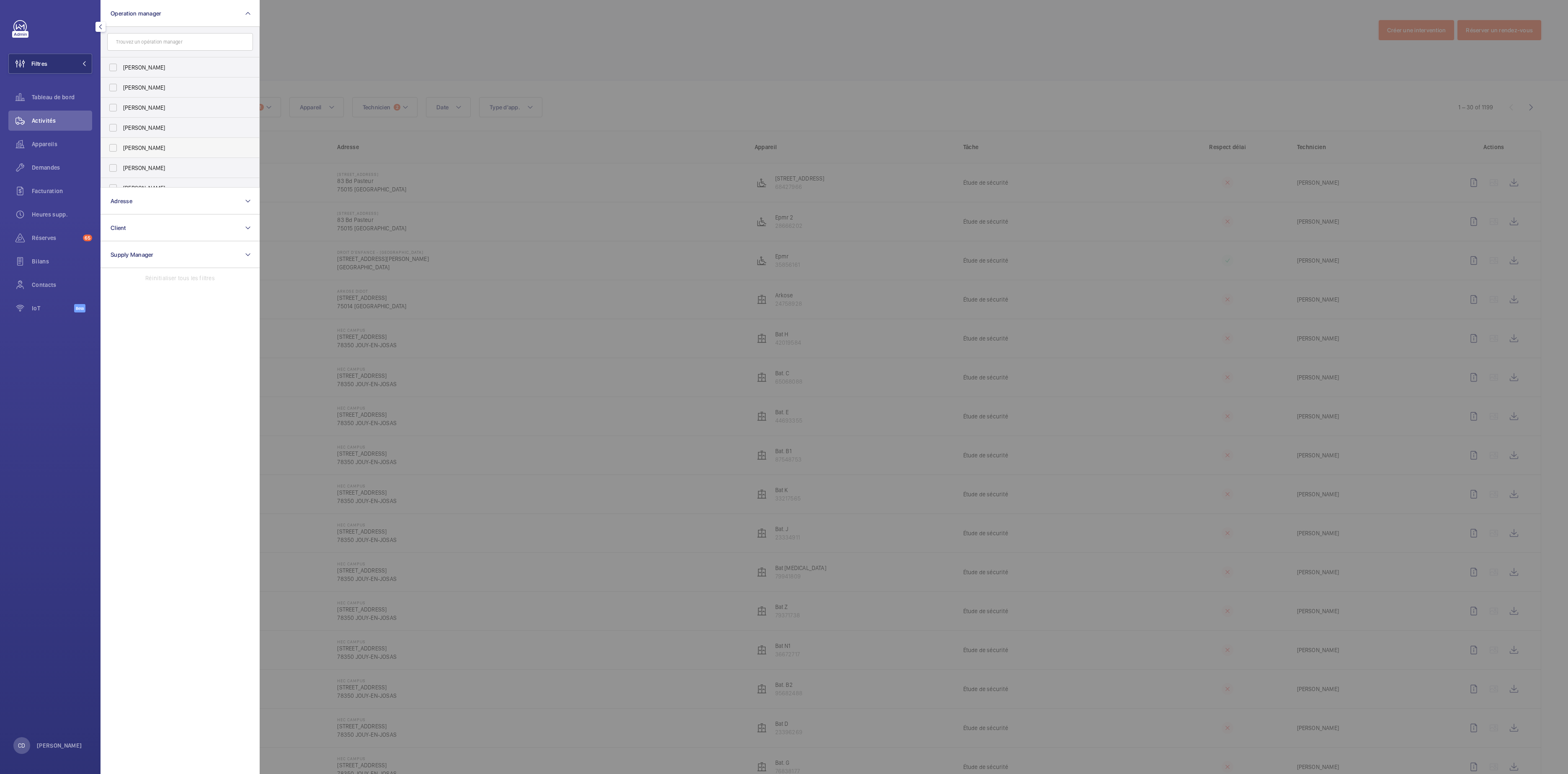
click at [153, 145] on span "[PERSON_NAME]" at bounding box center [181, 147] width 115 height 8
click at [121, 145] on input "[PERSON_NAME]" at bounding box center [113, 148] width 16 height 16
checkbox input "true"
click at [510, 54] on div at bounding box center [1043, 387] width 1568 height 774
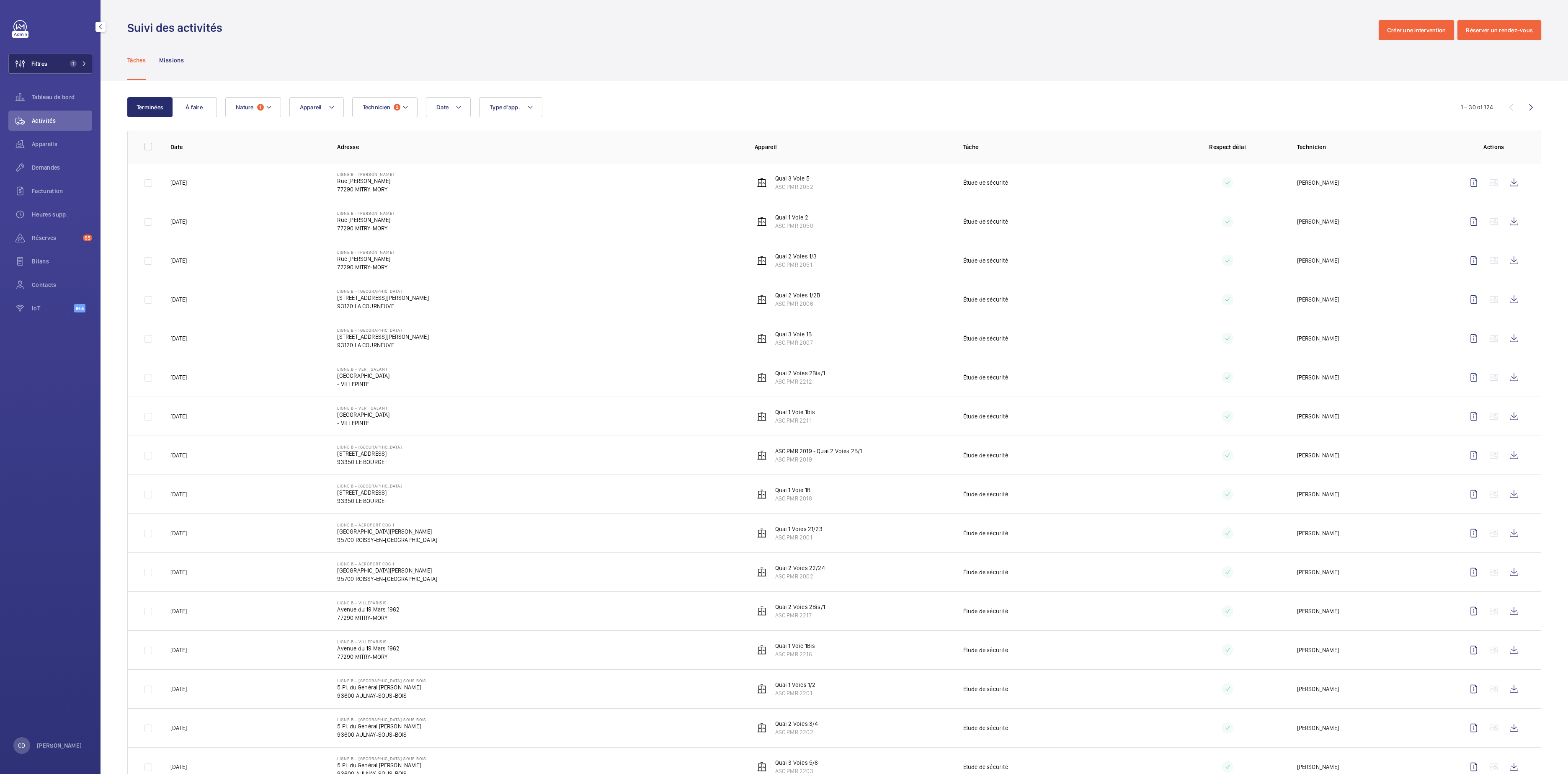
click at [61, 66] on button "Filtres 1" at bounding box center [50, 64] width 84 height 20
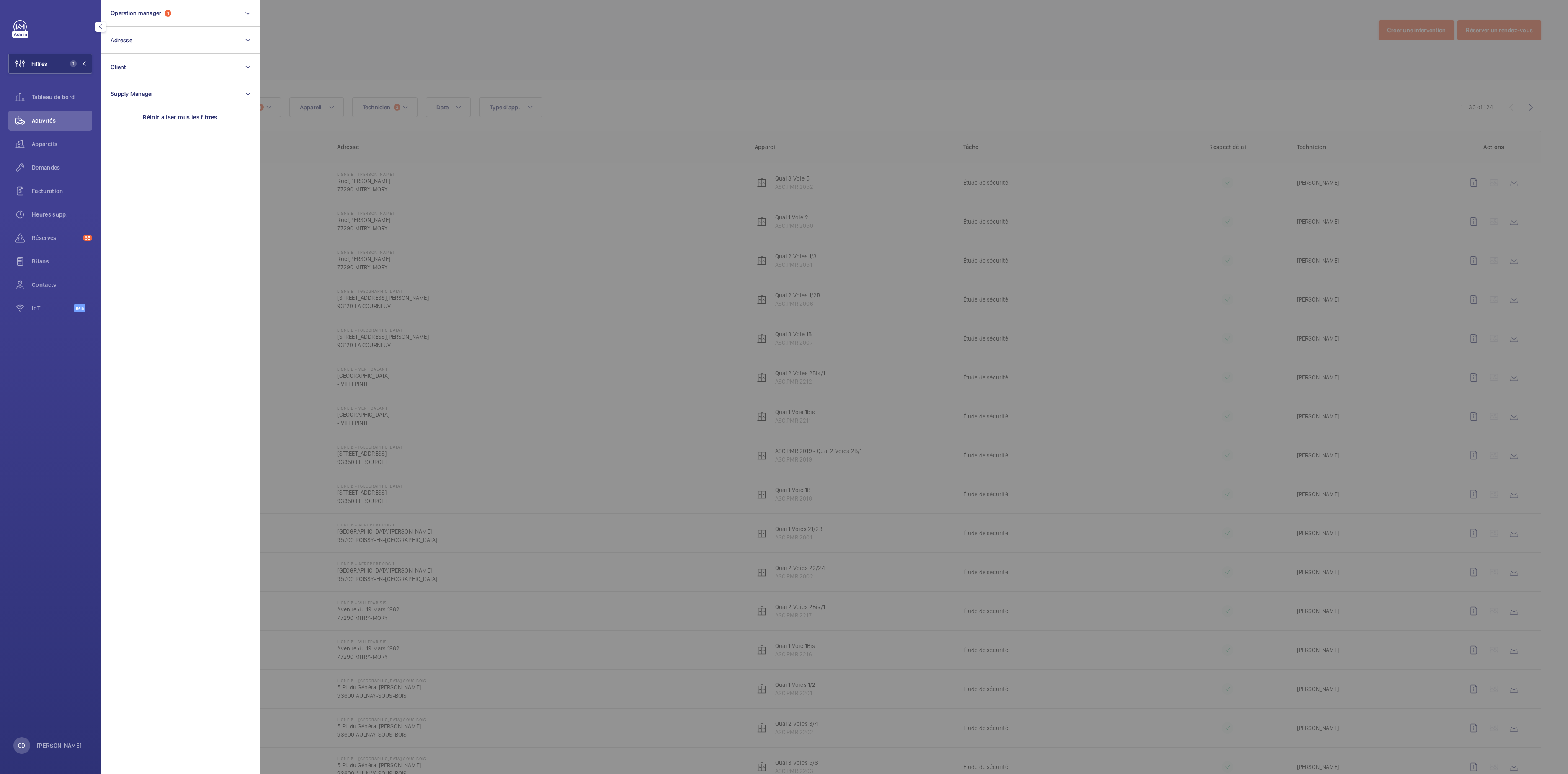
click at [755, 86] on div at bounding box center [1043, 387] width 1568 height 774
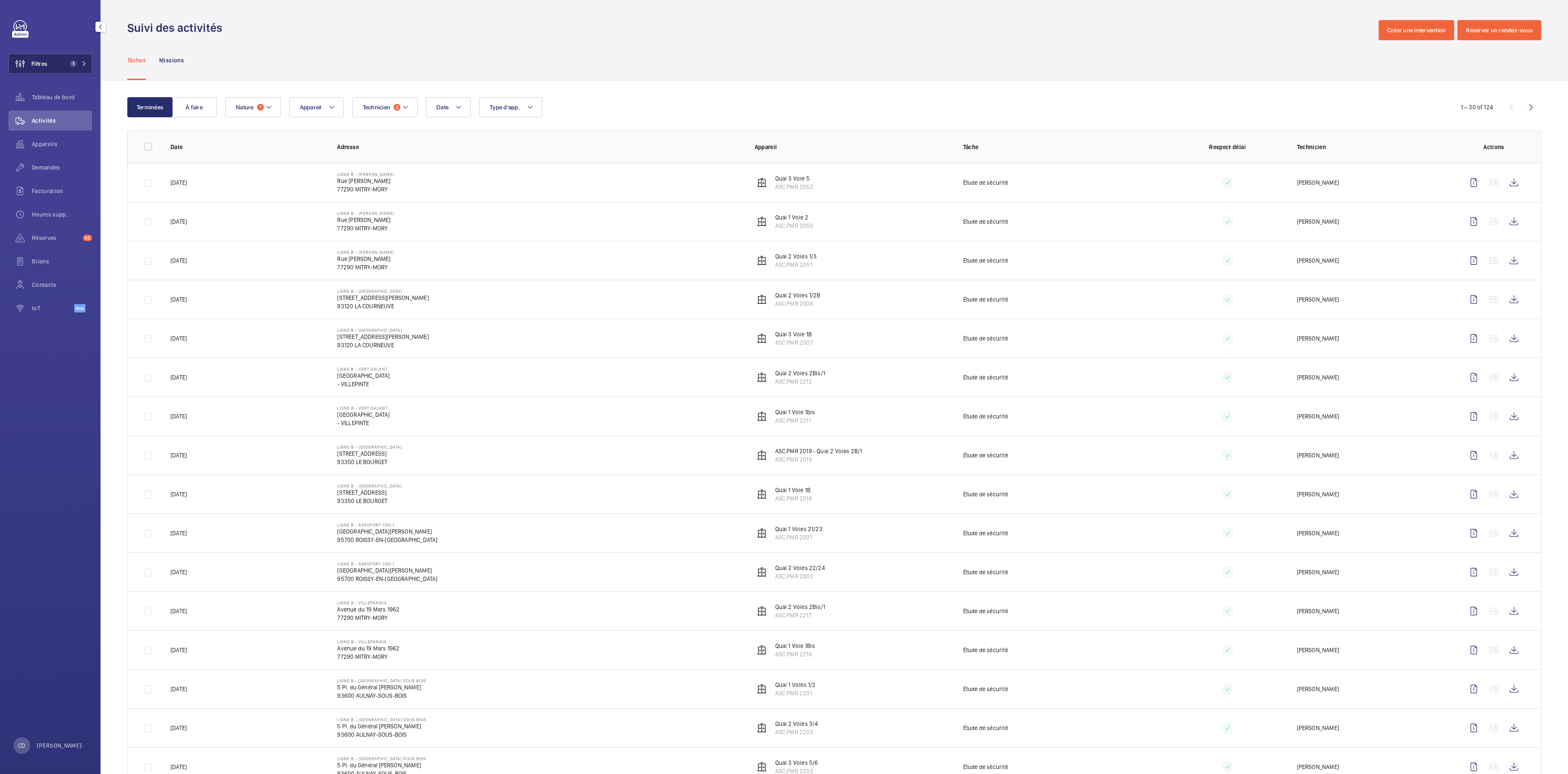
click at [36, 57] on span "Filtres" at bounding box center [28, 64] width 38 height 20
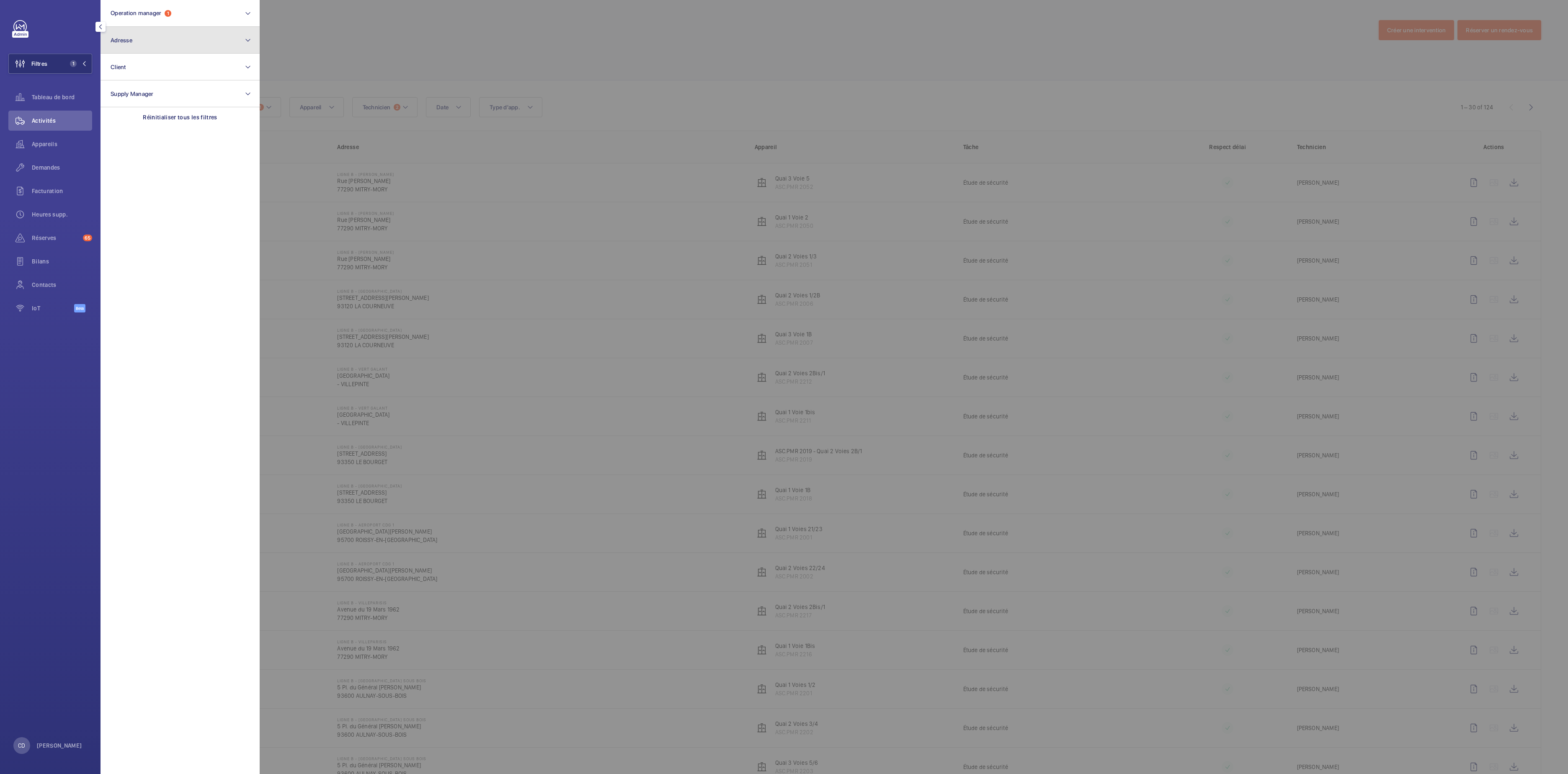
click at [157, 45] on button "Adresse" at bounding box center [180, 39] width 159 height 26
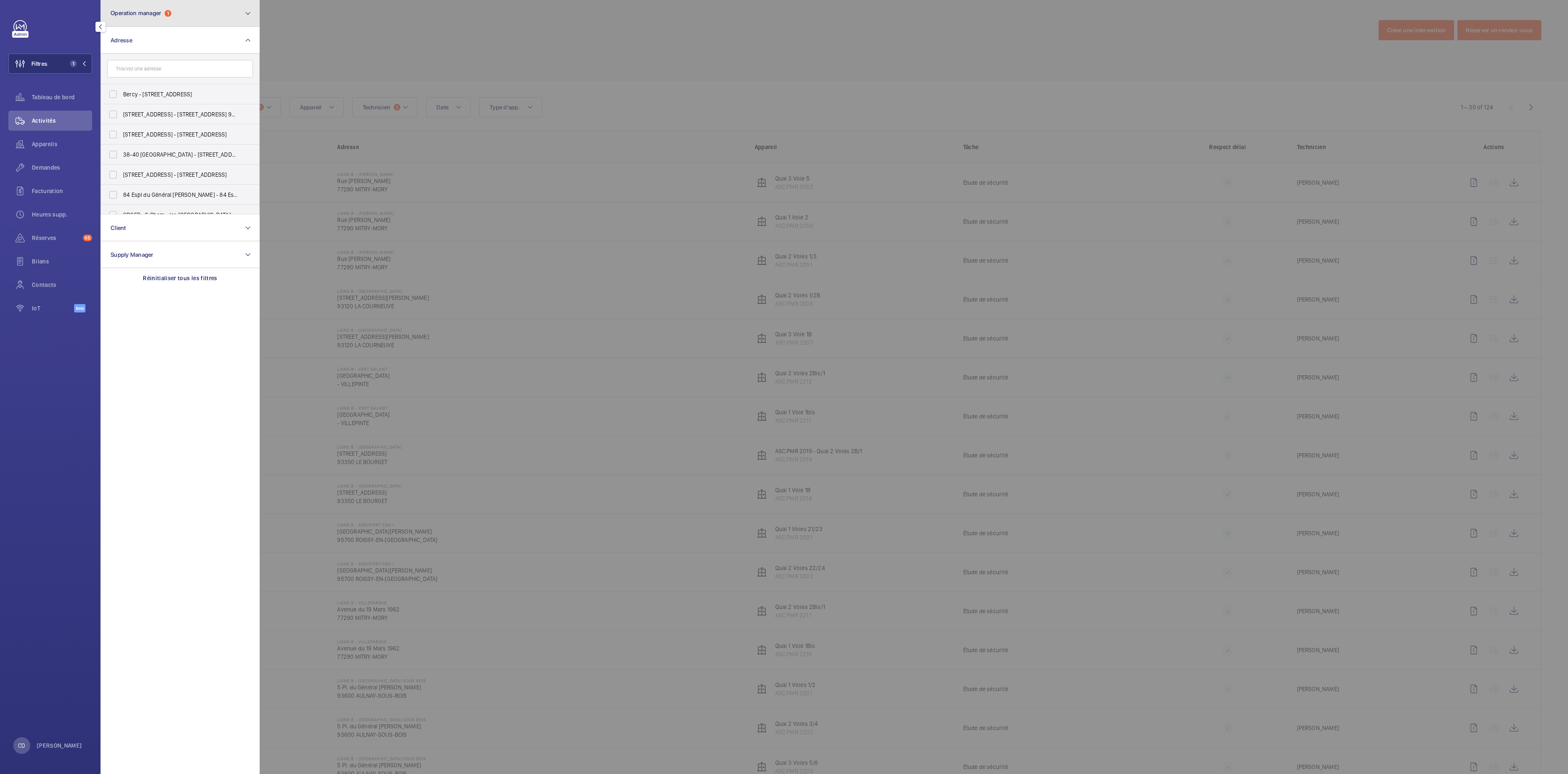
click at [187, 23] on button "Operation manager 1" at bounding box center [180, 13] width 159 height 26
click at [169, 66] on span "[PERSON_NAME]" at bounding box center [181, 67] width 115 height 8
click at [121, 66] on input "[PERSON_NAME]" at bounding box center [113, 68] width 16 height 16
checkbox input "false"
click at [179, 15] on button "Operation manager" at bounding box center [180, 13] width 159 height 26
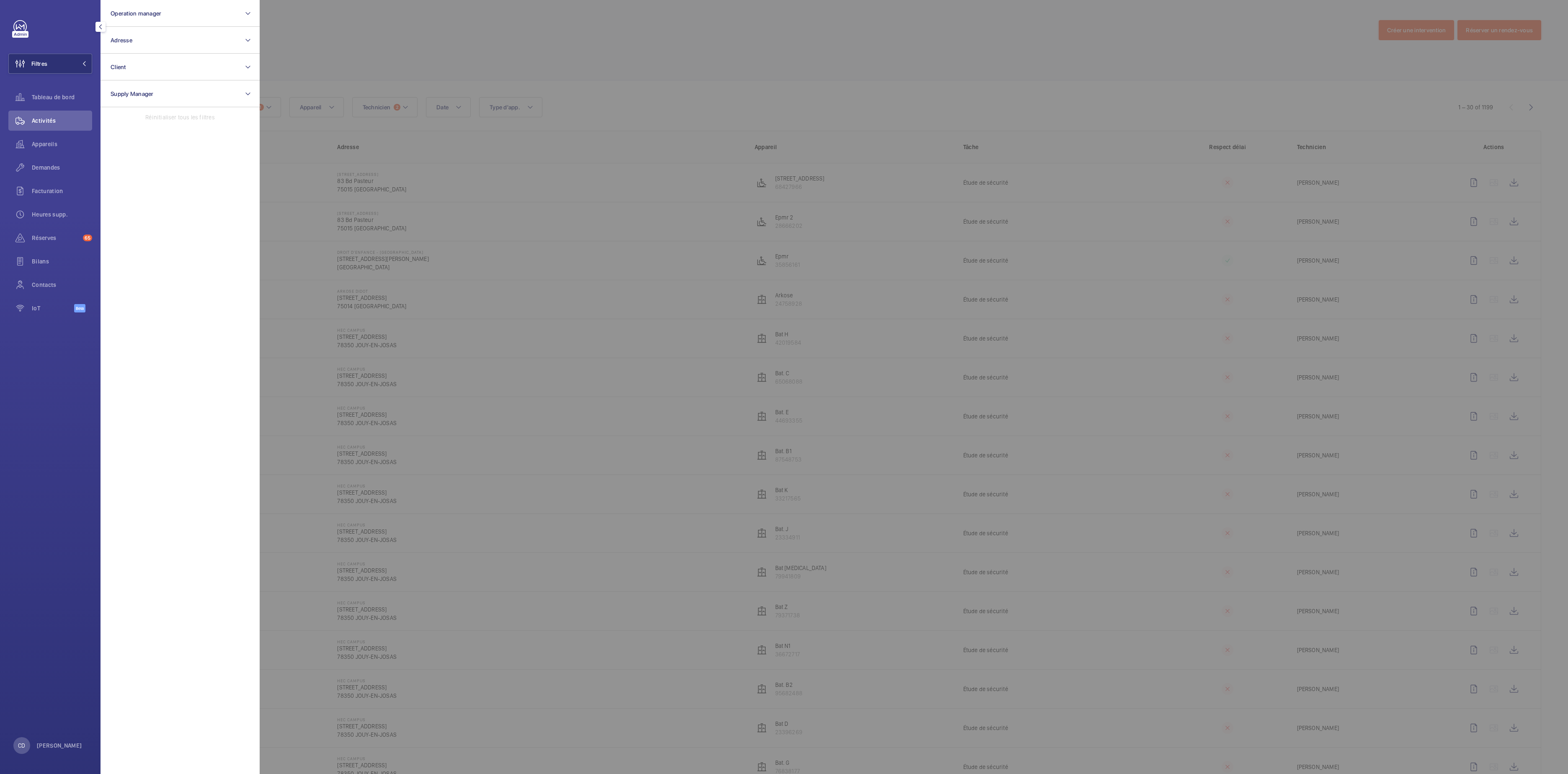
click at [513, 85] on div at bounding box center [1043, 387] width 1568 height 774
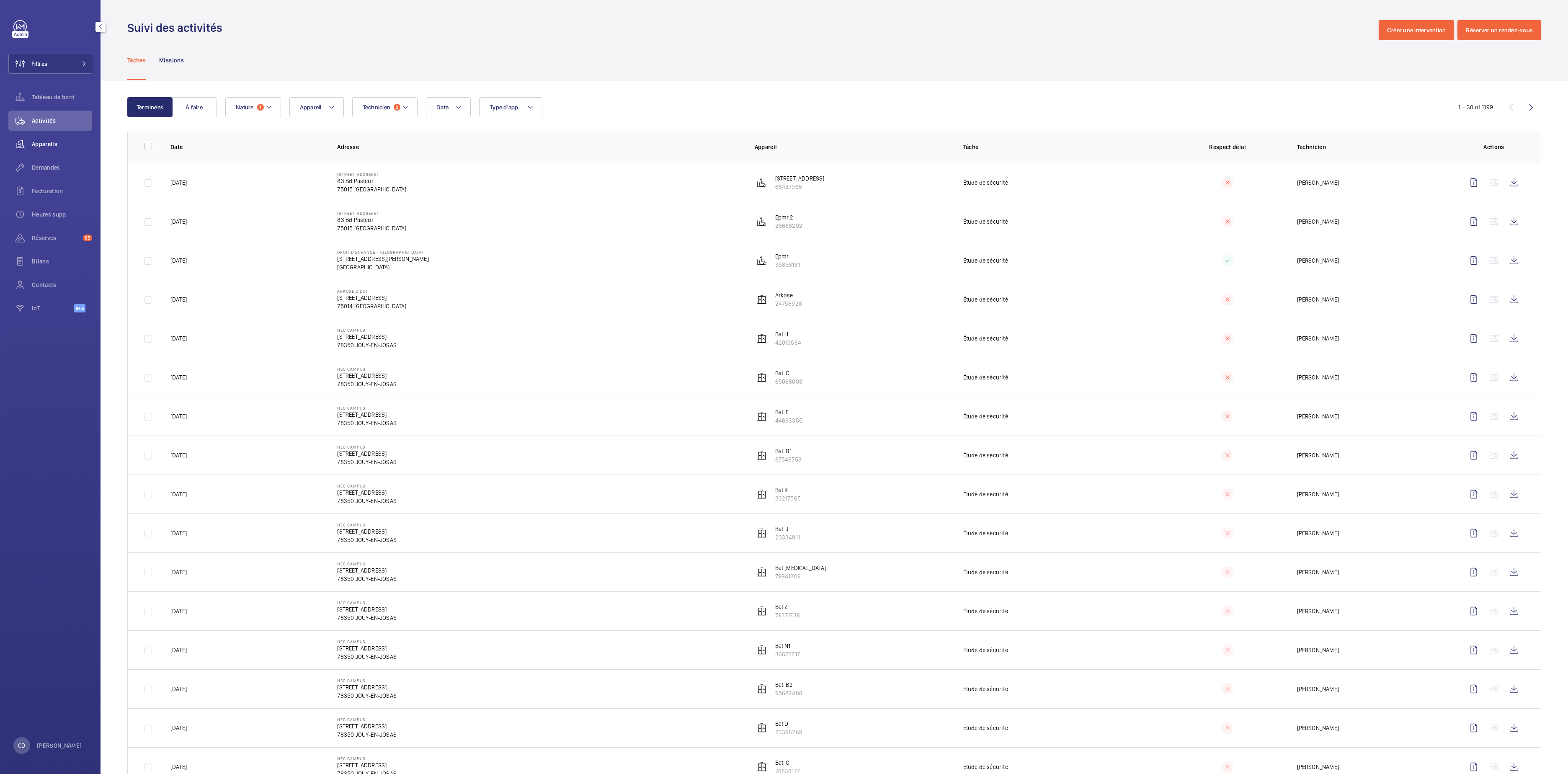
click at [62, 144] on span "Appareils" at bounding box center [62, 143] width 60 height 8
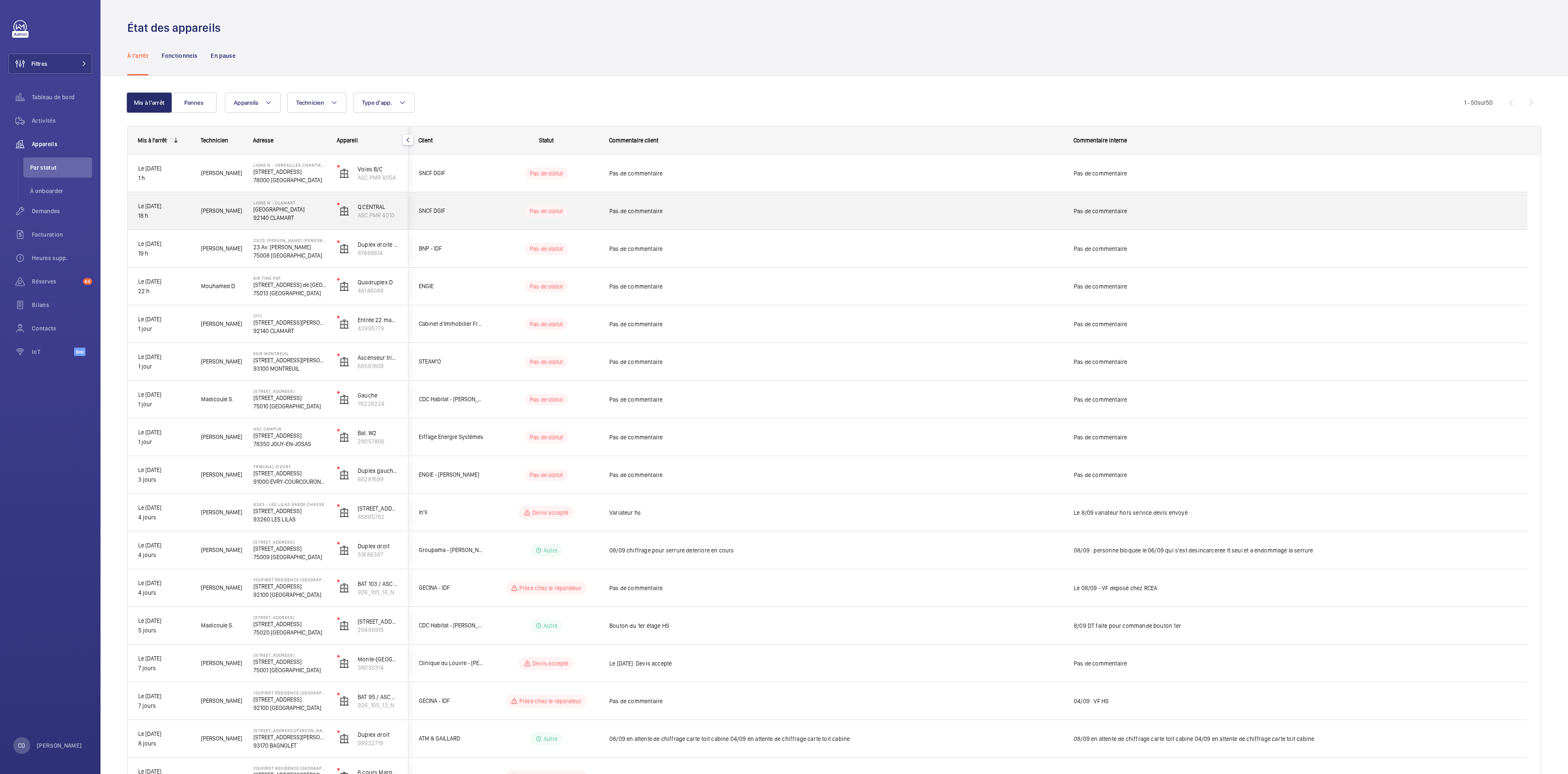
click at [317, 224] on div "Ligne N - [GEOGRAPHIC_DATA] CLAMART" at bounding box center [284, 211] width 83 height 37
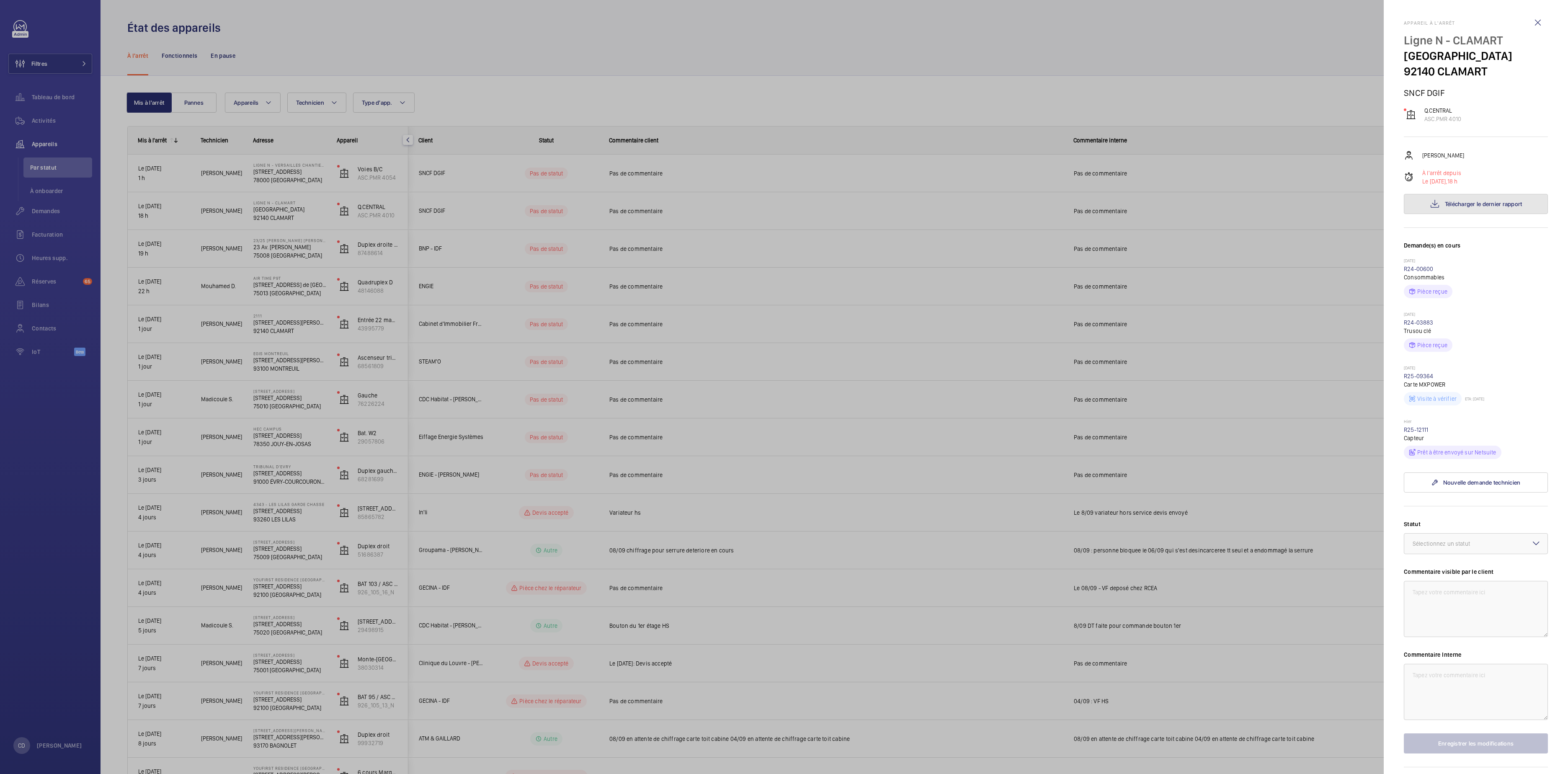
click at [1475, 213] on button "Télécharger le dernier rapport" at bounding box center [1477, 204] width 144 height 20
click at [664, 269] on div at bounding box center [784, 387] width 1568 height 774
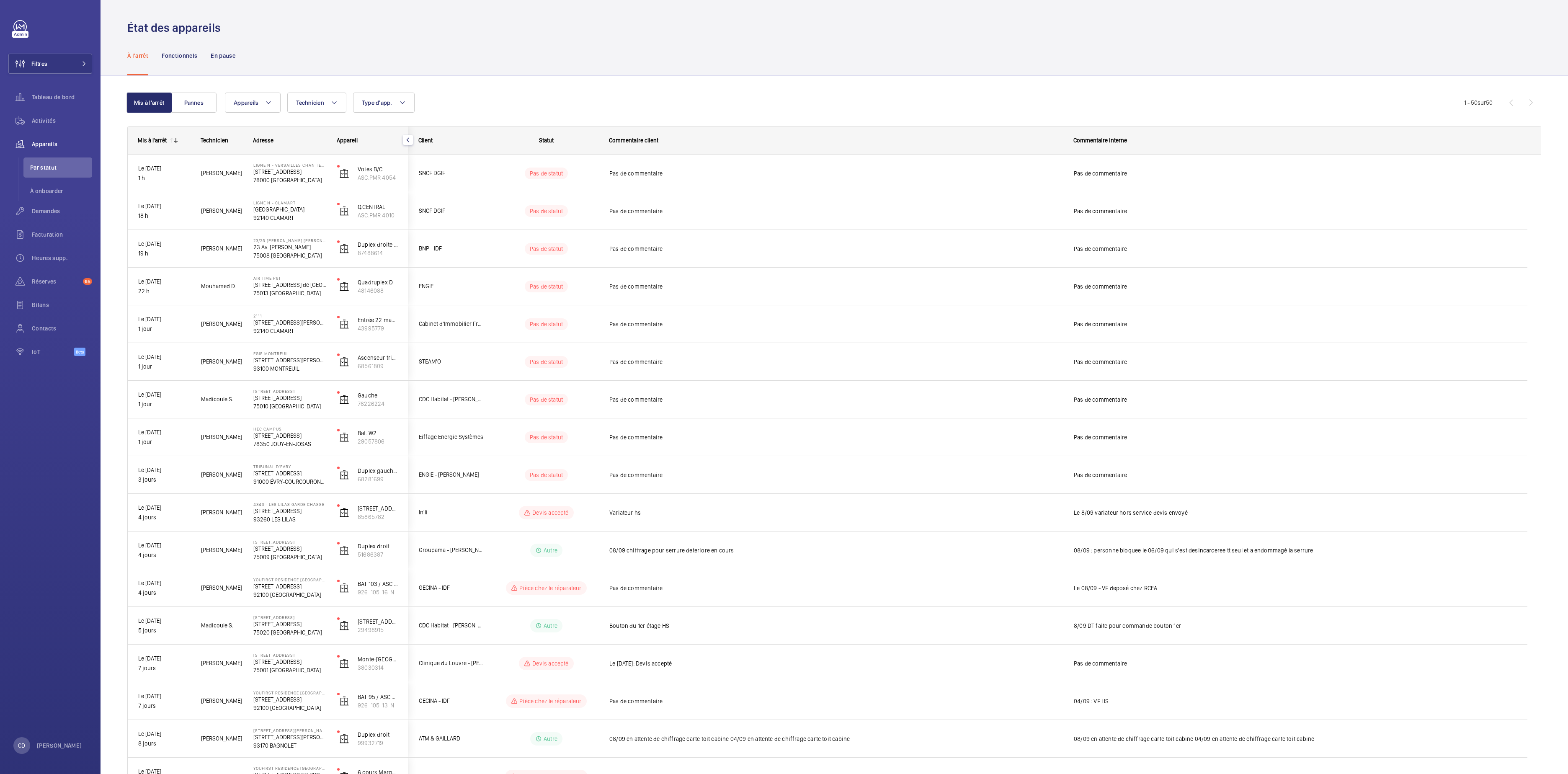
click at [567, 71] on div "À l'arrêt Fonctionnels En pause" at bounding box center [834, 56] width 1415 height 40
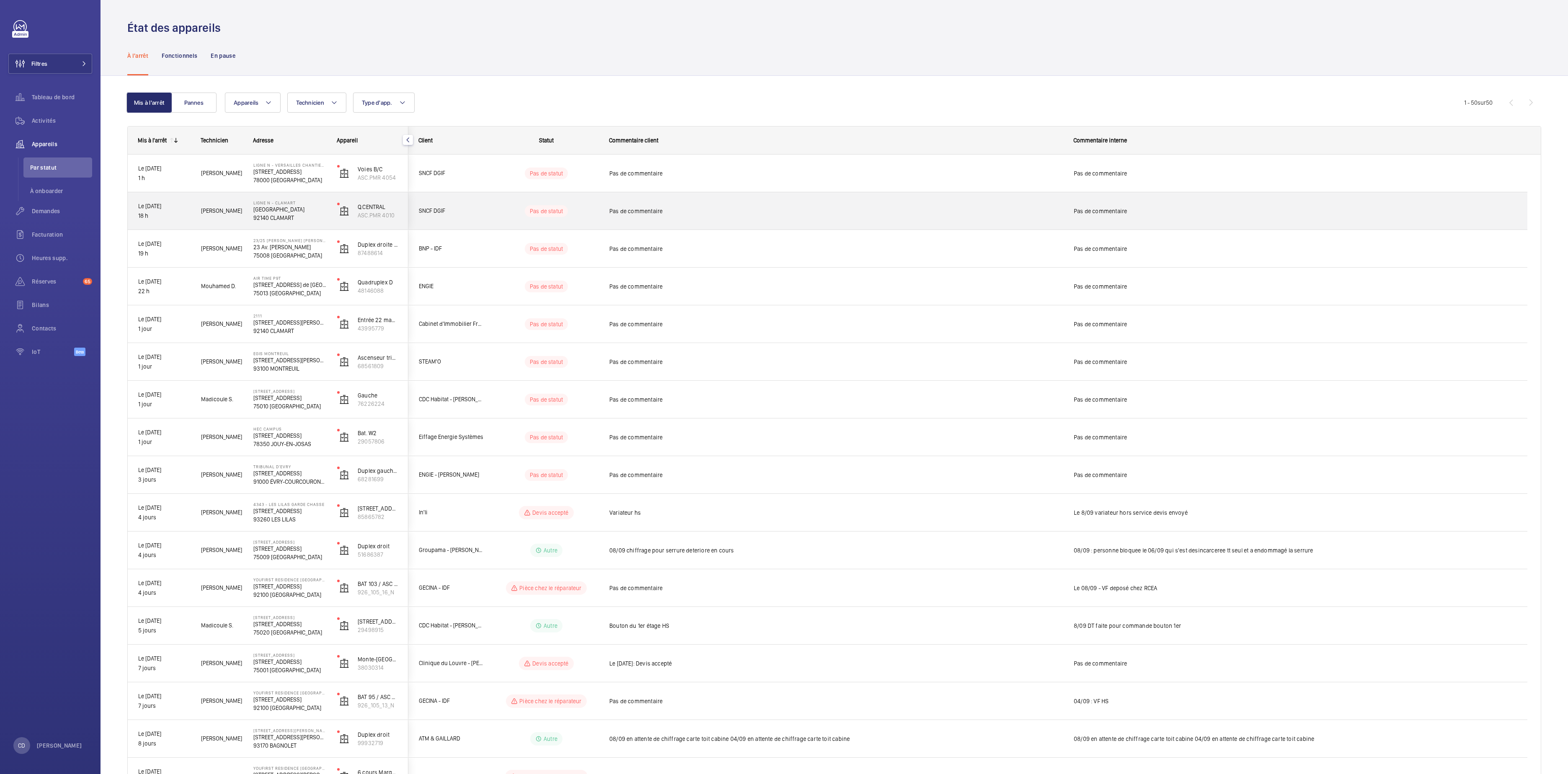
click at [226, 215] on span "[PERSON_NAME]" at bounding box center [221, 211] width 41 height 10
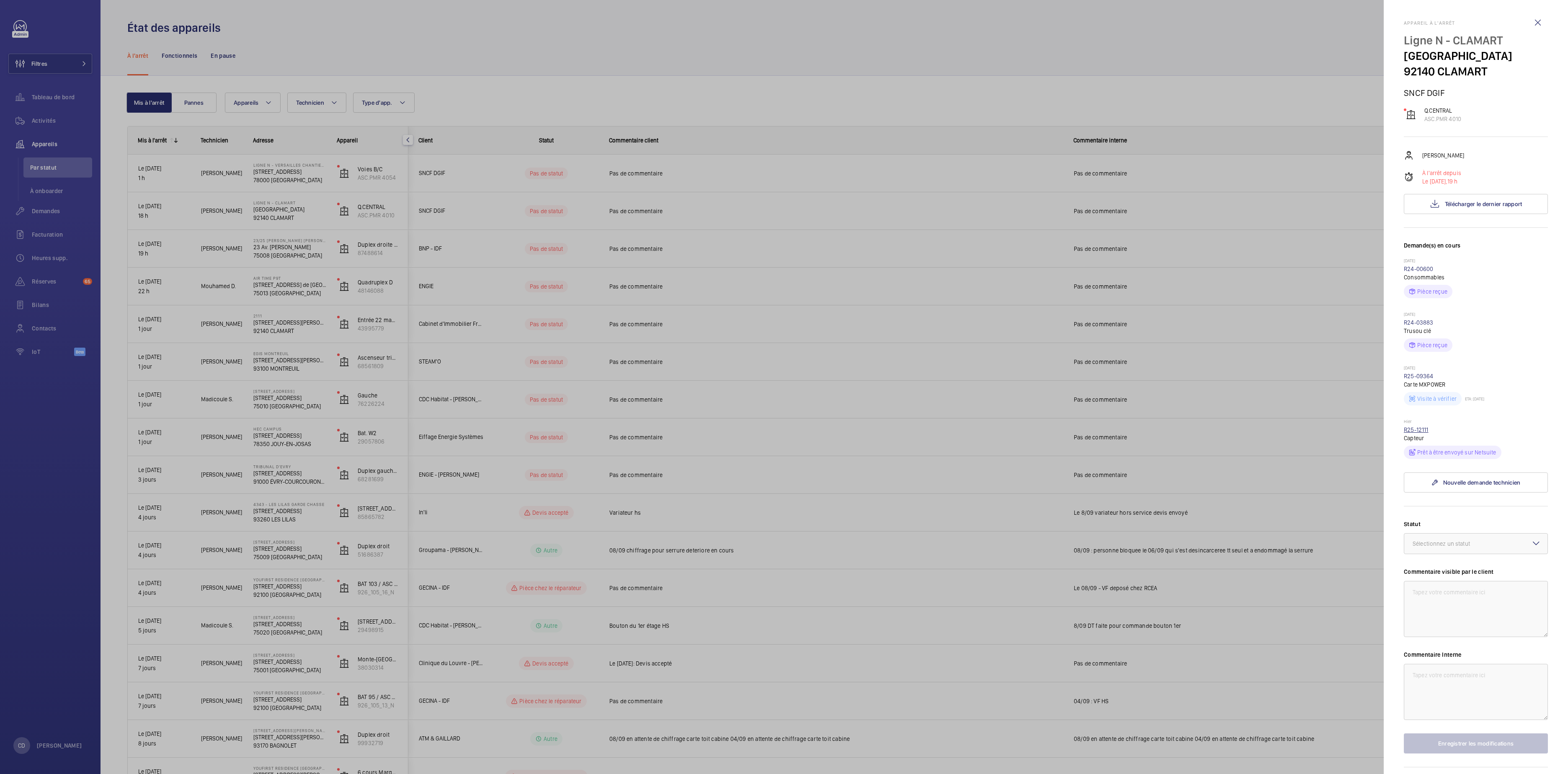
click at [1408, 433] on link "R25-12111" at bounding box center [1416, 429] width 25 height 6
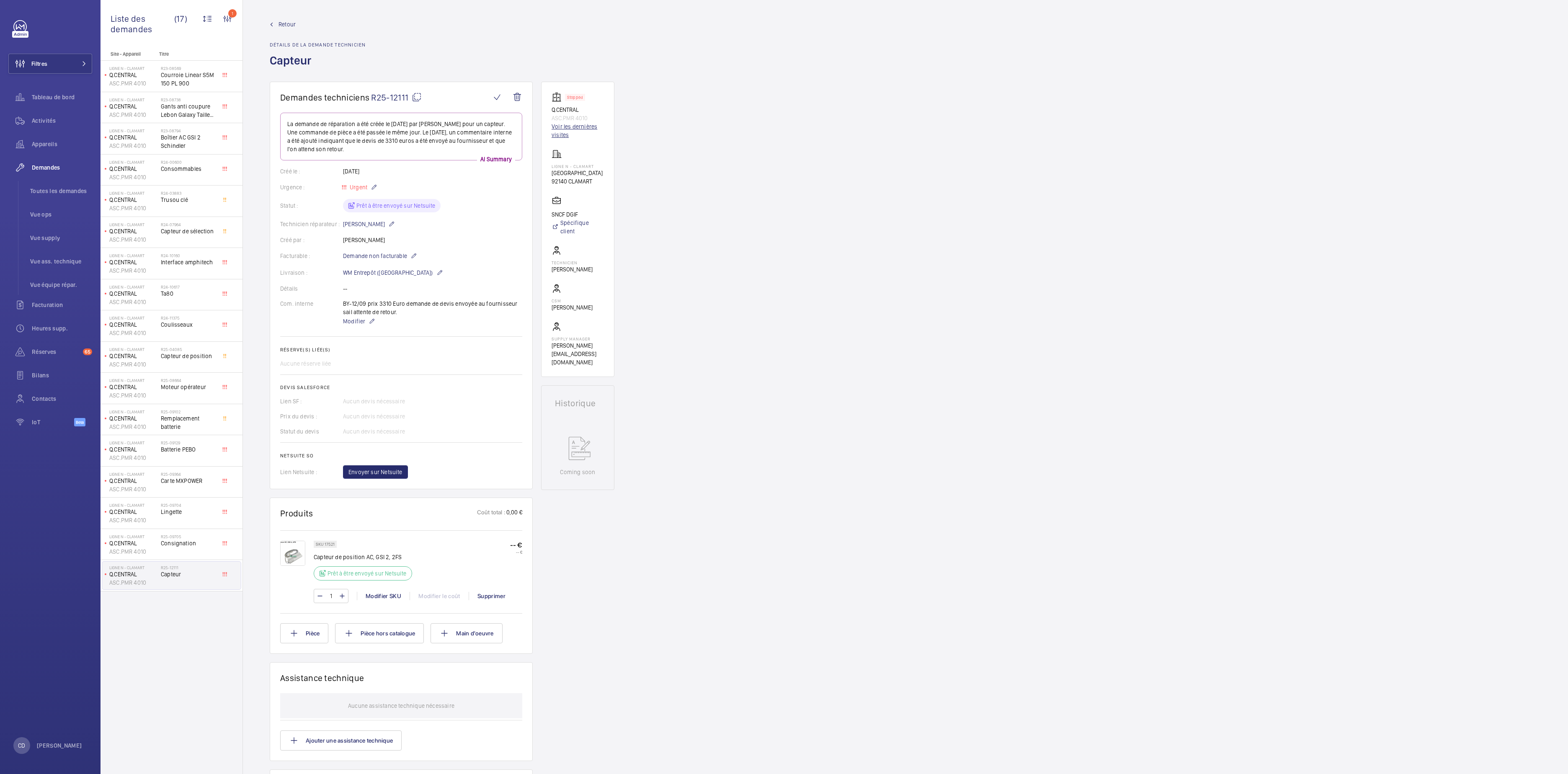
click at [574, 125] on link "Voir les dernières visites" at bounding box center [577, 131] width 52 height 16
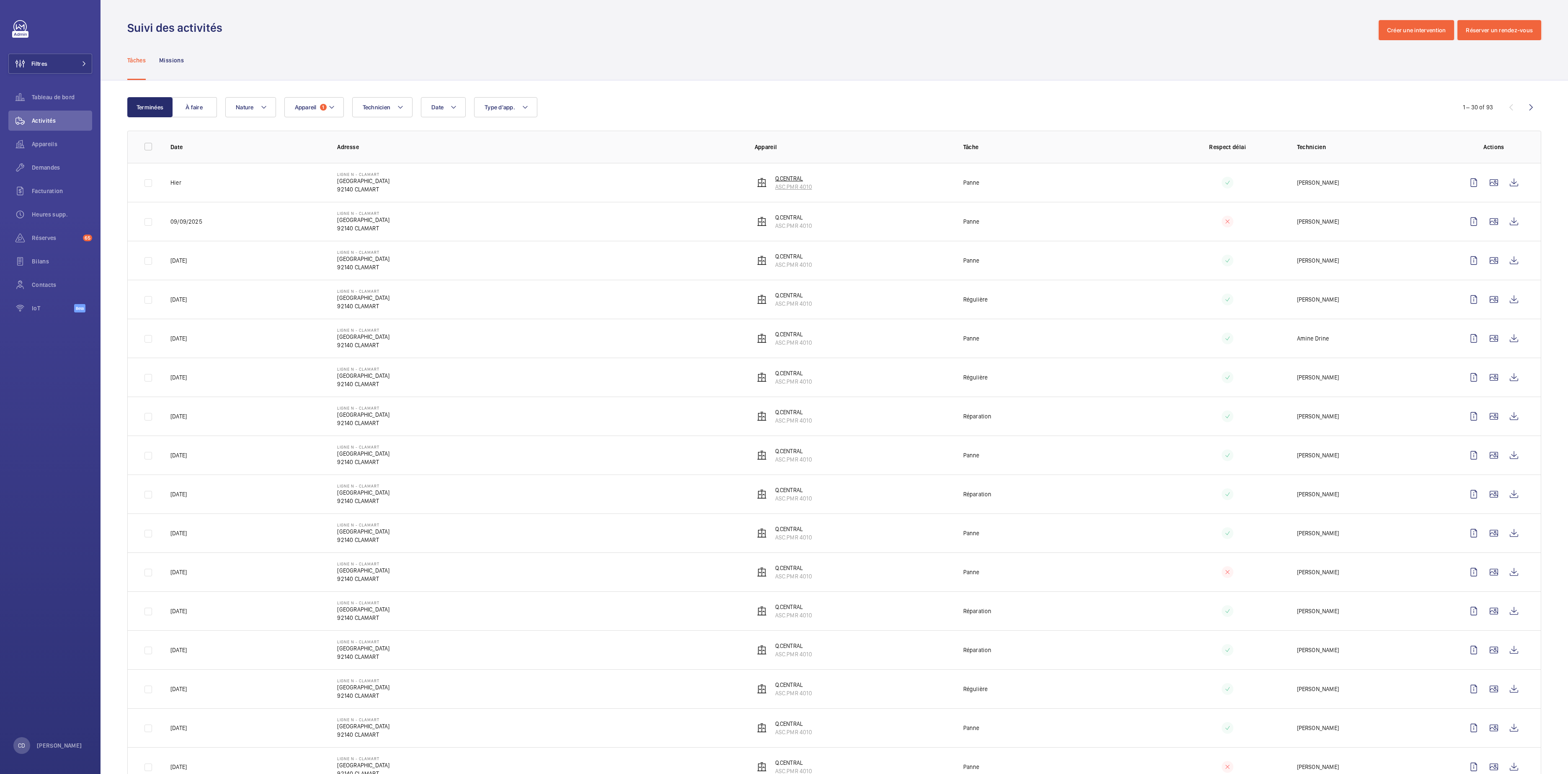
click at [791, 182] on p "Q.CENTRAL" at bounding box center [794, 178] width 37 height 8
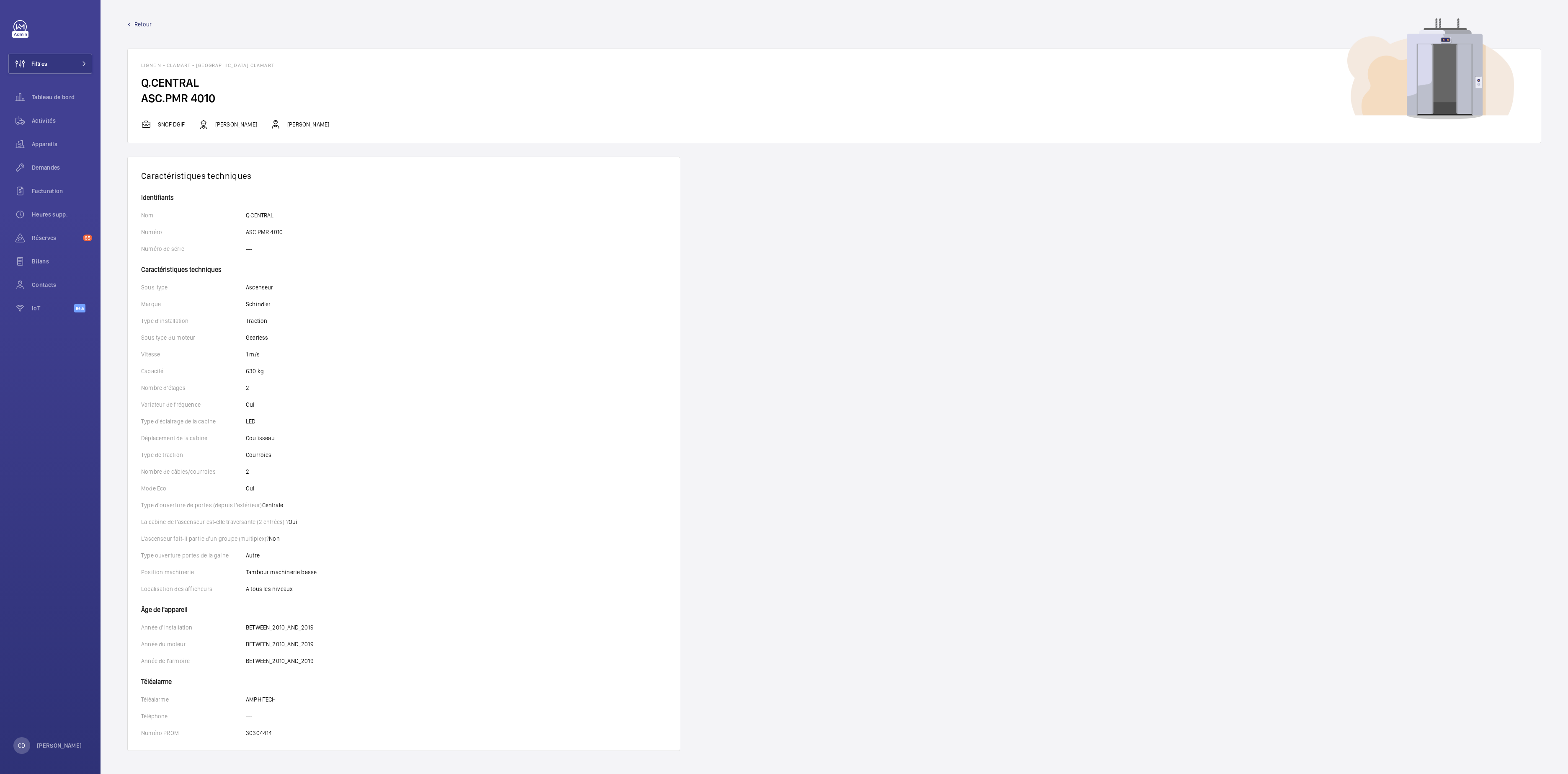
drag, startPoint x: 226, startPoint y: 100, endPoint x: 120, endPoint y: 94, distance: 106.2
click at [120, 94] on wm-front-device-detail "Retour Ligne N - CLAMART - [GEOGRAPHIC_DATA] CLAMART Q.CENTRAL ASC.PMR 4010 SNC…" at bounding box center [834, 387] width 1468 height 774
copy h2 "ASC.PMR 4010"
click at [56, 157] on div "Demandes" at bounding box center [50, 167] width 84 height 20
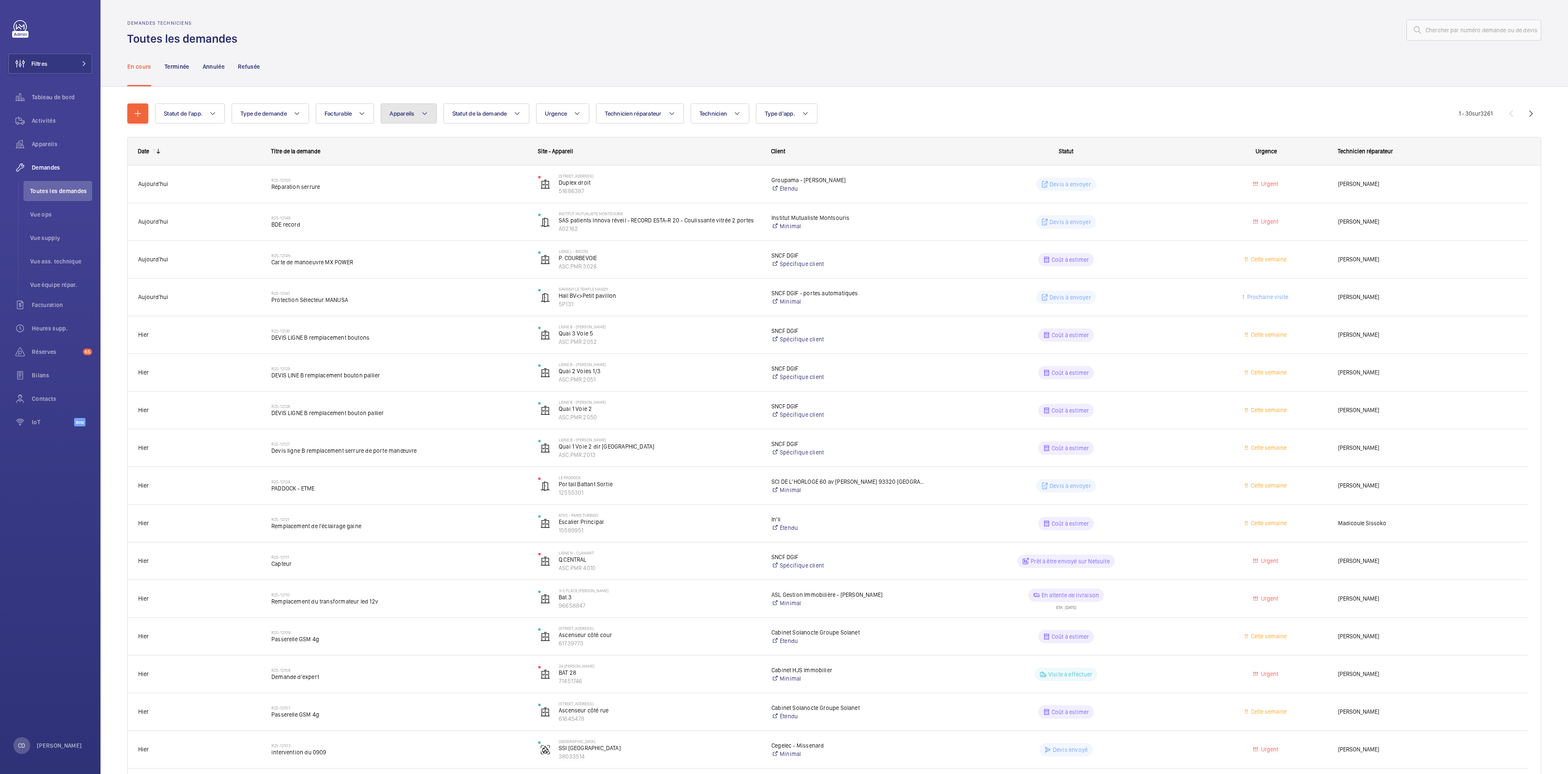
click at [405, 117] on span "Appareils" at bounding box center [402, 113] width 25 height 6
drag, startPoint x: 450, startPoint y: 147, endPoint x: 56, endPoint y: 109, distance: 395.8
click at [33, 138] on div "Appareils" at bounding box center [50, 144] width 84 height 20
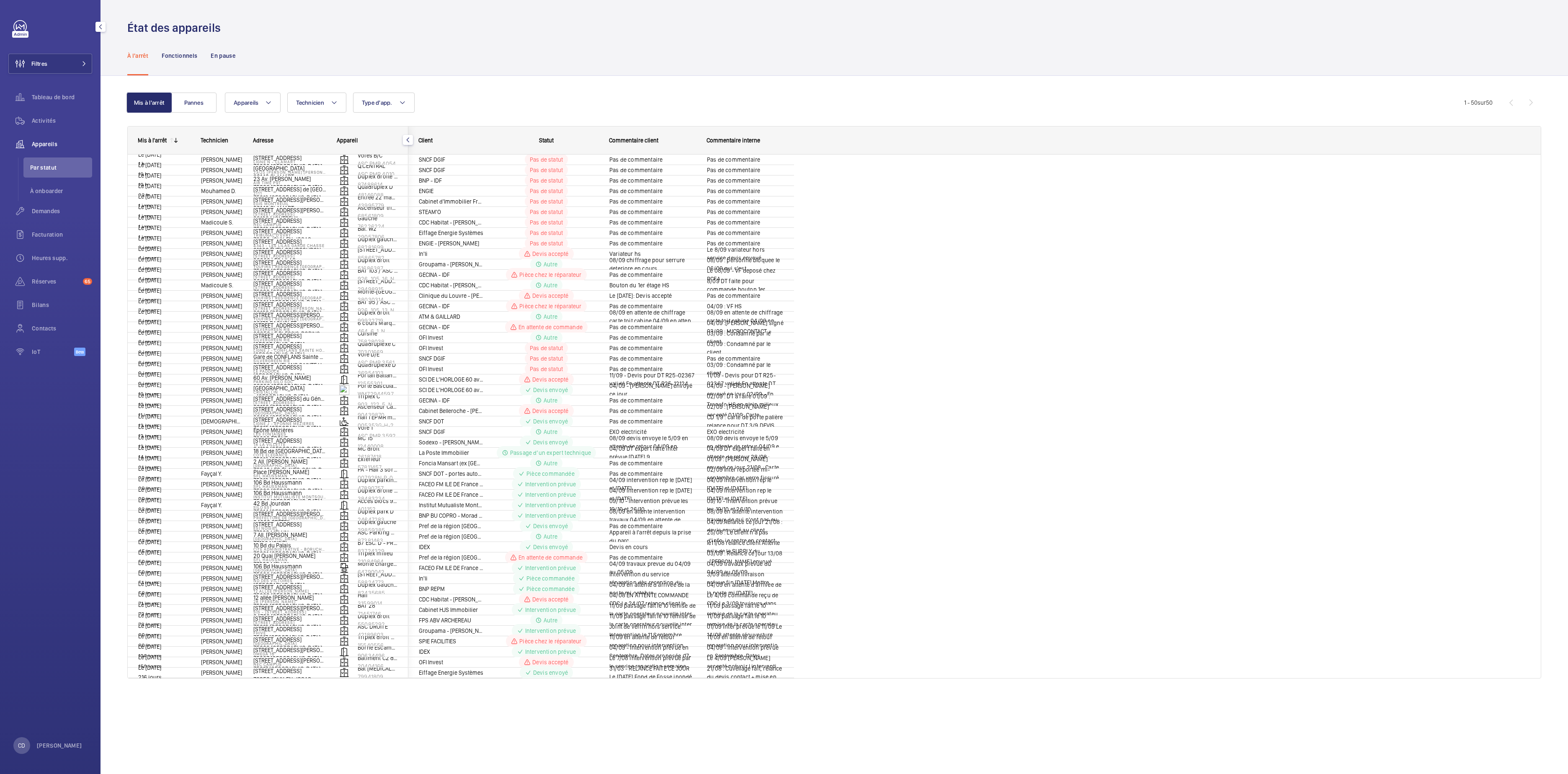
click at [56, 109] on div "Tableau de bord" at bounding box center [50, 99] width 84 height 24
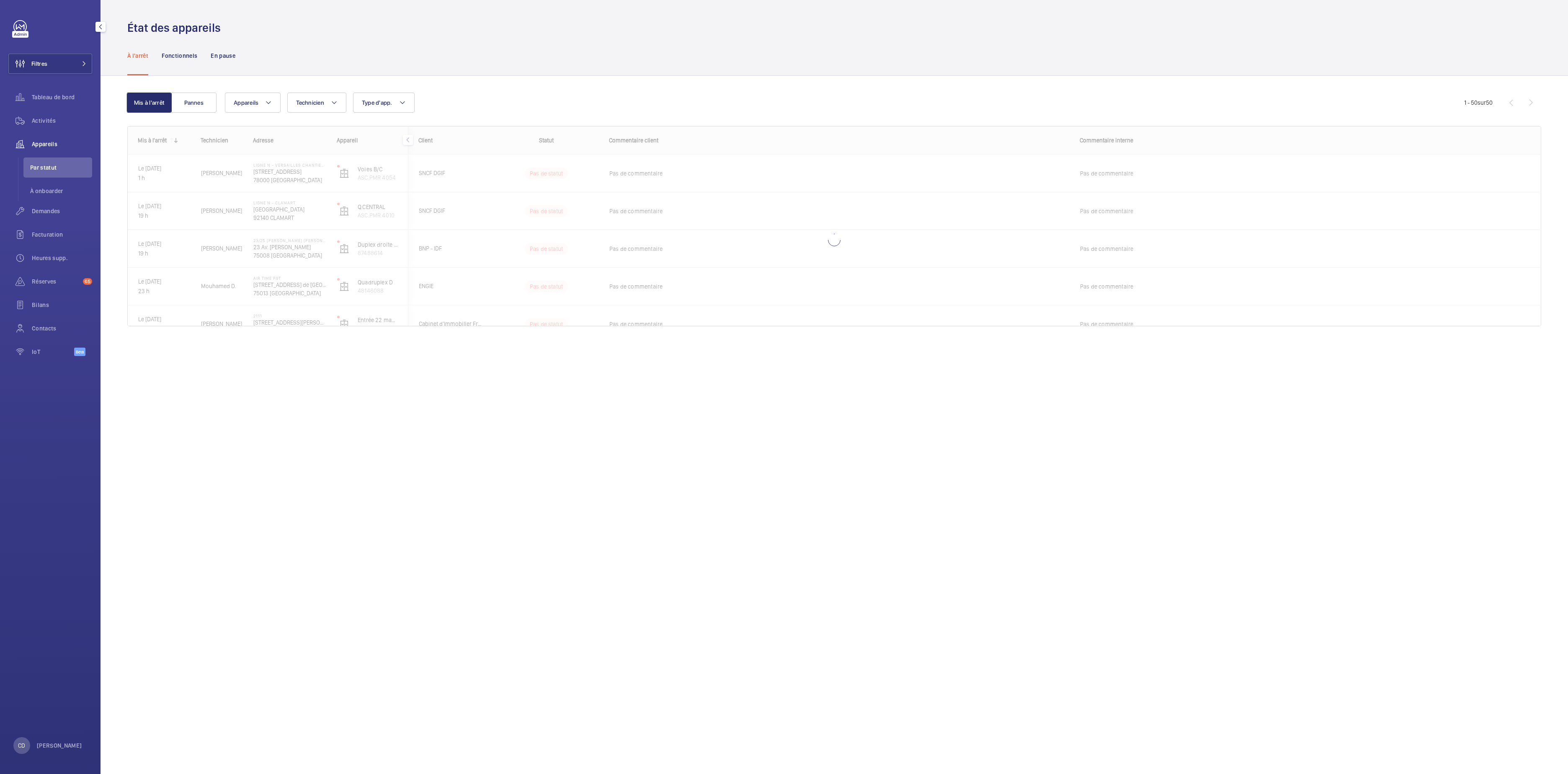
click at [39, 115] on div "Activités" at bounding box center [50, 120] width 84 height 20
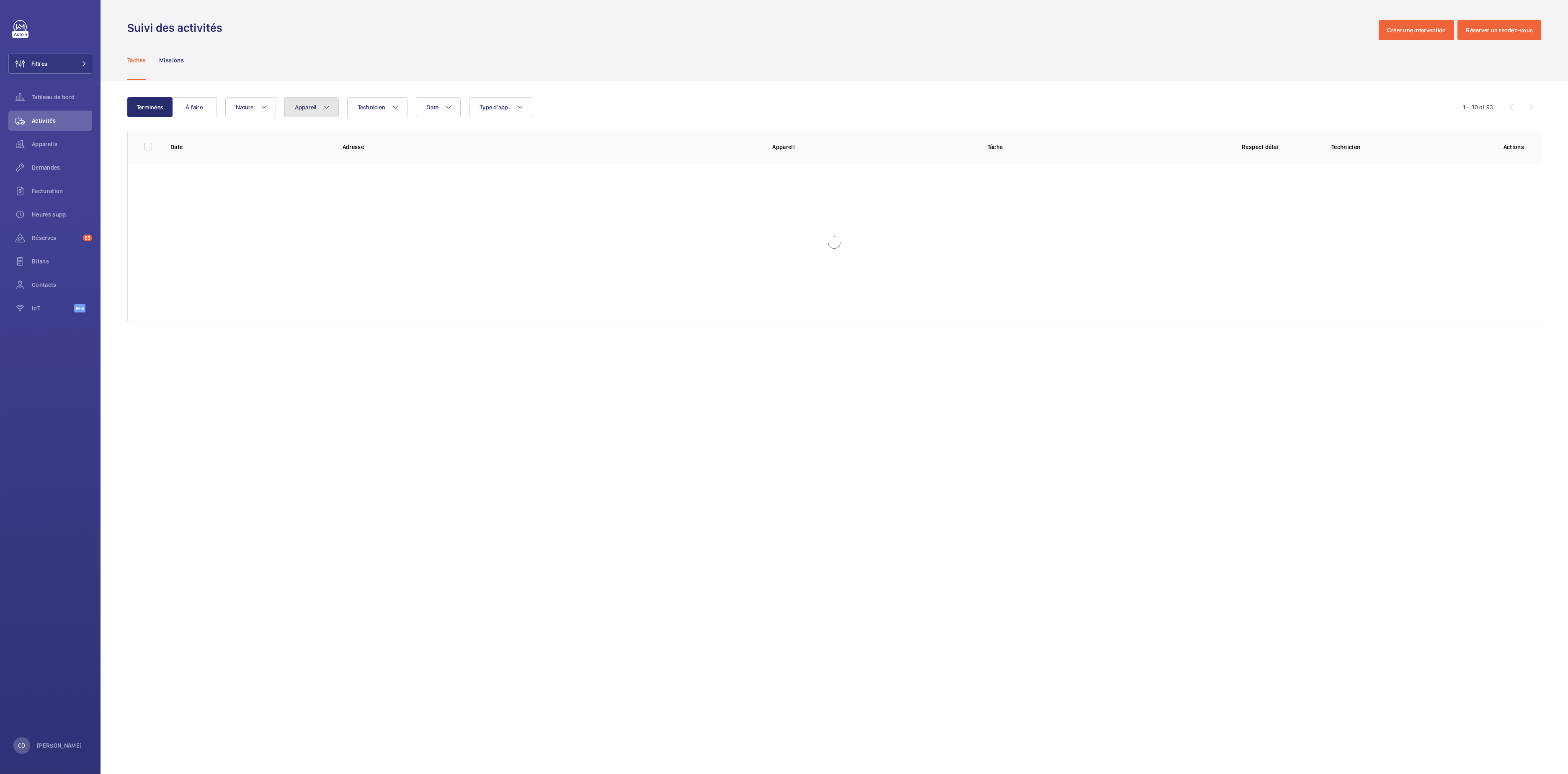
click at [316, 102] on button "Appareil" at bounding box center [311, 107] width 55 height 20
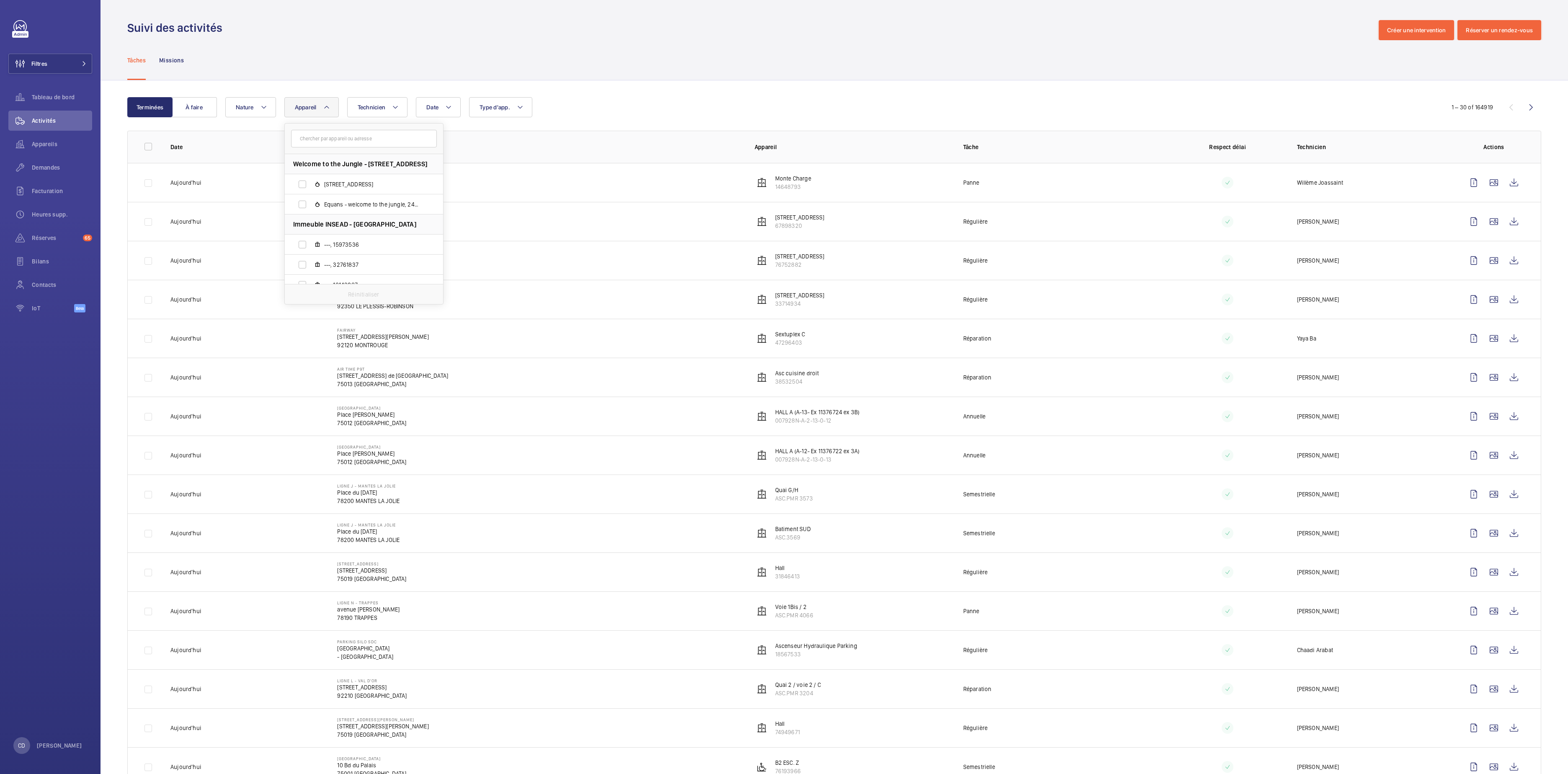
click at [353, 142] on input "text" at bounding box center [364, 138] width 146 height 17
type input "ASC.PMR 4010"
click at [353, 185] on span "Q.CENTRAL, ASC.PMR 4010" at bounding box center [373, 183] width 97 height 8
click at [310, 183] on input "Q.CENTRAL, ASC.PMR 4010" at bounding box center [302, 184] width 16 height 16
checkbox input "true"
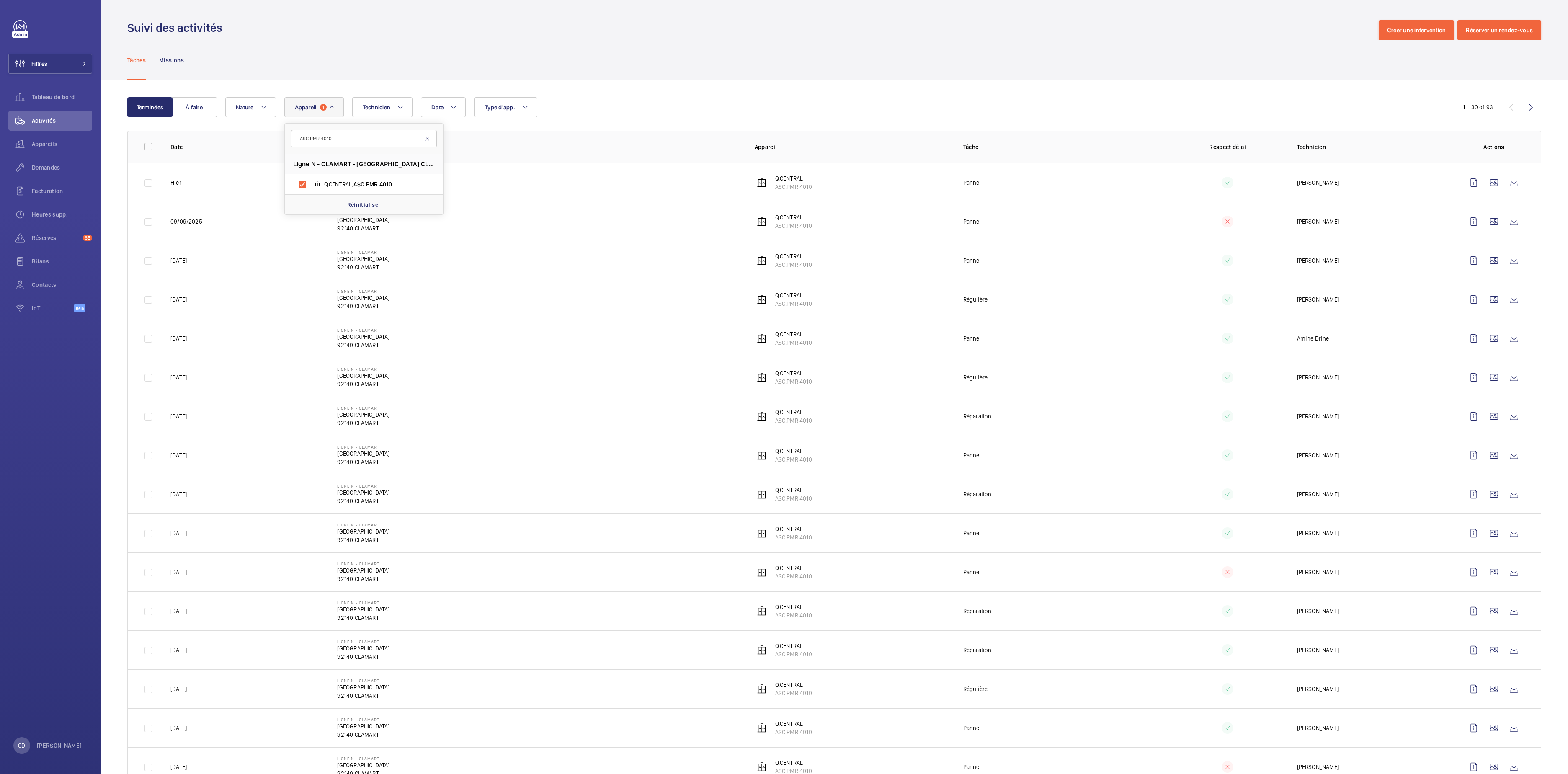
click at [625, 218] on td "Ligne N - [GEOGRAPHIC_DATA] CLAMART" at bounding box center [532, 221] width 417 height 39
click at [1504, 177] on wm-front-icon-button at bounding box center [1514, 183] width 20 height 20
click at [1505, 225] on wm-front-icon-button at bounding box center [1514, 222] width 20 height 20
click at [1484, 181] on wm-front-icon-button at bounding box center [1494, 183] width 20 height 20
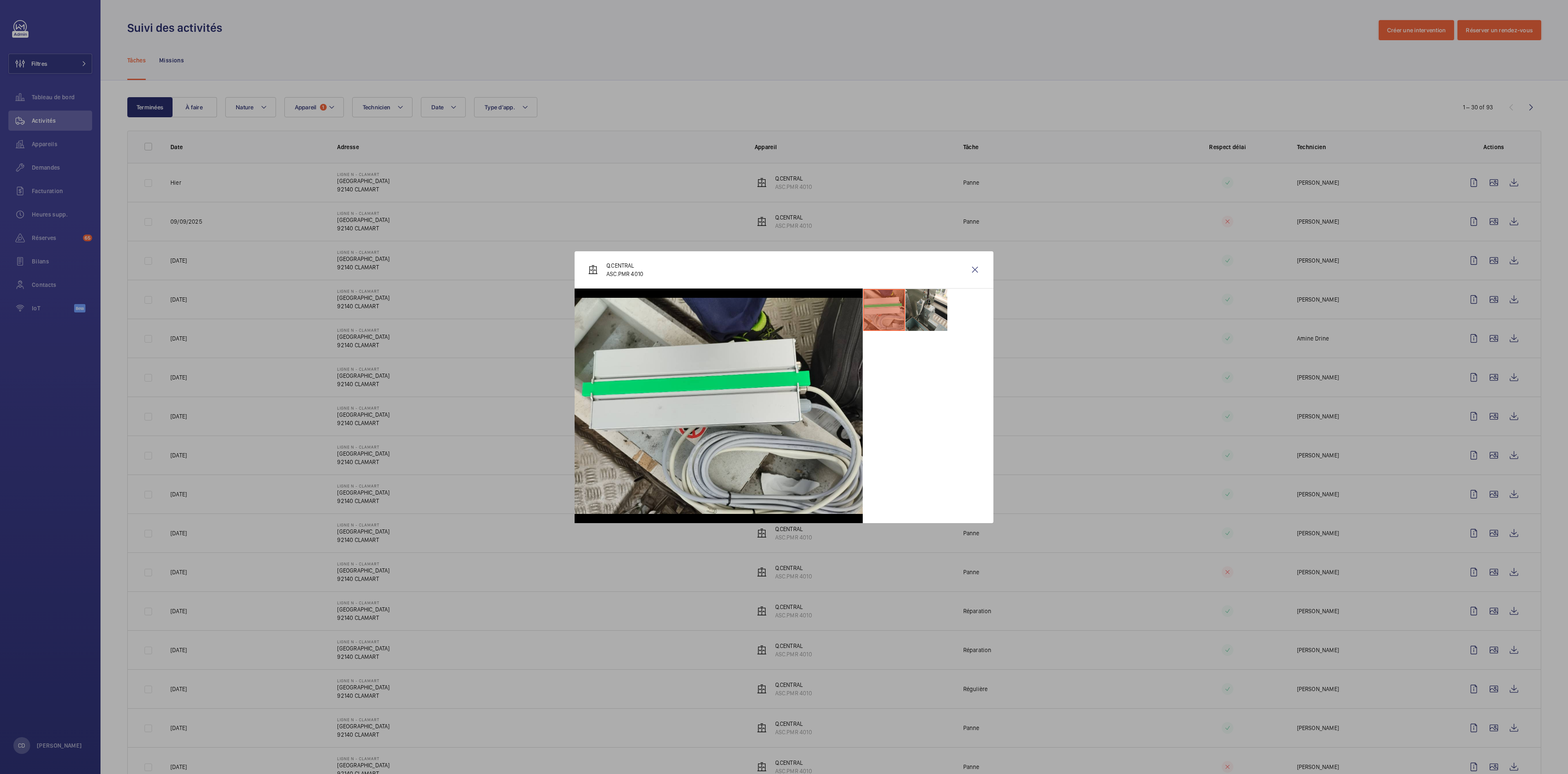
click at [953, 319] on ul at bounding box center [928, 309] width 131 height 43
click at [949, 318] on ul at bounding box center [928, 309] width 131 height 43
click at [937, 319] on li at bounding box center [927, 309] width 42 height 42
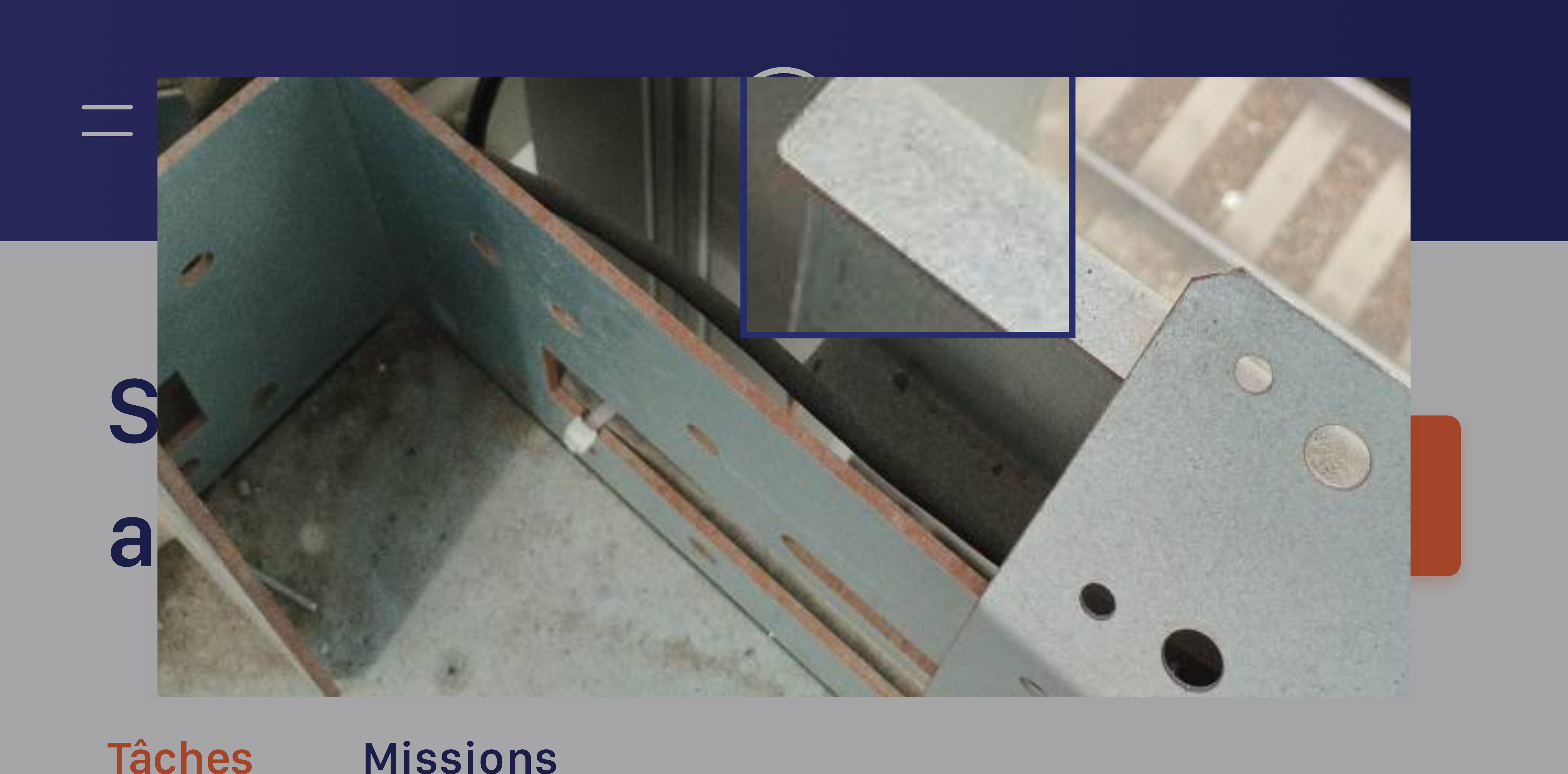
scroll to position [130, 0]
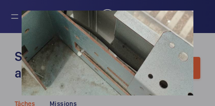
click at [200, 14] on div at bounding box center [107, 53] width 215 height 106
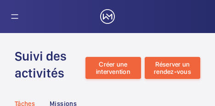
click at [102, 35] on wm-front-admin-header "Suivi des activités Créer une intervention Réserver un rendez-vous" at bounding box center [107, 57] width 215 height 49
click at [81, 38] on wm-front-admin-header "Suivi des activités Créer une intervention Réserver un rendez-vous" at bounding box center [107, 57] width 215 height 49
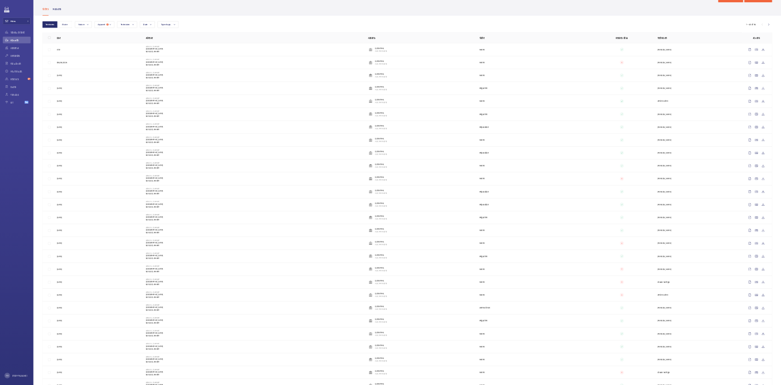
scroll to position [0, 0]
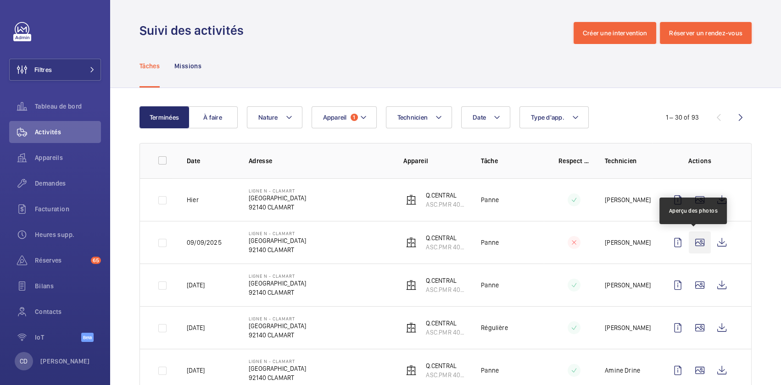
click at [688, 247] on wm-front-icon-button at bounding box center [699, 243] width 22 height 22
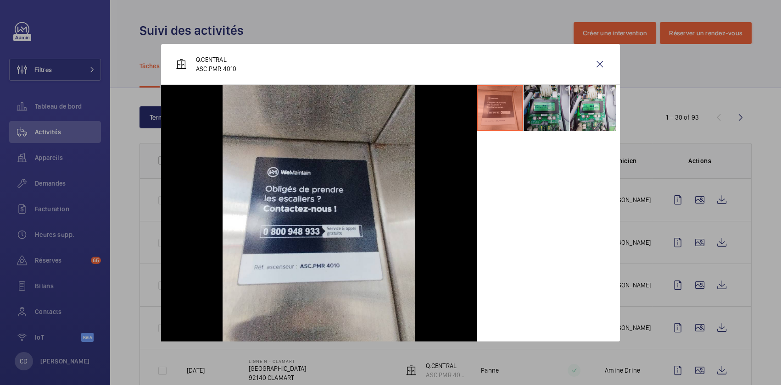
click at [541, 110] on li at bounding box center [546, 108] width 46 height 46
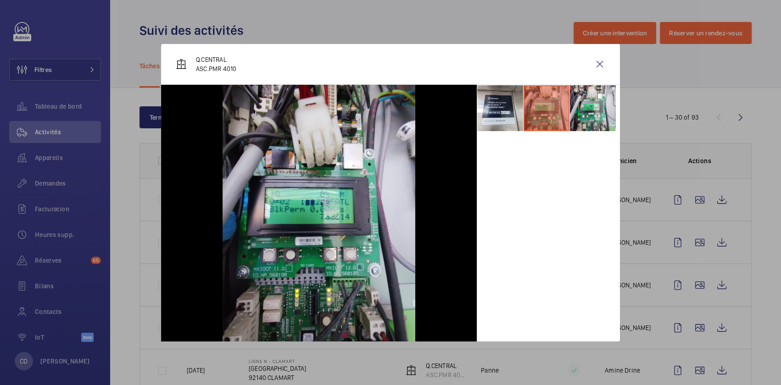
click at [626, 110] on div at bounding box center [390, 192] width 781 height 385
click at [694, 287] on wm-front-icon-button at bounding box center [699, 285] width 22 height 22
click at [688, 321] on wm-front-icon-button at bounding box center [699, 328] width 22 height 22
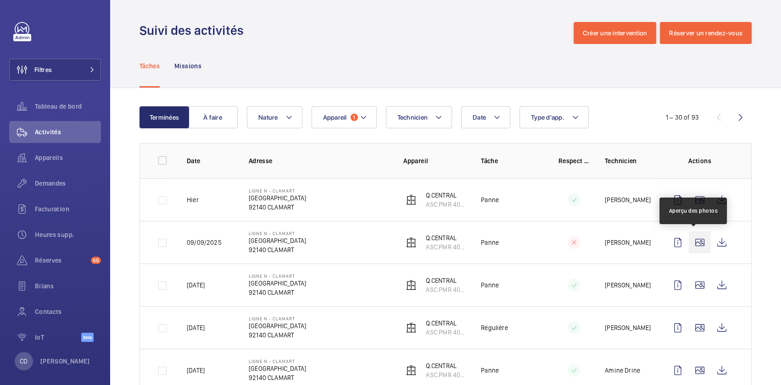
click at [688, 235] on wm-front-icon-button at bounding box center [699, 243] width 22 height 22
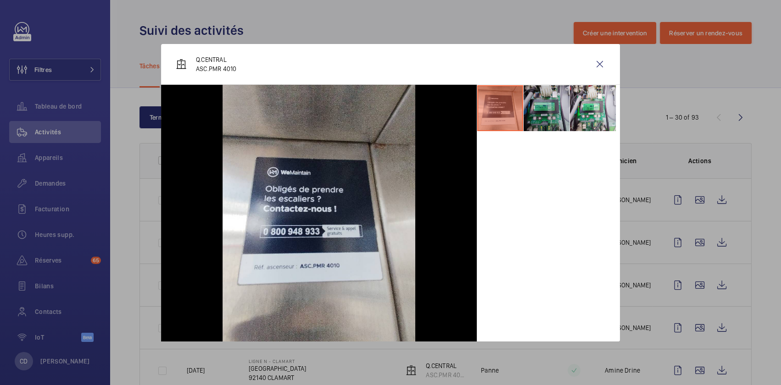
click at [540, 112] on li at bounding box center [546, 108] width 46 height 46
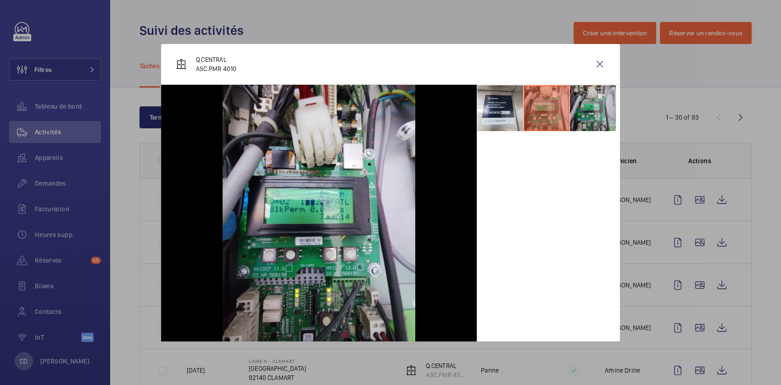
click at [595, 117] on li at bounding box center [593, 108] width 46 height 46
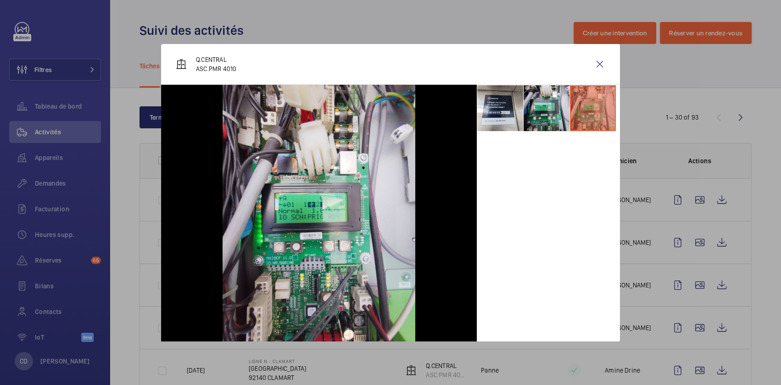
drag, startPoint x: 605, startPoint y: 60, endPoint x: 600, endPoint y: 63, distance: 6.2
click at [603, 61] on wm-front-icon-button at bounding box center [599, 64] width 22 height 22
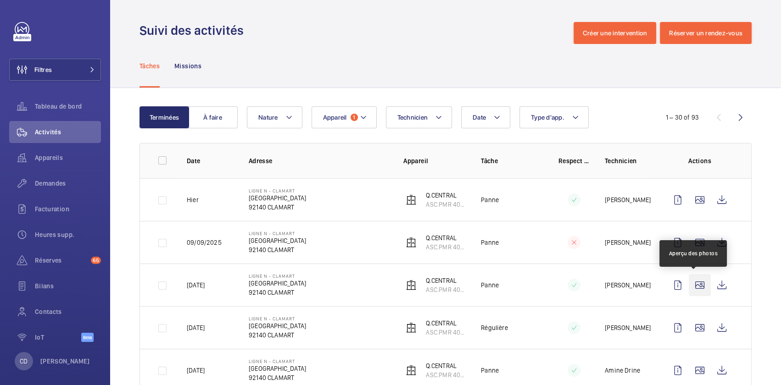
click at [694, 276] on wm-front-icon-button at bounding box center [699, 285] width 22 height 22
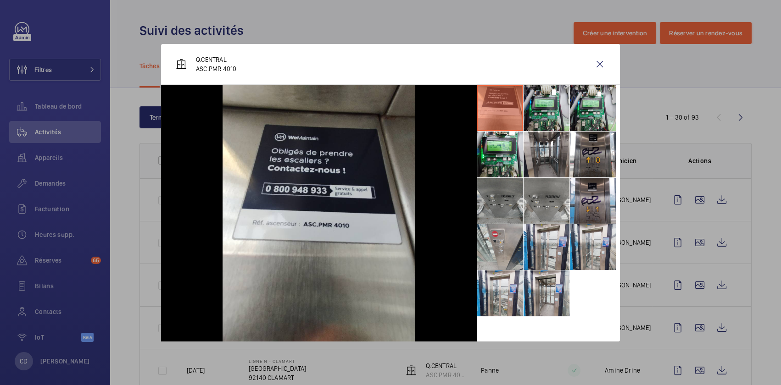
click at [518, 201] on li at bounding box center [500, 201] width 46 height 46
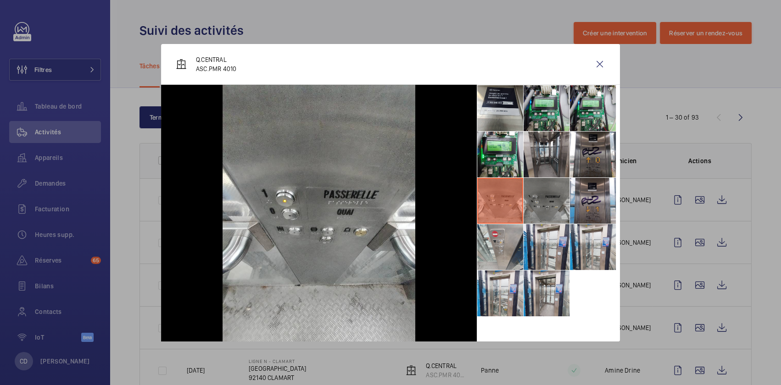
click at [548, 204] on li at bounding box center [546, 201] width 46 height 46
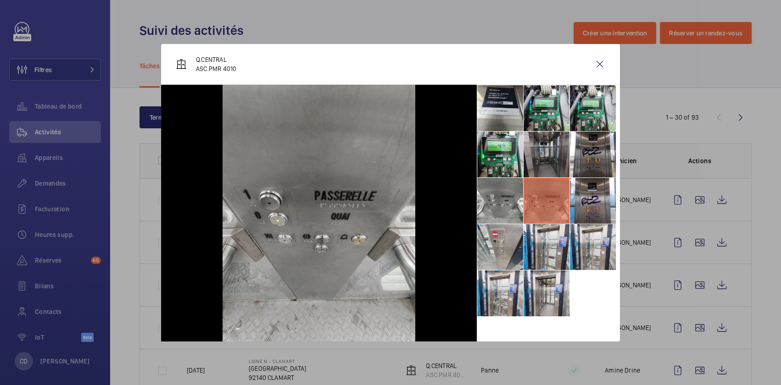
click at [560, 159] on li at bounding box center [546, 155] width 46 height 46
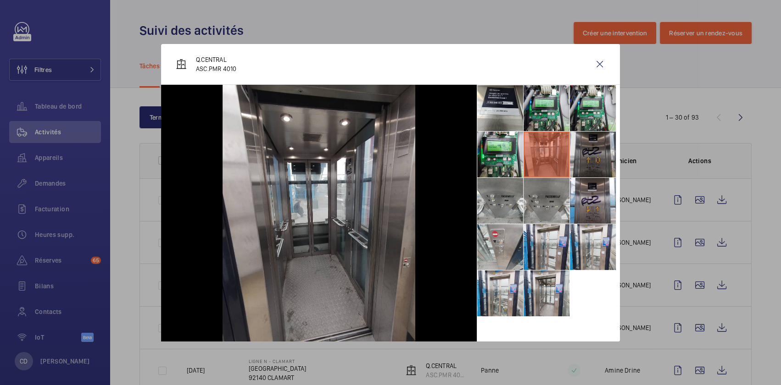
click at [591, 151] on li at bounding box center [593, 155] width 46 height 46
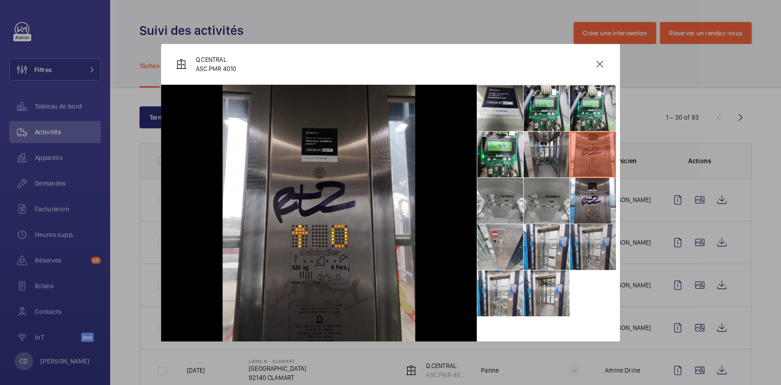
click at [584, 241] on li at bounding box center [593, 247] width 46 height 46
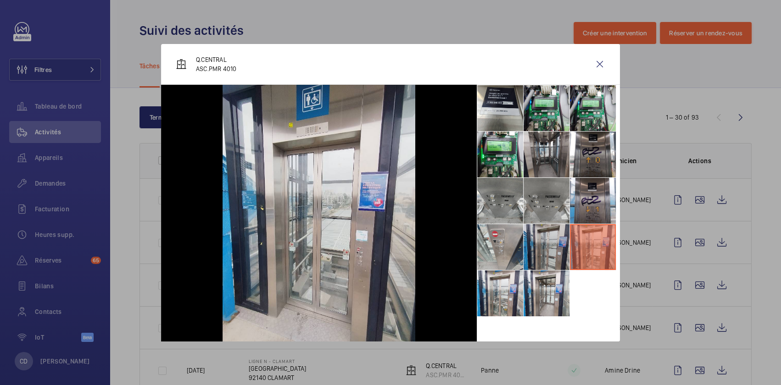
click at [542, 263] on li at bounding box center [546, 247] width 46 height 46
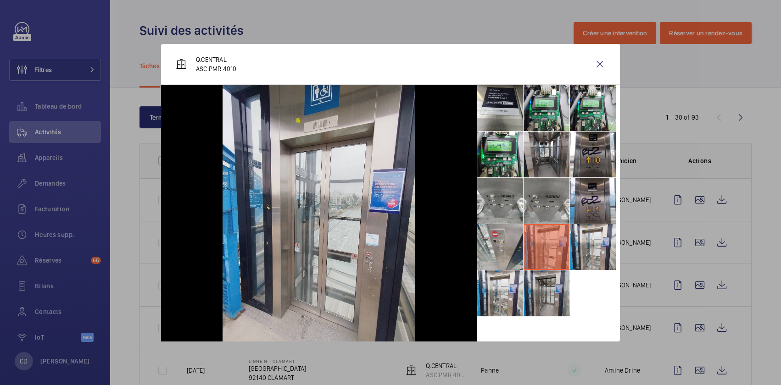
click at [524, 302] on li at bounding box center [546, 294] width 46 height 46
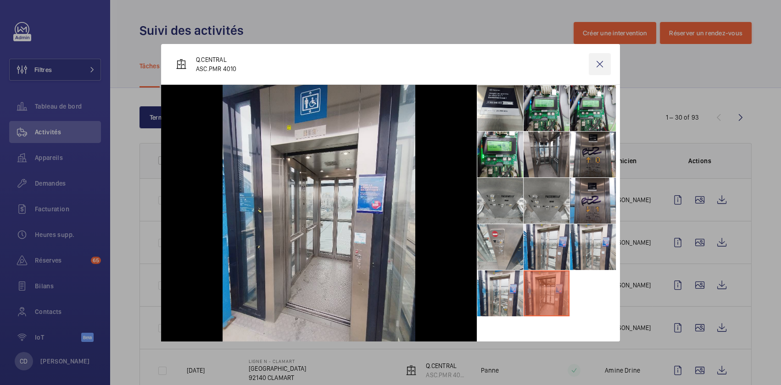
click at [600, 65] on wm-front-icon-button at bounding box center [599, 64] width 22 height 22
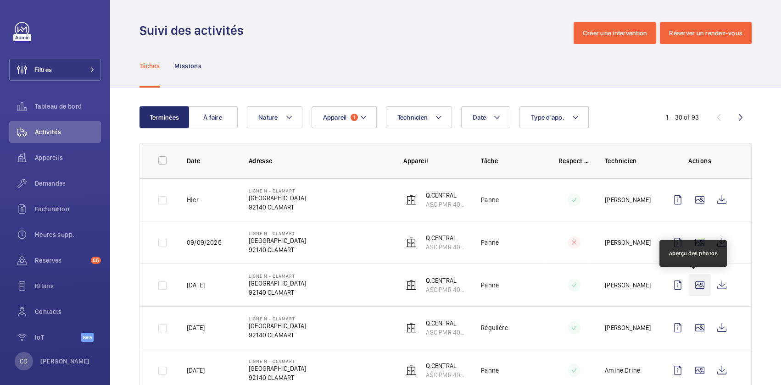
click at [696, 288] on wm-front-icon-button at bounding box center [699, 285] width 22 height 22
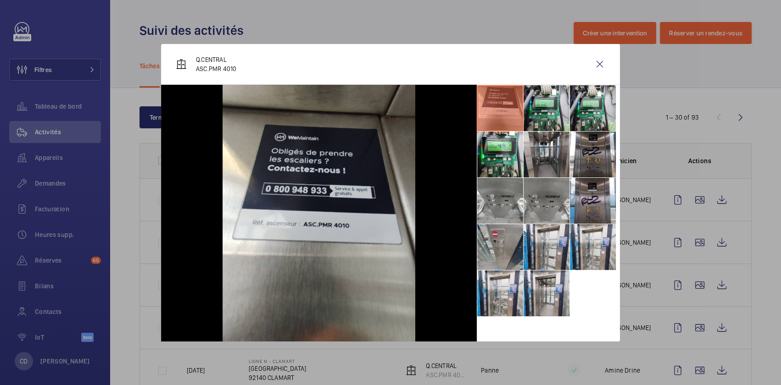
click at [512, 235] on li at bounding box center [500, 247] width 46 height 46
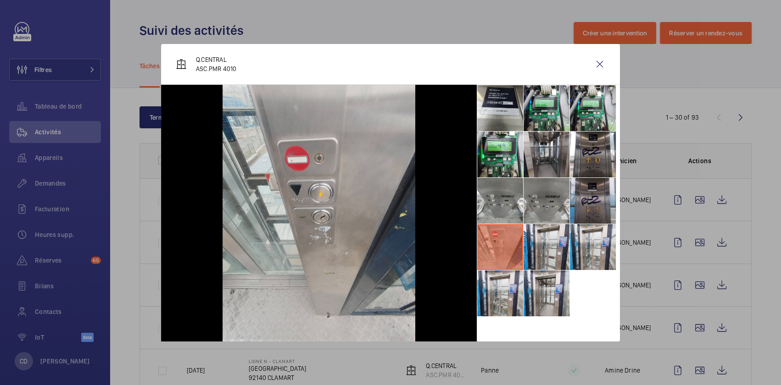
click at [598, 194] on li at bounding box center [593, 201] width 46 height 46
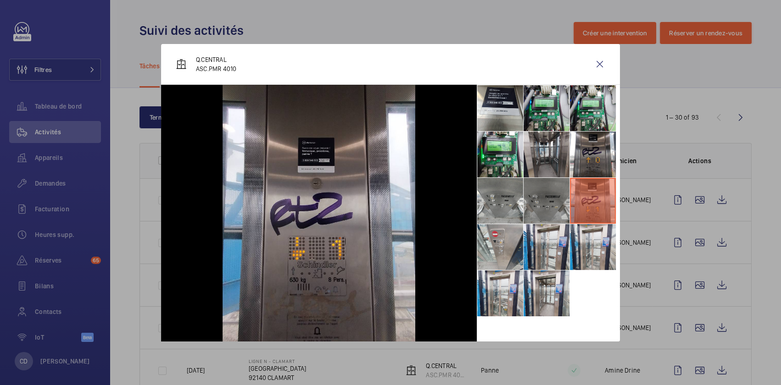
click at [546, 201] on li at bounding box center [546, 201] width 46 height 46
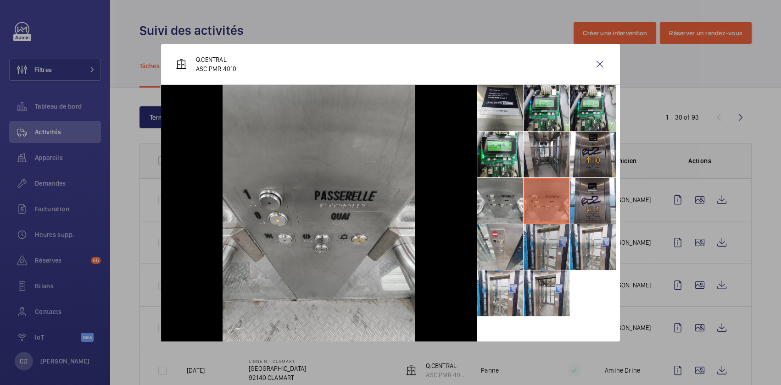
click at [556, 256] on li at bounding box center [546, 247] width 46 height 46
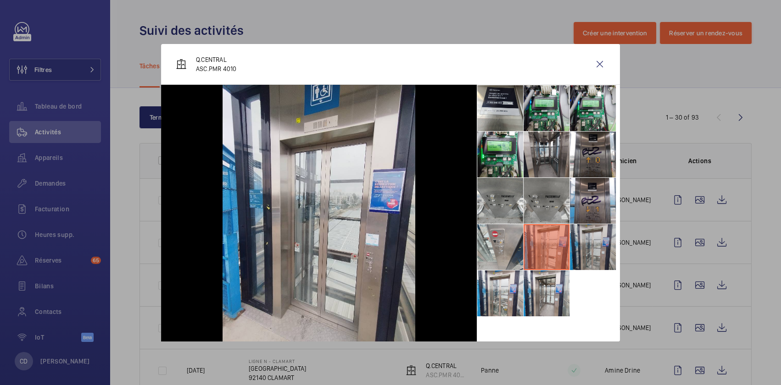
click at [589, 253] on li at bounding box center [593, 247] width 46 height 46
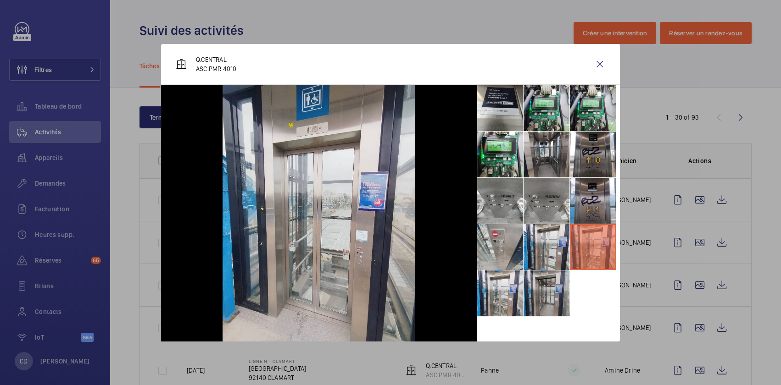
click at [560, 289] on li at bounding box center [546, 294] width 46 height 46
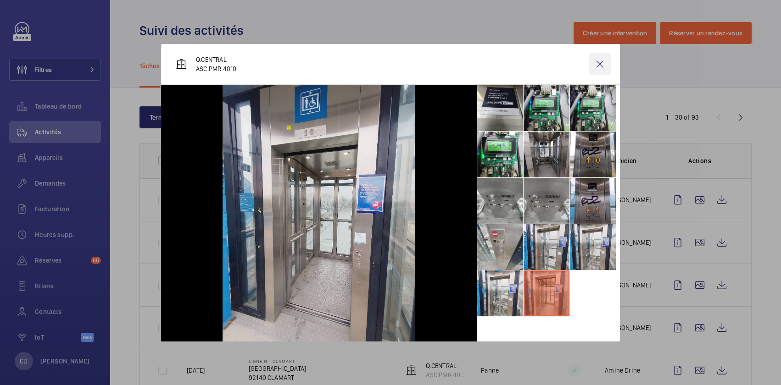
drag, startPoint x: 594, startPoint y: 60, endPoint x: 598, endPoint y: 63, distance: 5.2
click at [598, 63] on wm-front-icon-button at bounding box center [599, 64] width 22 height 22
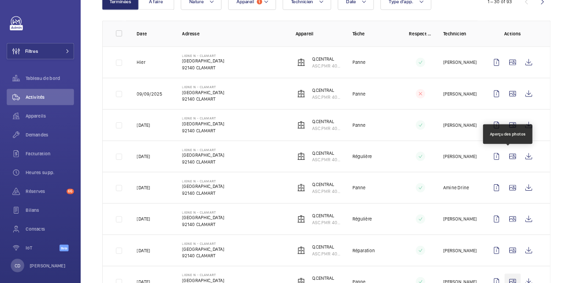
scroll to position [292, 0]
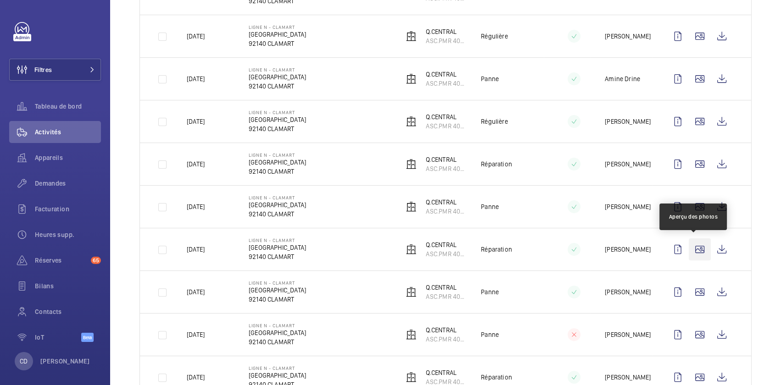
click at [694, 244] on wm-front-icon-button at bounding box center [699, 250] width 22 height 22
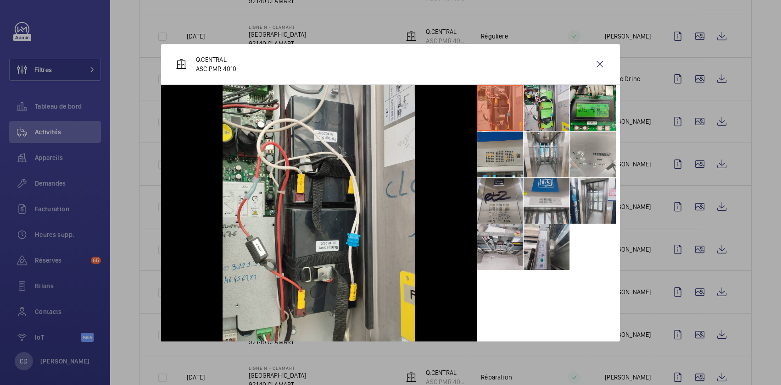
click at [505, 198] on li at bounding box center [500, 201] width 46 height 46
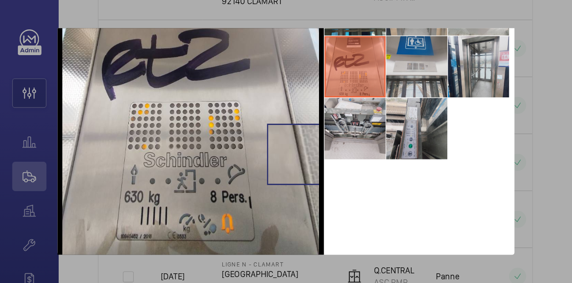
scroll to position [72, 0]
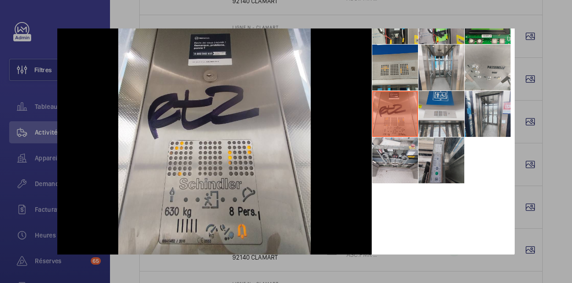
click at [427, 149] on li at bounding box center [442, 160] width 46 height 46
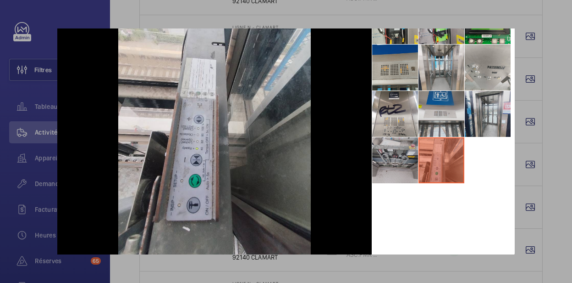
click at [406, 149] on li at bounding box center [395, 160] width 46 height 46
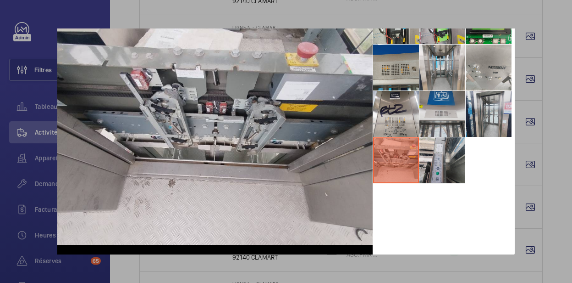
click at [539, 73] on div at bounding box center [286, 141] width 572 height 283
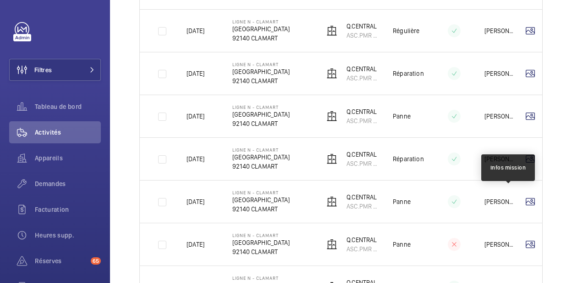
scroll to position [383, 0]
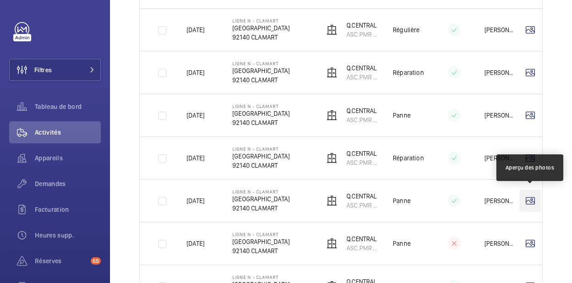
click at [527, 199] on wm-front-icon-button at bounding box center [531, 200] width 22 height 22
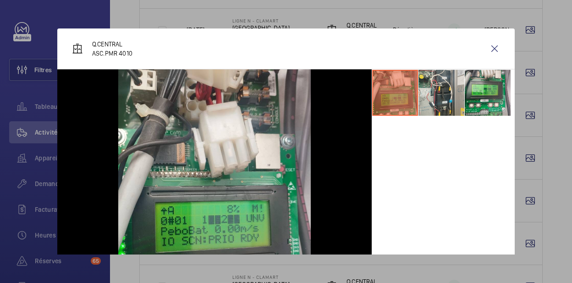
drag, startPoint x: 383, startPoint y: 83, endPoint x: 394, endPoint y: 85, distance: 11.6
click at [383, 83] on li at bounding box center [395, 93] width 46 height 46
click at [421, 91] on li at bounding box center [442, 93] width 46 height 46
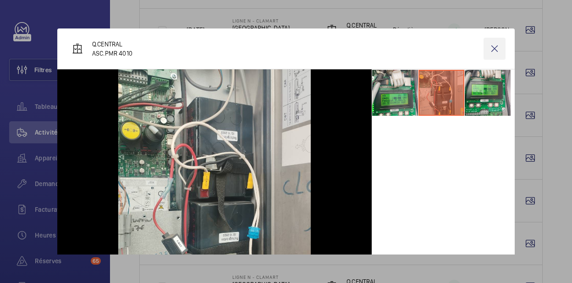
click at [489, 50] on wm-front-icon-button at bounding box center [495, 49] width 22 height 22
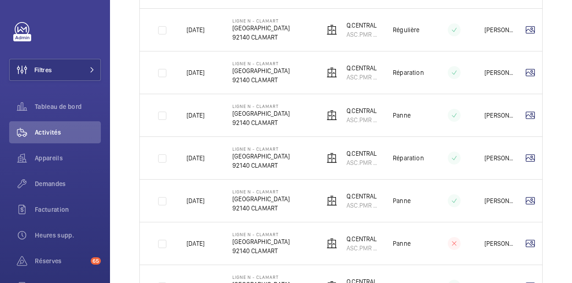
scroll to position [567, 0]
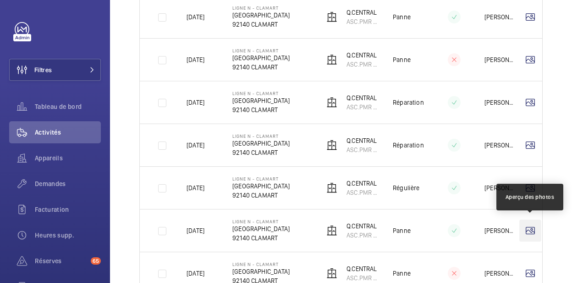
click at [529, 229] on wm-front-icon-button at bounding box center [531, 230] width 22 height 22
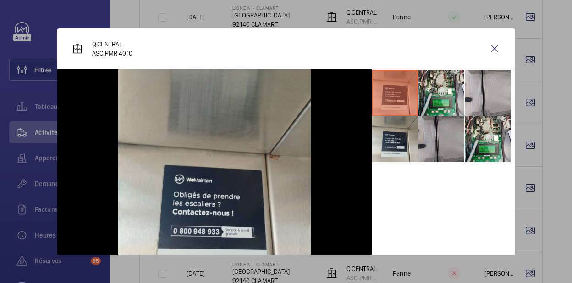
click at [449, 121] on li at bounding box center [442, 139] width 46 height 46
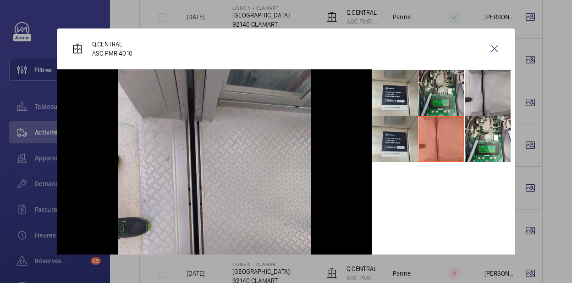
click at [449, 101] on li at bounding box center [442, 93] width 46 height 46
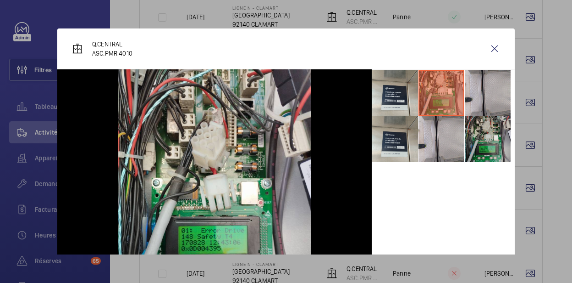
click at [489, 128] on li at bounding box center [488, 139] width 46 height 46
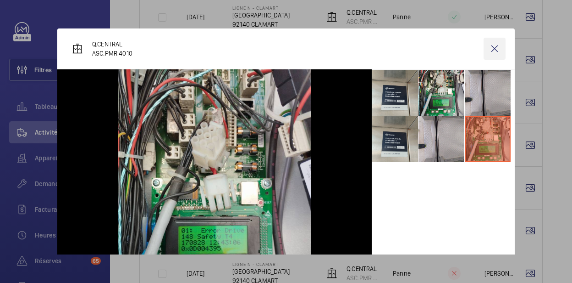
click at [489, 51] on wm-front-icon-button at bounding box center [495, 49] width 22 height 22
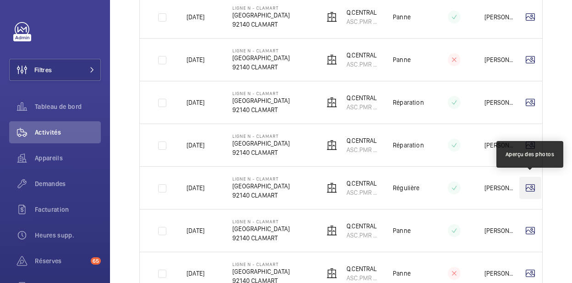
click at [527, 187] on wm-front-icon-button at bounding box center [531, 188] width 22 height 22
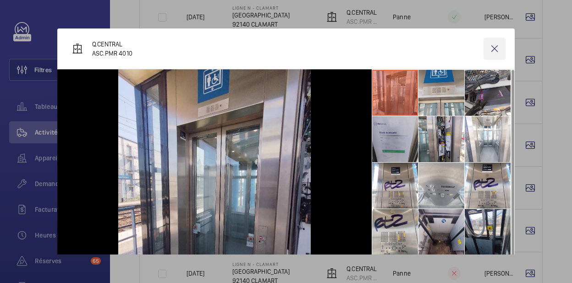
click at [491, 47] on wm-front-icon-button at bounding box center [495, 49] width 22 height 22
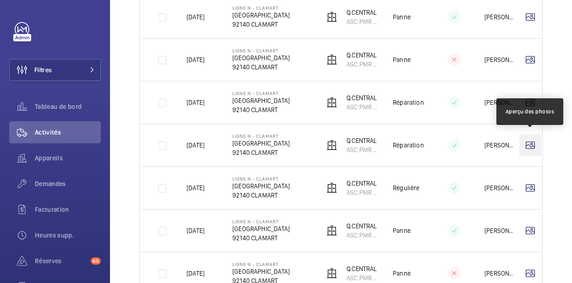
click at [531, 143] on wm-front-icon-button at bounding box center [531, 145] width 22 height 22
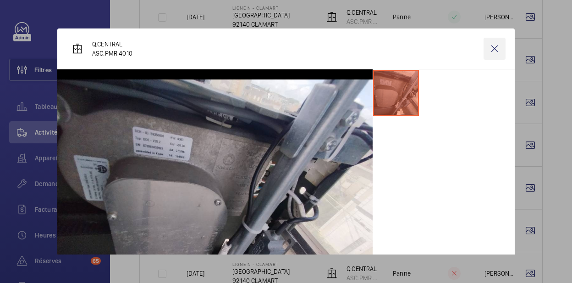
click at [490, 50] on wm-front-icon-button at bounding box center [495, 49] width 22 height 22
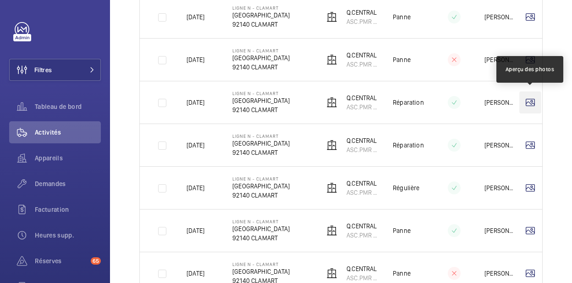
click at [531, 98] on wm-front-icon-button at bounding box center [531, 102] width 22 height 22
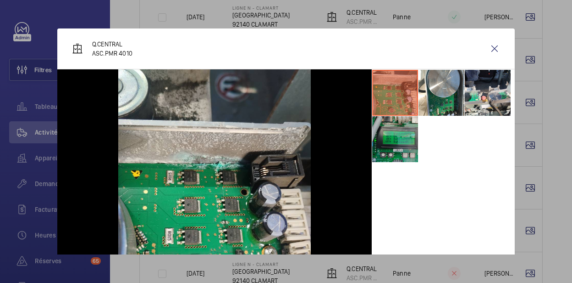
click at [400, 134] on li at bounding box center [395, 139] width 46 height 46
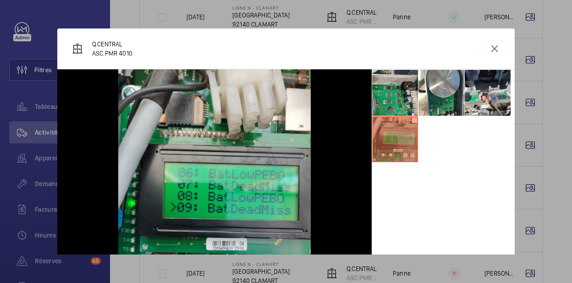
click at [427, 63] on div "Q.CENTRAL ASC.PMR 4010" at bounding box center [286, 48] width 458 height 41
click at [491, 45] on wm-front-icon-button at bounding box center [495, 49] width 22 height 22
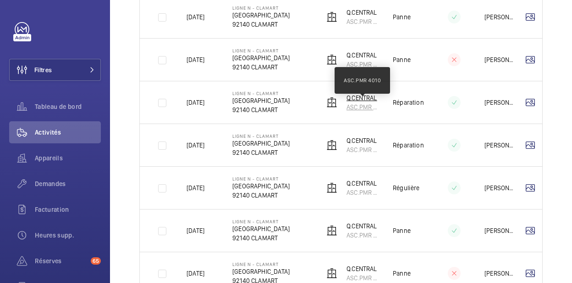
click at [367, 102] on p "ASC.PMR 4010" at bounding box center [363, 106] width 32 height 9
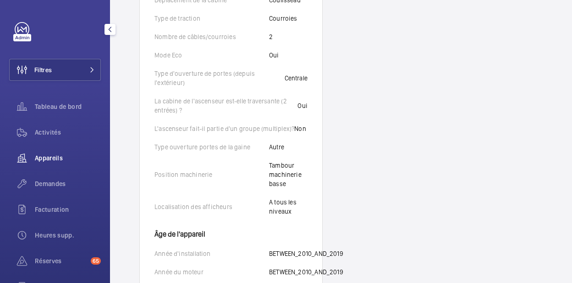
click at [35, 152] on div "Appareils" at bounding box center [55, 158] width 92 height 22
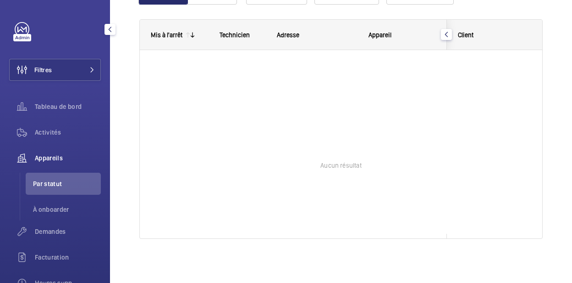
scroll to position [119, 0]
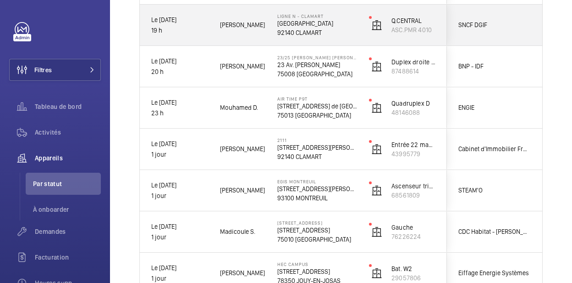
scroll to position [211, 0]
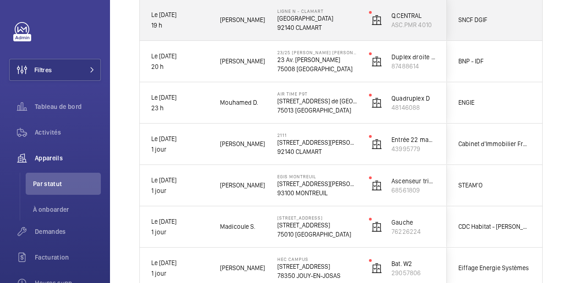
click at [240, 20] on span "[PERSON_NAME]" at bounding box center [242, 20] width 45 height 11
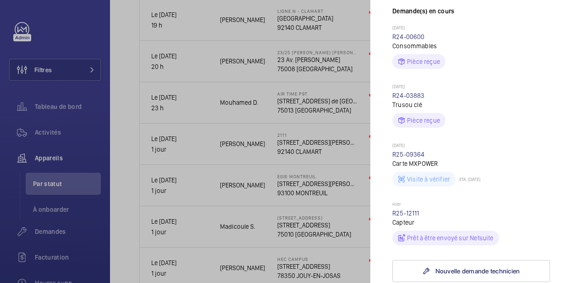
scroll to position [367, 0]
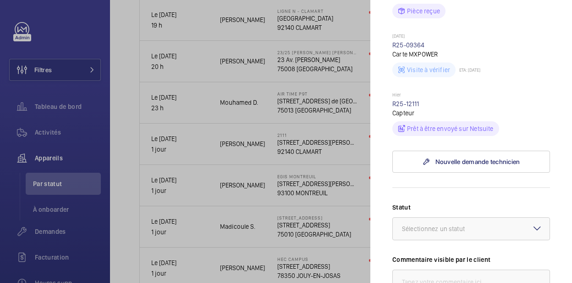
click at [404, 99] on wm-front-repair-request-minimized-display-item "Hier R25-12111 Capteur Prêt à être envoyé sur Netsuite" at bounding box center [472, 114] width 158 height 44
click at [404, 102] on link "R25-12111" at bounding box center [406, 103] width 27 height 7
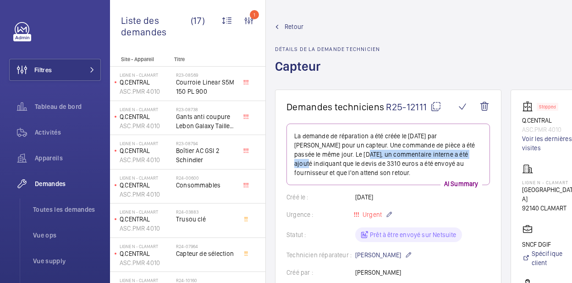
click at [330, 155] on p "La demande de réparation a été créée le [DATE] par [PERSON_NAME] pour un capteu…" at bounding box center [388, 154] width 188 height 46
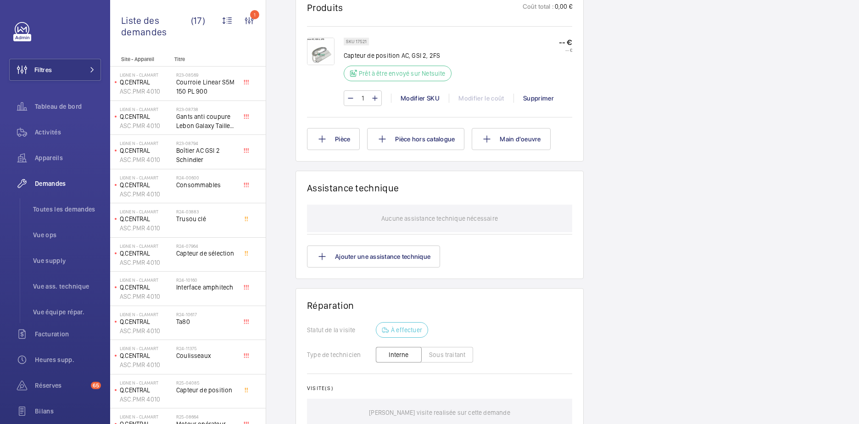
scroll to position [325, 0]
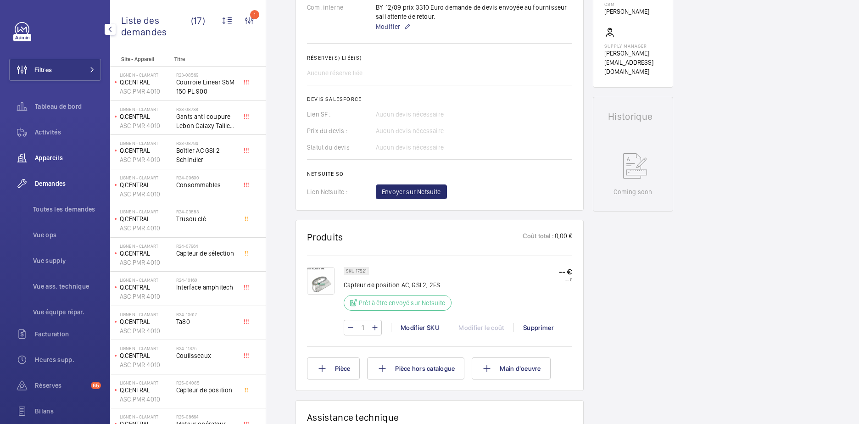
click at [61, 149] on div "Appareils" at bounding box center [55, 158] width 92 height 22
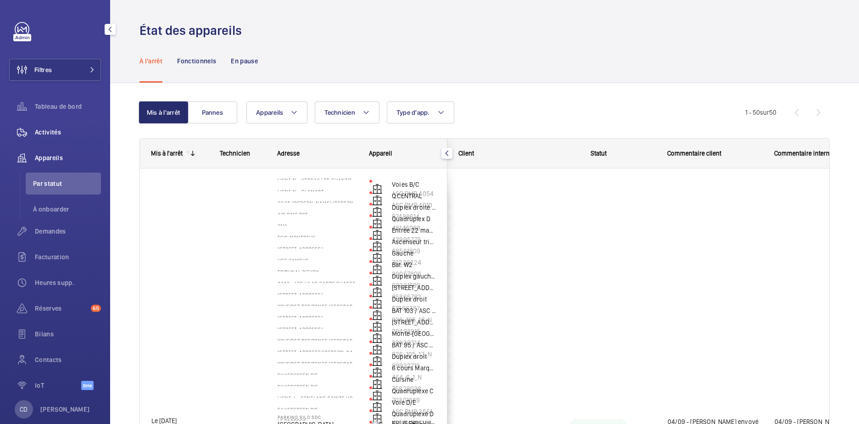
click at [54, 134] on span "Activités" at bounding box center [68, 132] width 66 height 9
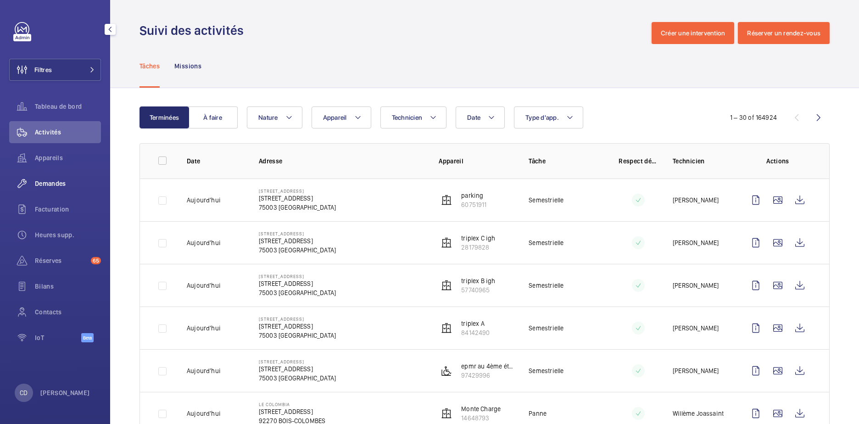
click at [39, 161] on div "Appareils" at bounding box center [55, 158] width 92 height 22
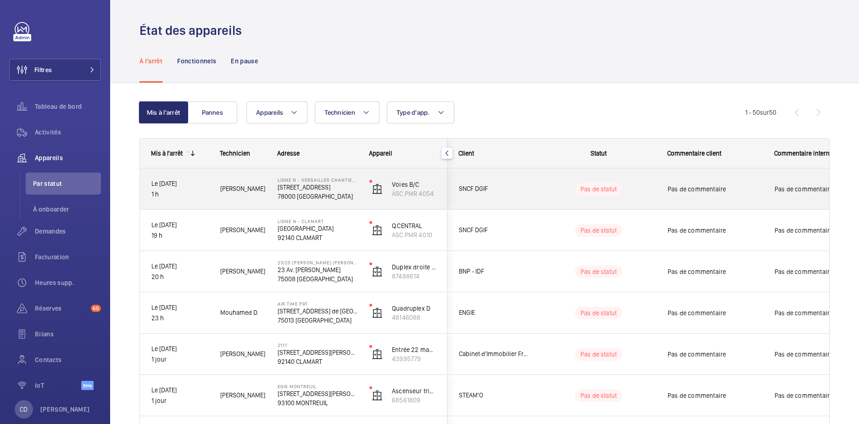
click at [546, 196] on div "Pas de statut" at bounding box center [592, 188] width 125 height 31
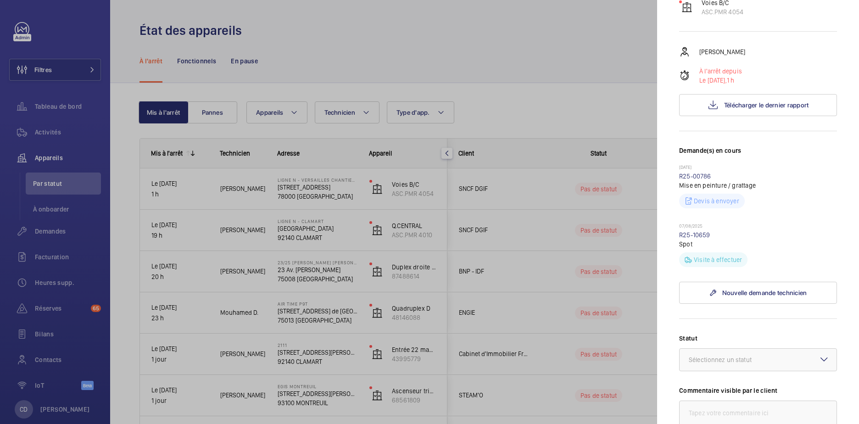
scroll to position [138, 0]
click at [728, 131] on div "Appareil à l'arrêt Ligne N - VERSAILLES CHANTIERS 4 RUE DE L'ABBE ROUSSEAUX 780…" at bounding box center [758, 261] width 158 height 755
click at [728, 114] on button "Télécharger le dernier rapport" at bounding box center [758, 103] width 158 height 22
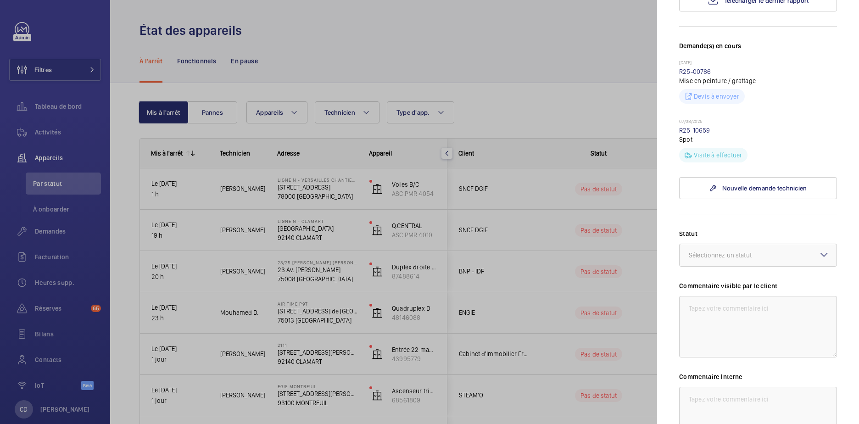
scroll to position [229, 0]
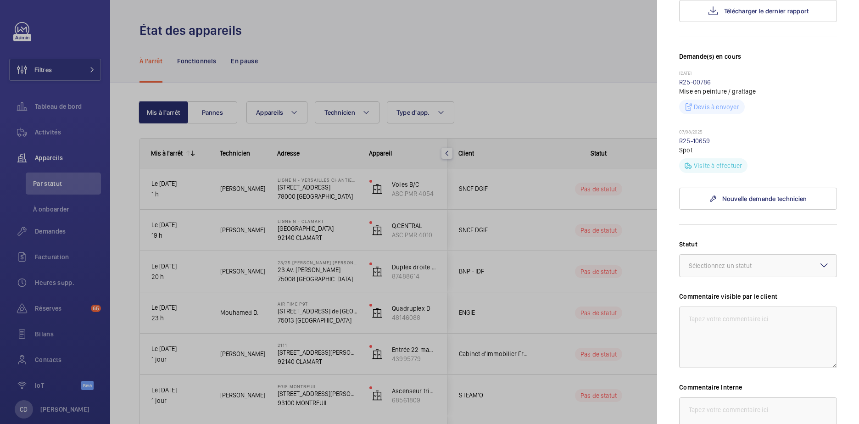
click at [308, 190] on div at bounding box center [429, 212] width 859 height 424
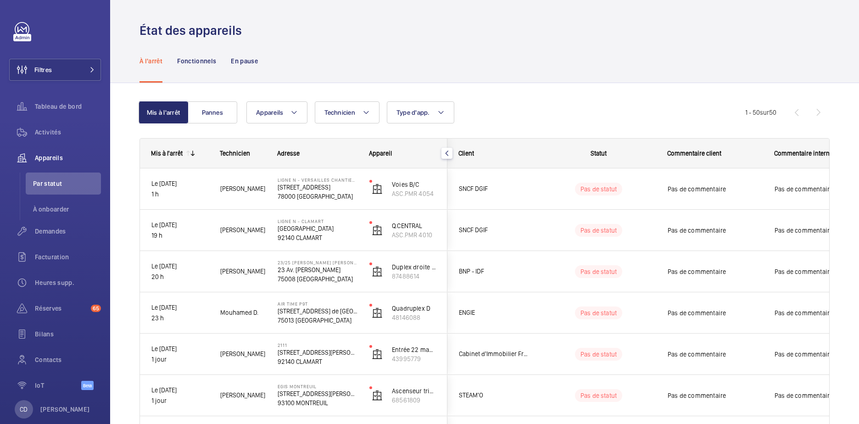
scroll to position [0, 0]
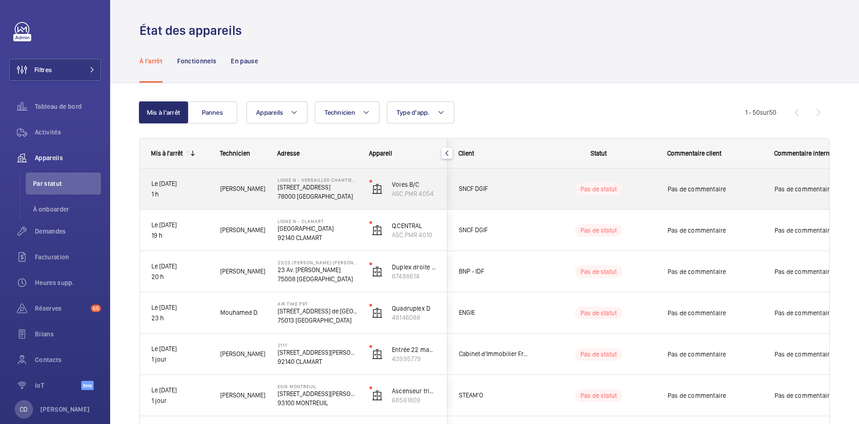
click at [521, 194] on span "SNCF DGIF" at bounding box center [494, 188] width 71 height 11
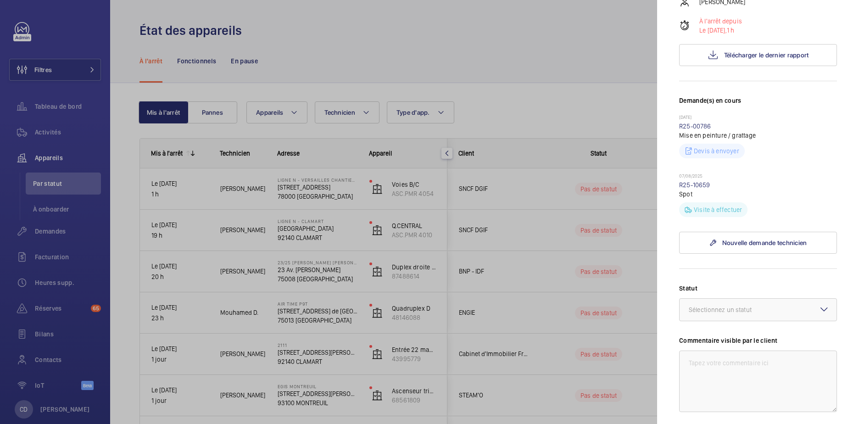
scroll to position [275, 0]
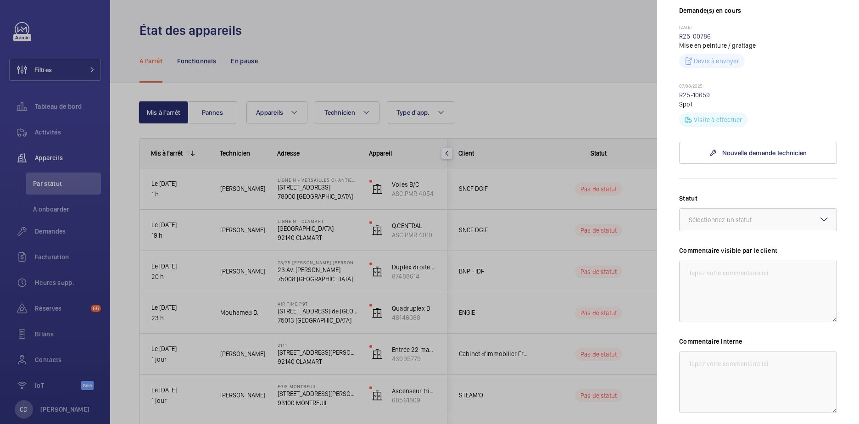
click at [400, 61] on div at bounding box center [429, 212] width 859 height 424
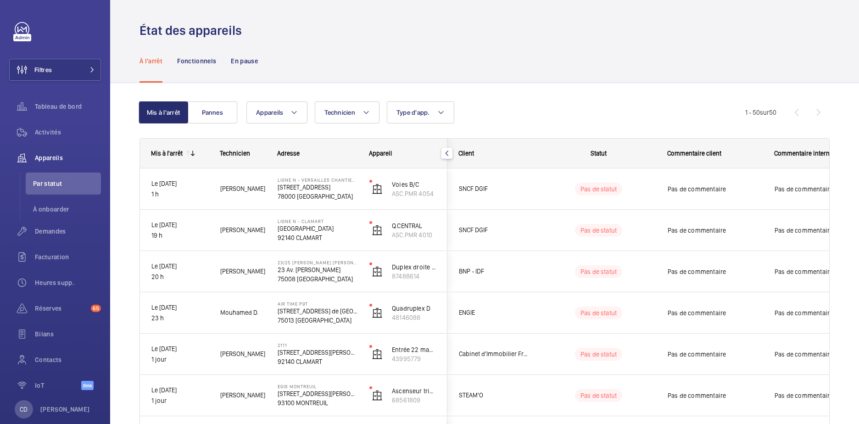
scroll to position [0, 0]
